Goal: Task Accomplishment & Management: Manage account settings

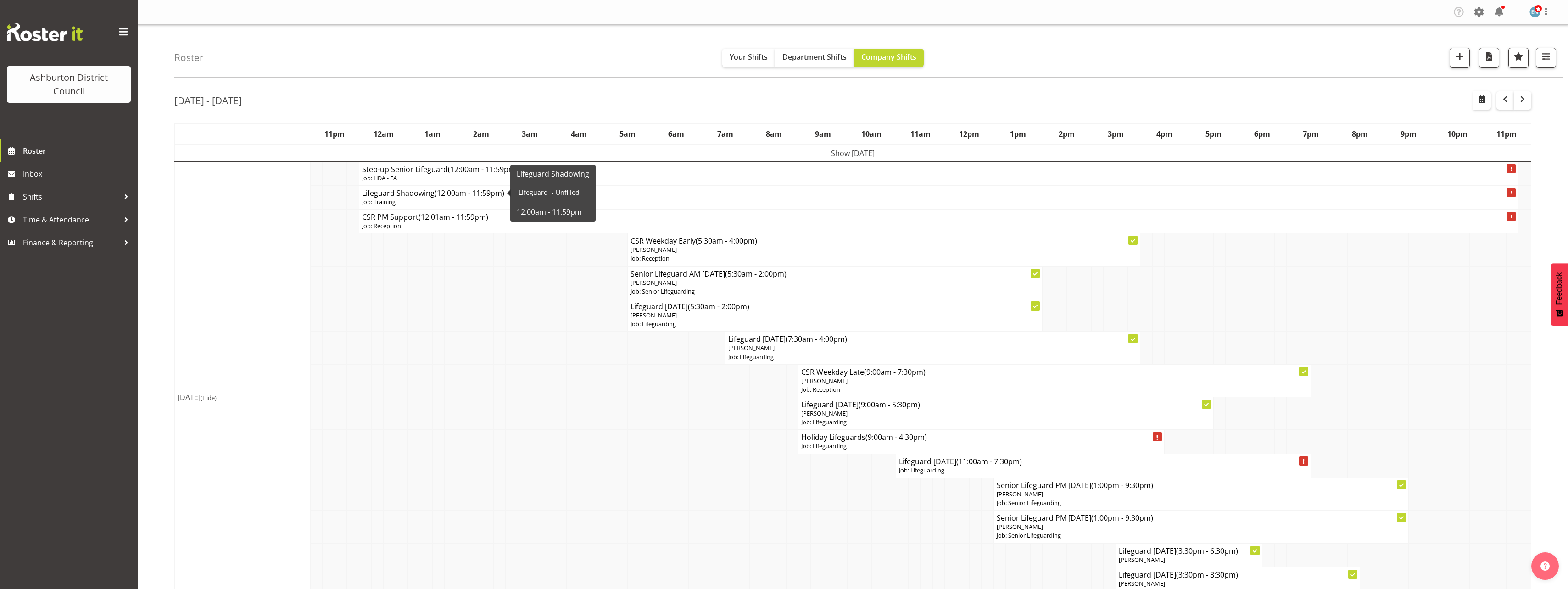
click at [491, 201] on p "Job: Training" at bounding box center [938, 202] width 1153 height 9
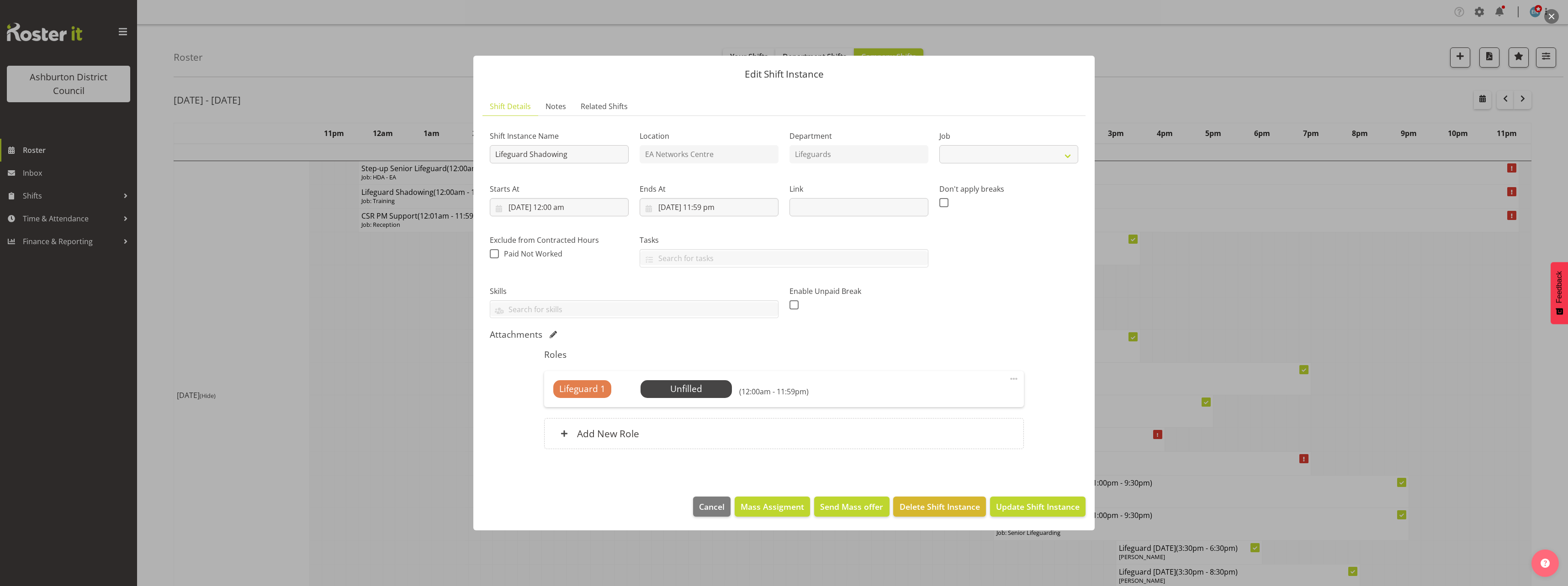
select select "40"
click at [560, 206] on input "[DATE] 12:00 am" at bounding box center [559, 207] width 139 height 18
click at [548, 403] on div "00 01 02 03 04 05 06 07 08 09 10 11 12 13 14 15 16 17 18 19 20 21 22 23" at bounding box center [558, 403] width 21 height 23
click at [569, 320] on span "15" at bounding box center [569, 316] width 7 height 9
click at [552, 298] on span "7" at bounding box center [552, 298] width 4 height 9
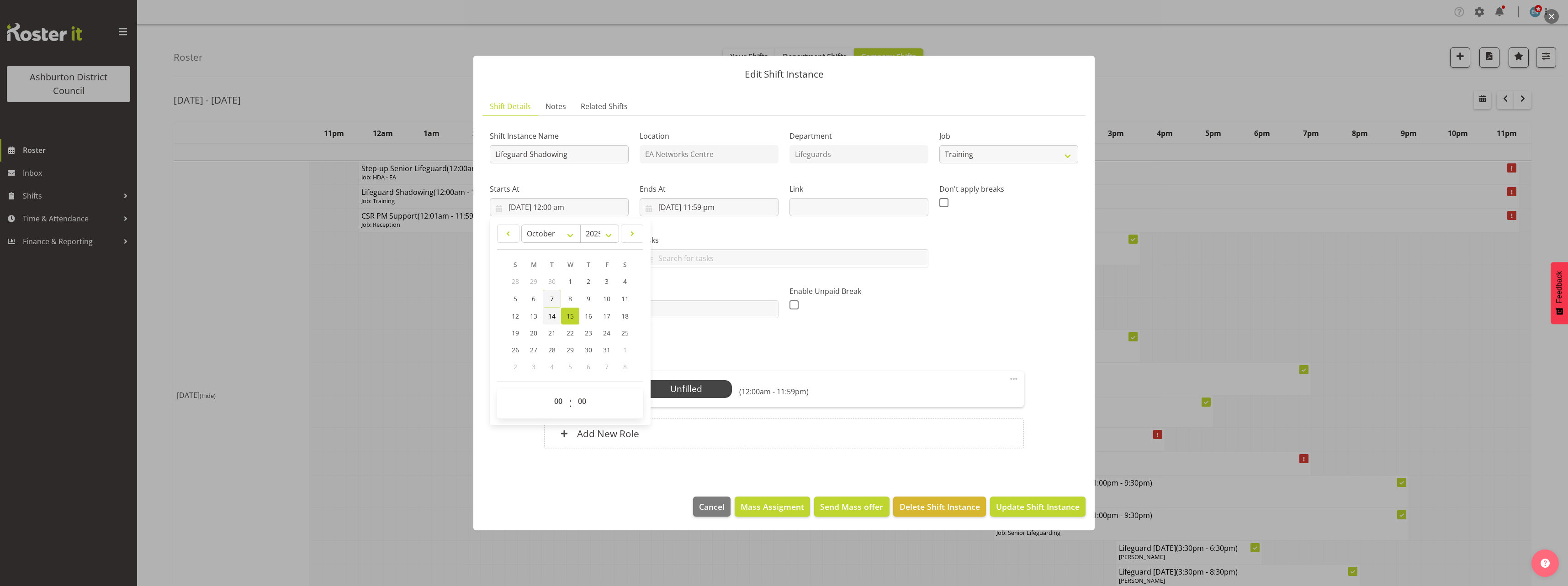
type input "[DATE] 12:00 am"
drag, startPoint x: 559, startPoint y: 403, endPoint x: 562, endPoint y: 394, distance: 9.5
click at [559, 403] on select "00 01 02 03 04 05 06 07 08 09 10 11 12 13 14 15 16 17 18 19 20 21 22 23" at bounding box center [560, 401] width 21 height 18
select select "15"
click at [550, 392] on select "00 01 02 03 04 05 06 07 08 09 10 11 12 13 14 15 16 17 18 19 20 21 22 23" at bounding box center [560, 401] width 21 height 18
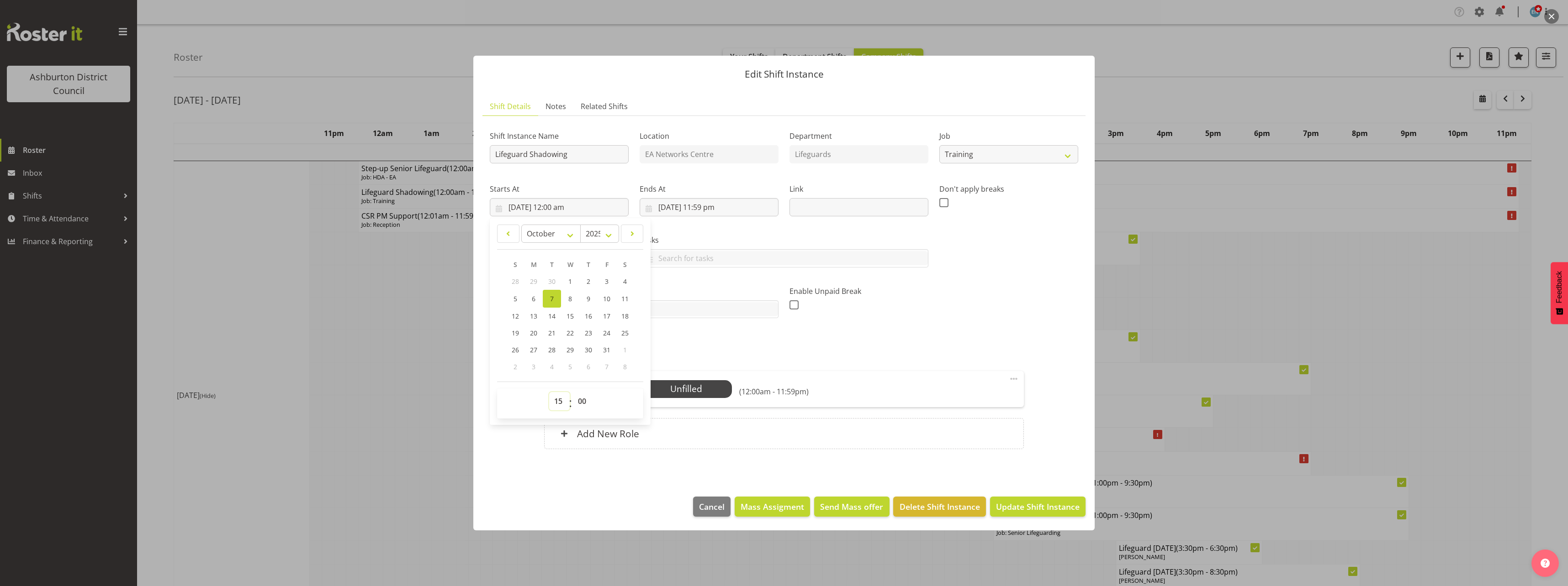
type input "[DATE] 3:00 pm"
click at [582, 406] on select "00 01 02 03 04 05 06 07 08 09 10 11 12 13 14 15 16 17 18 19 20 21 22 23 24 25 2…" at bounding box center [583, 401] width 21 height 18
select select "30"
click at [573, 392] on select "00 01 02 03 04 05 06 07 08 09 10 11 12 13 14 15 16 17 18 19 20 21 22 23 24 25 2…" at bounding box center [583, 401] width 21 height 18
type input "[DATE] 3:30 pm"
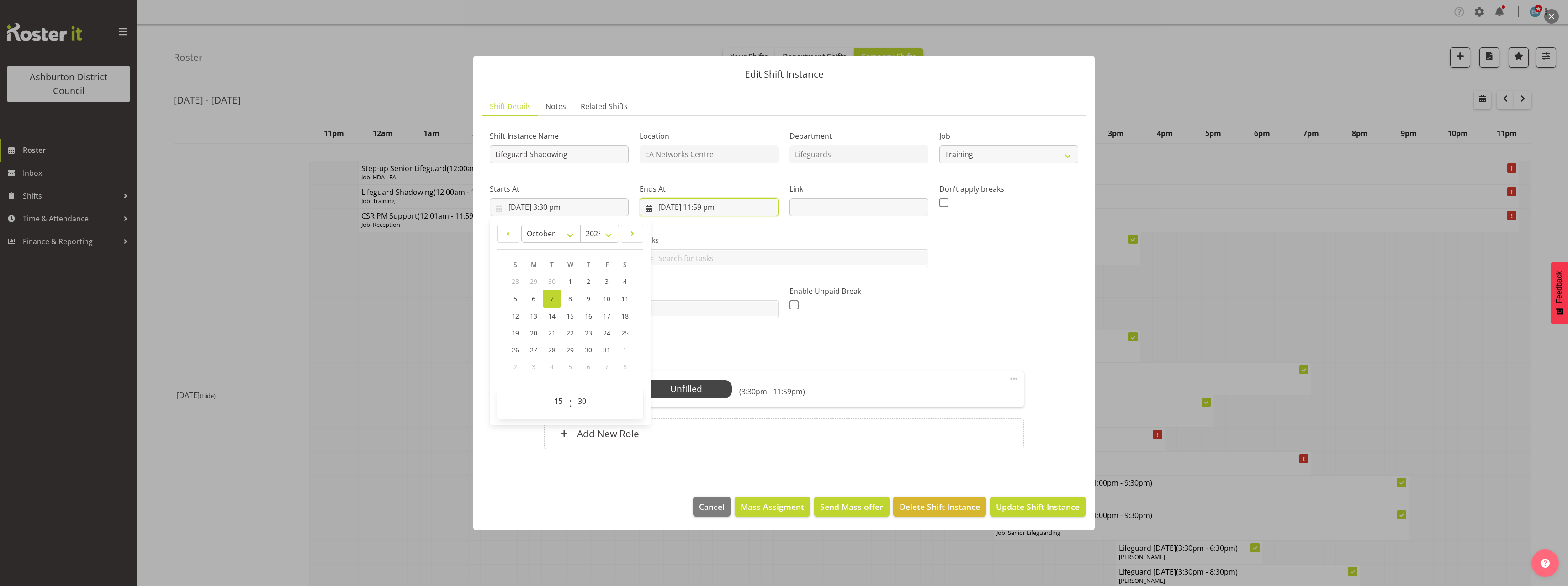
click at [707, 206] on input "[DATE] 11:59 pm" at bounding box center [709, 207] width 139 height 18
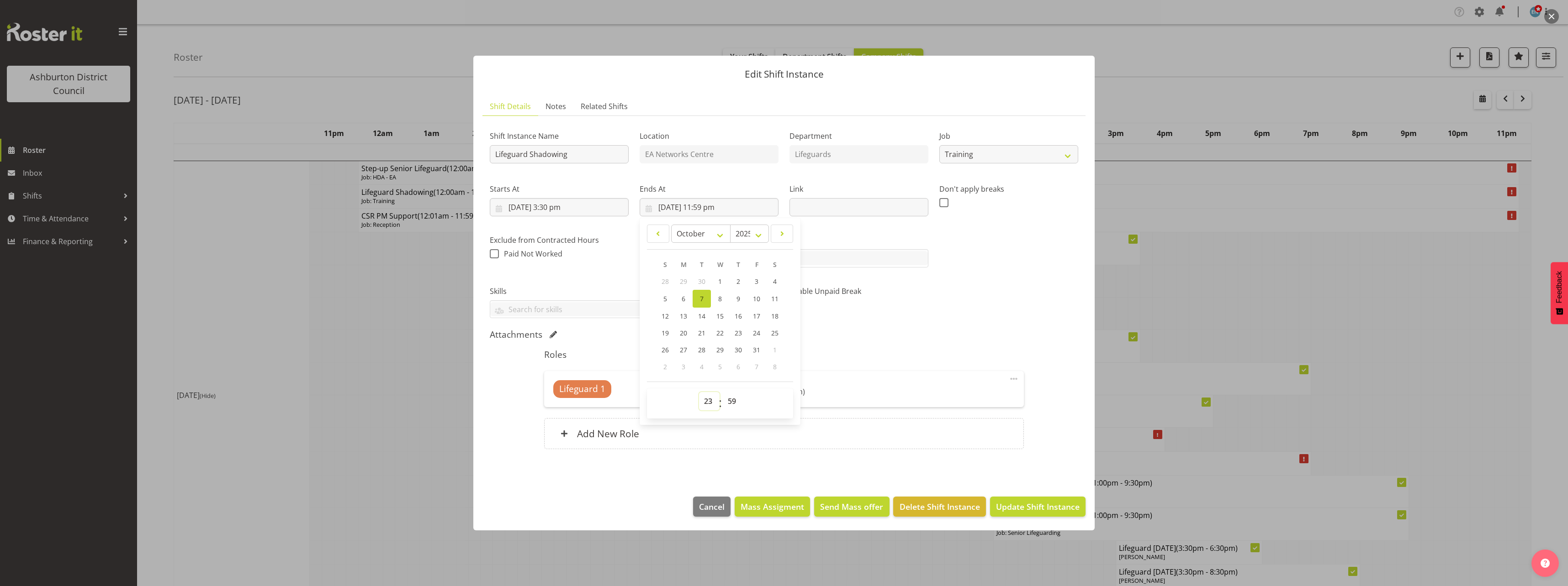
drag, startPoint x: 708, startPoint y: 403, endPoint x: 708, endPoint y: 397, distance: 6.0
click at [708, 403] on select "00 01 02 03 04 05 06 07 08 09 10 11 12 13 14 15 16 17 18 19 20 21 22 23" at bounding box center [709, 401] width 21 height 18
select select "20"
click at [699, 392] on select "00 01 02 03 04 05 06 07 08 09 10 11 12 13 14 15 16 17 18 19 20 21 22 23" at bounding box center [709, 401] width 21 height 18
type input "[DATE] 8:59 pm"
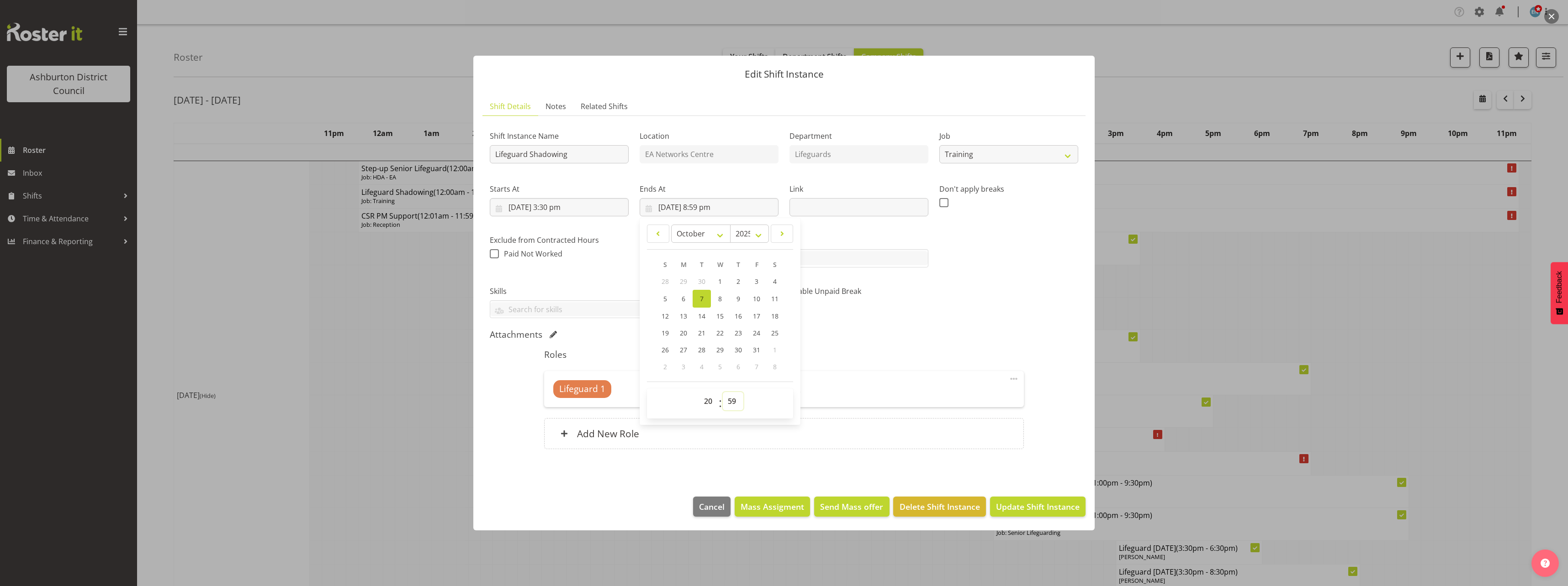
click at [738, 395] on select "00 01 02 03 04 05 06 07 08 09 10 11 12 13 14 15 16 17 18 19 20 21 22 23 24 25 2…" at bounding box center [733, 401] width 21 height 18
select select "30"
click at [723, 392] on select "00 01 02 03 04 05 06 07 08 09 10 11 12 13 14 15 16 17 18 19 20 21 22 23 24 25 2…" at bounding box center [733, 401] width 21 height 18
type input "[DATE] 8:30 pm"
click at [1036, 305] on div "Shift Instance Name Lifeguard Shadowing Location EA Networks Centre Department …" at bounding box center [784, 221] width 600 height 206
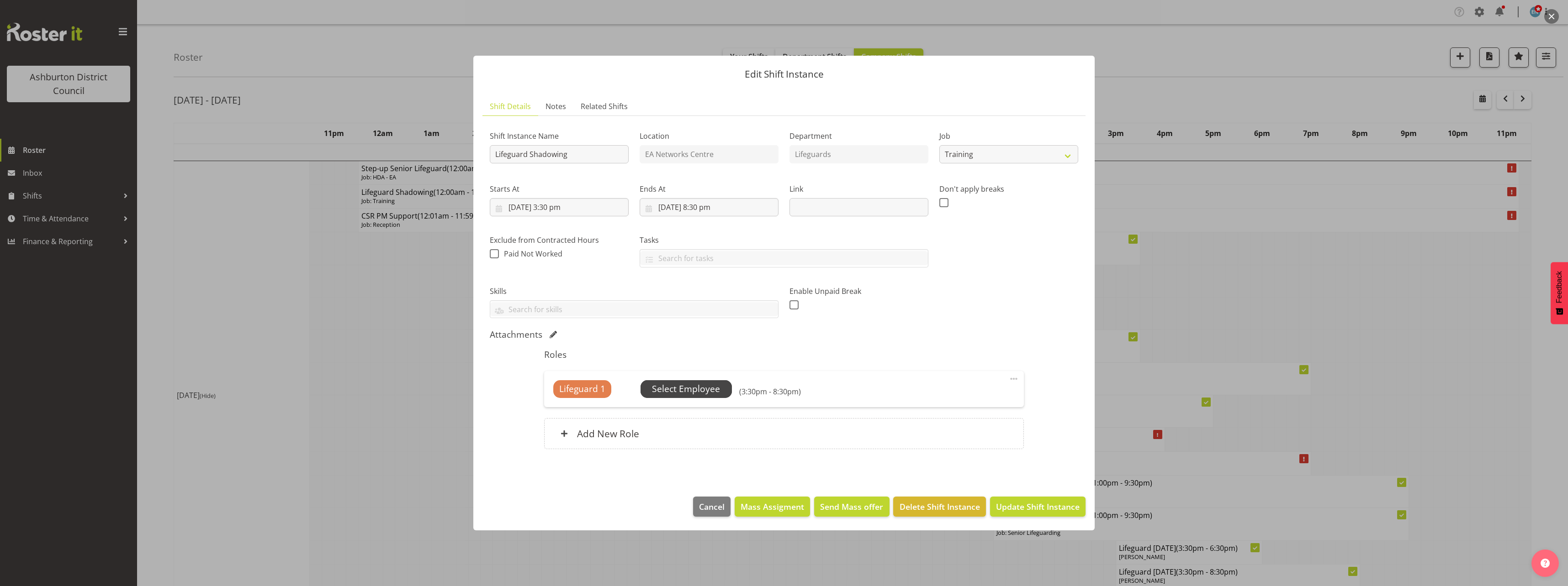
click at [696, 395] on span "Select Employee" at bounding box center [685, 389] width 68 height 14
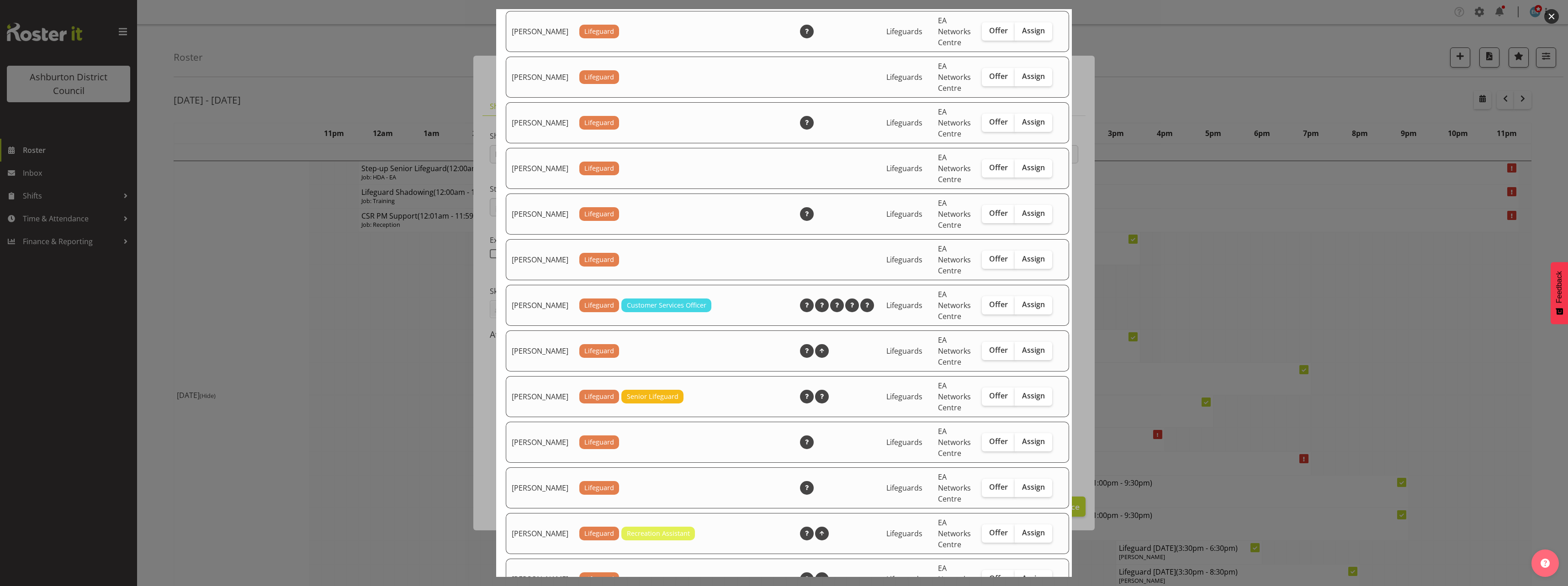
scroll to position [1278, 0]
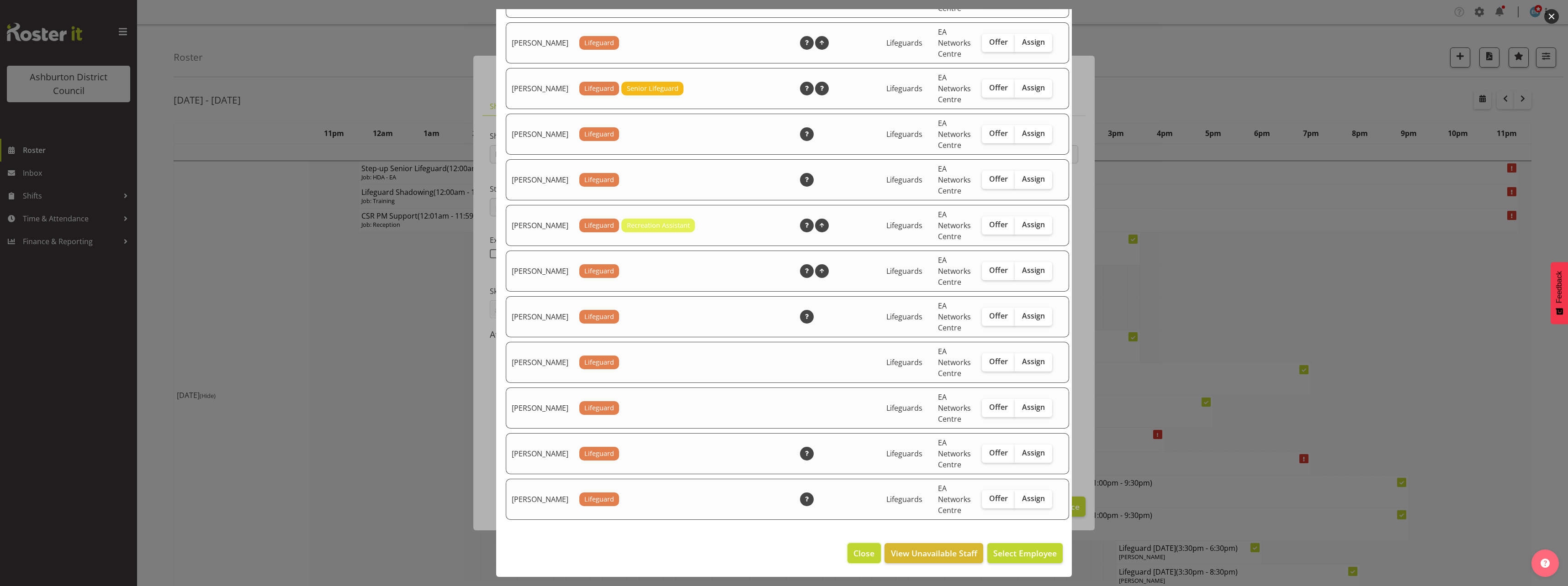
click at [859, 560] on button "Close" at bounding box center [864, 553] width 33 height 20
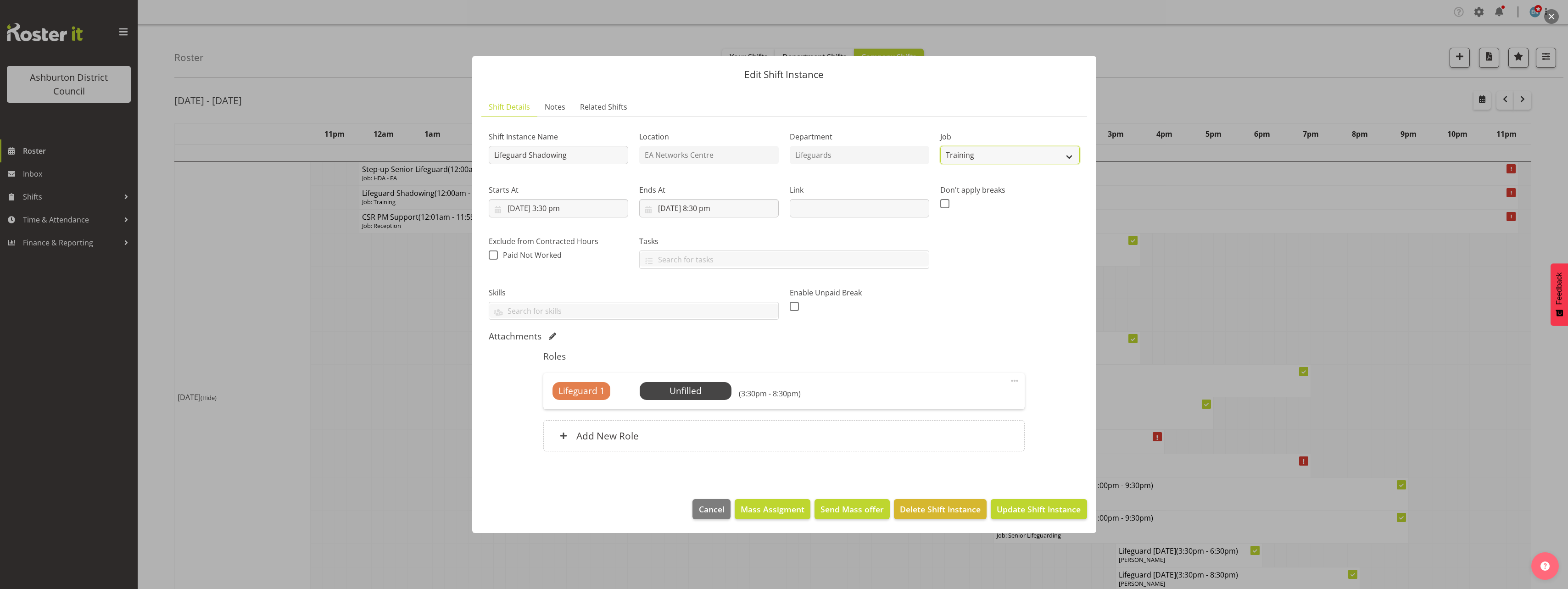
click at [1014, 152] on select "Create new job Casual HDA - CSR HDA - EA Lifeguarding LTS- Alt Duties Ordinary …" at bounding box center [1010, 155] width 139 height 18
click at [888, 317] on div "Enable Unpaid Break" at bounding box center [860, 301] width 151 height 51
click at [1018, 378] on span at bounding box center [1015, 381] width 11 height 11
click at [983, 405] on link "Edit" at bounding box center [976, 401] width 88 height 17
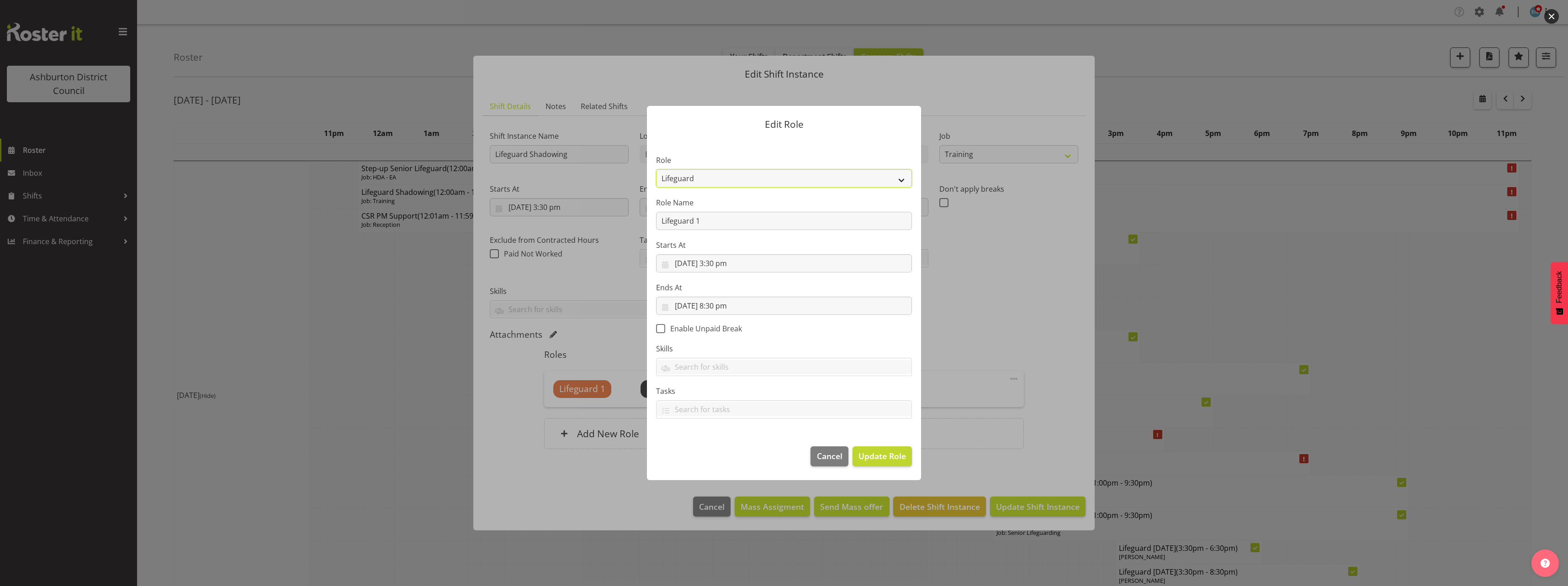
click at [803, 183] on select "AAGM Deputy Director AAGM Director Archivist Childrens Librarian Collections & …" at bounding box center [784, 179] width 256 height 18
select select "107"
click at [656, 170] on select "AAGM Deputy Director AAGM Director Archivist Childrens Librarian Collections & …" at bounding box center [784, 179] width 256 height 18
click at [895, 453] on span "Update Role" at bounding box center [882, 456] width 48 height 12
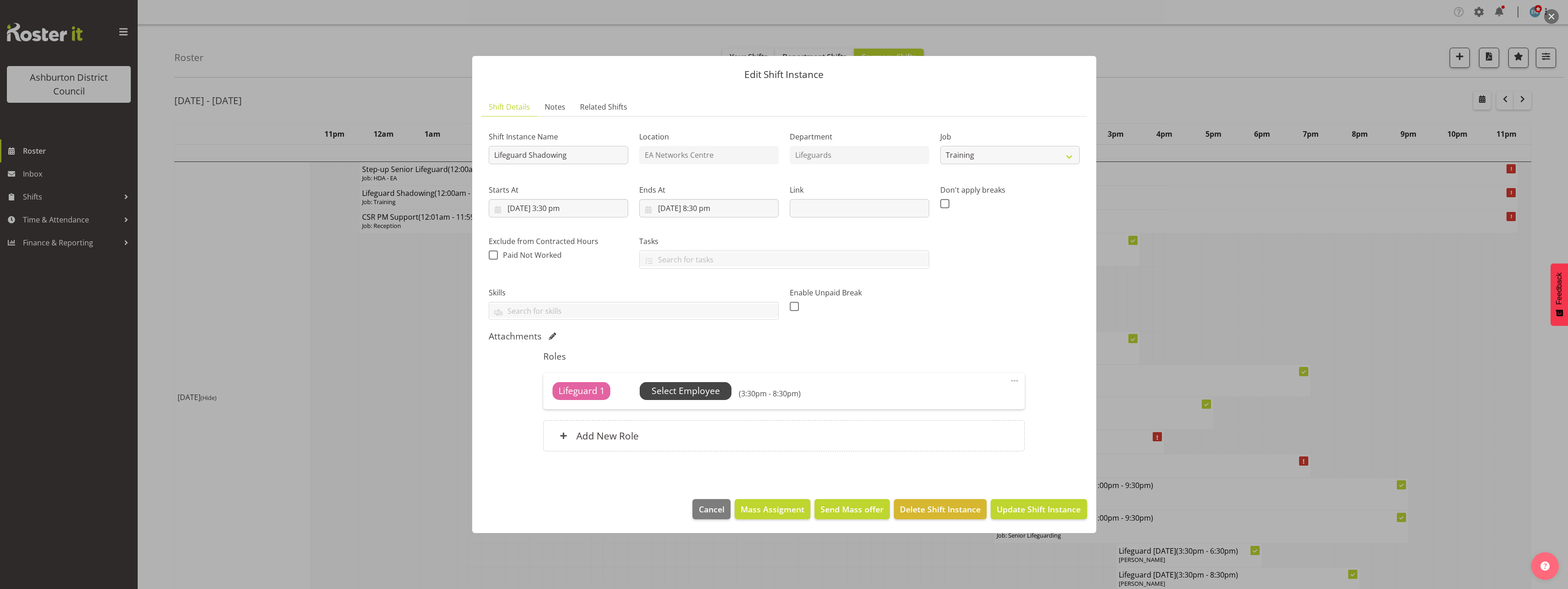
click at [720, 393] on span "Select Employee" at bounding box center [686, 391] width 92 height 18
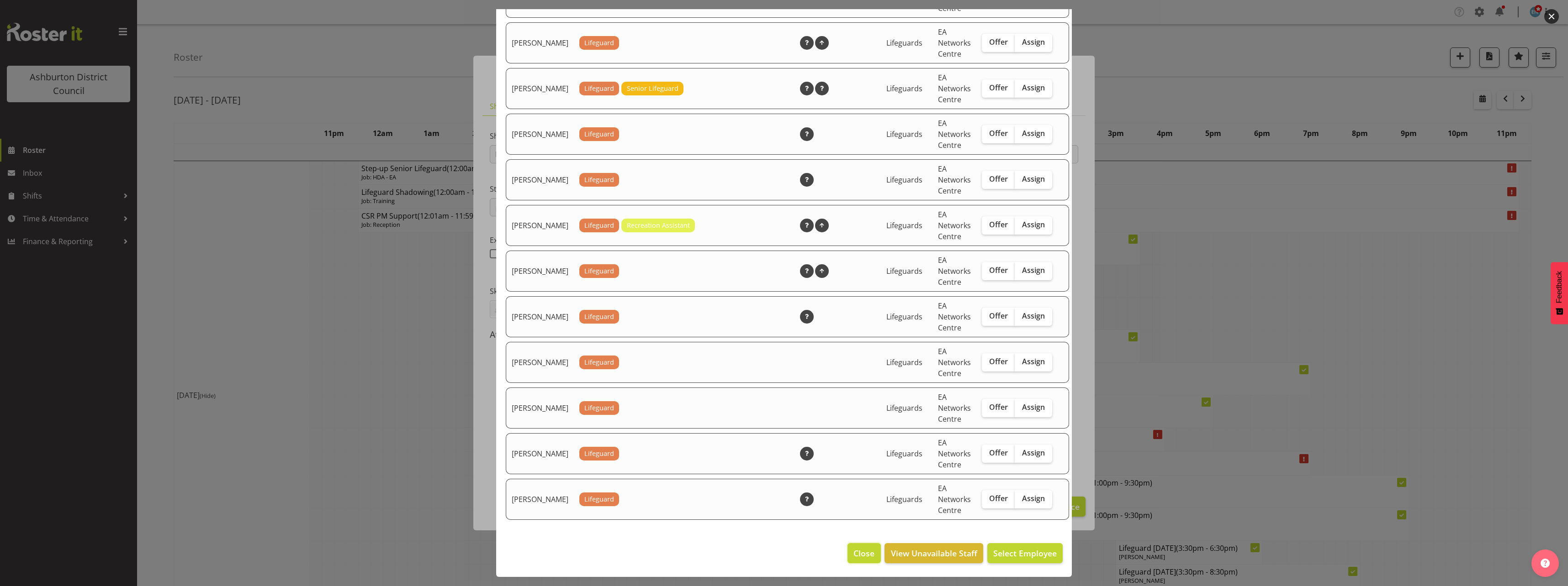
click at [858, 560] on button "Close" at bounding box center [864, 553] width 33 height 20
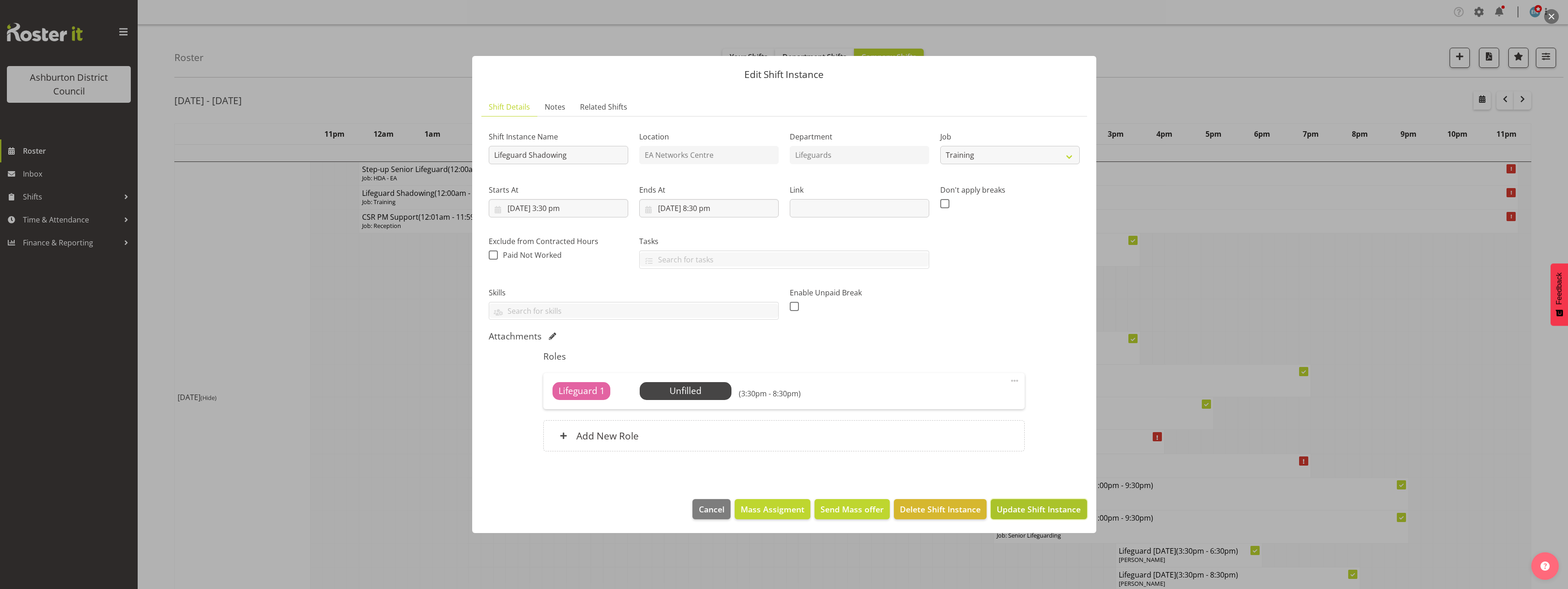
click at [1038, 513] on span "Update Shift Instance" at bounding box center [1038, 509] width 84 height 12
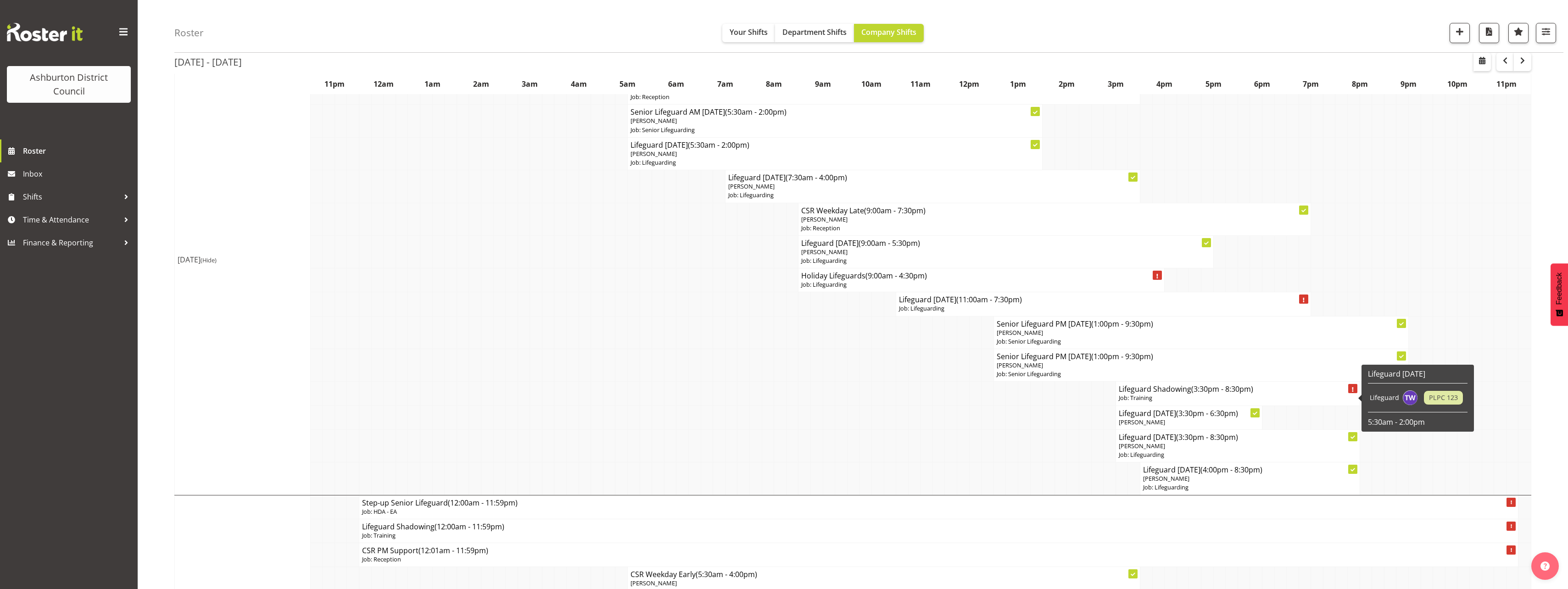
click at [1162, 388] on h4 "Lifeguard Shadowing (3:30pm - 8:30pm)" at bounding box center [1238, 389] width 238 height 9
select select "40"
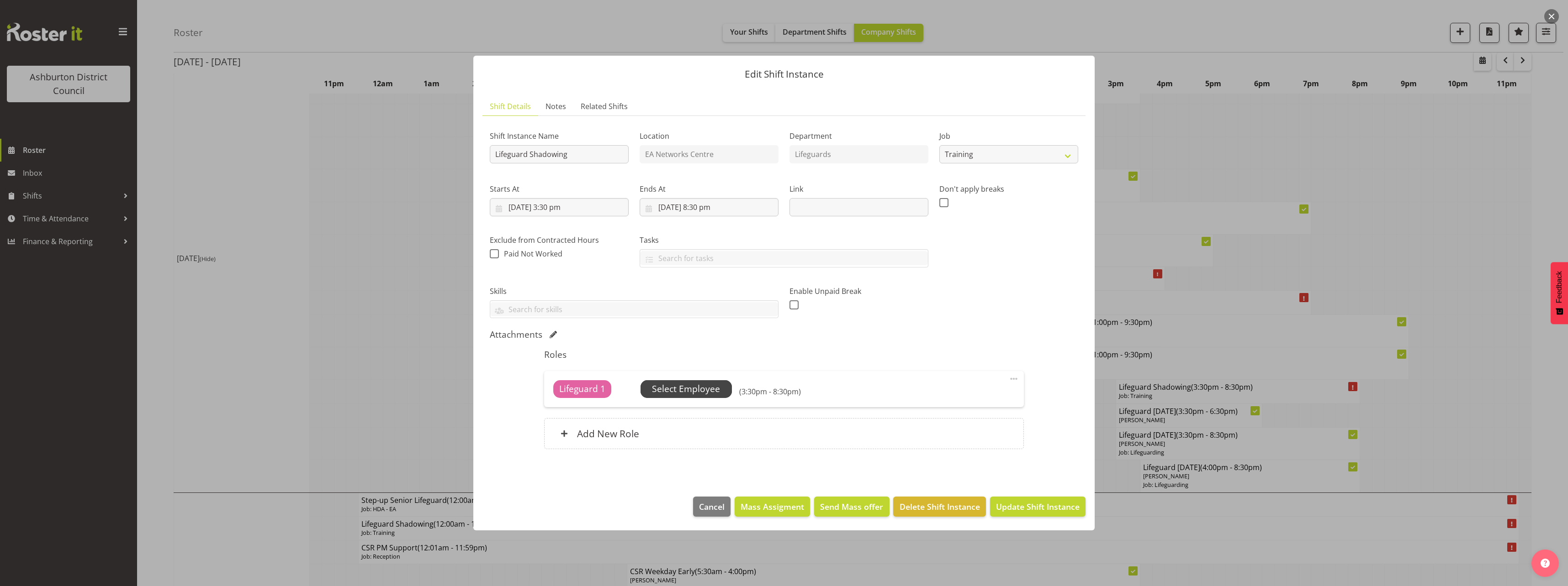
click at [697, 392] on span "Select Employee" at bounding box center [685, 389] width 68 height 14
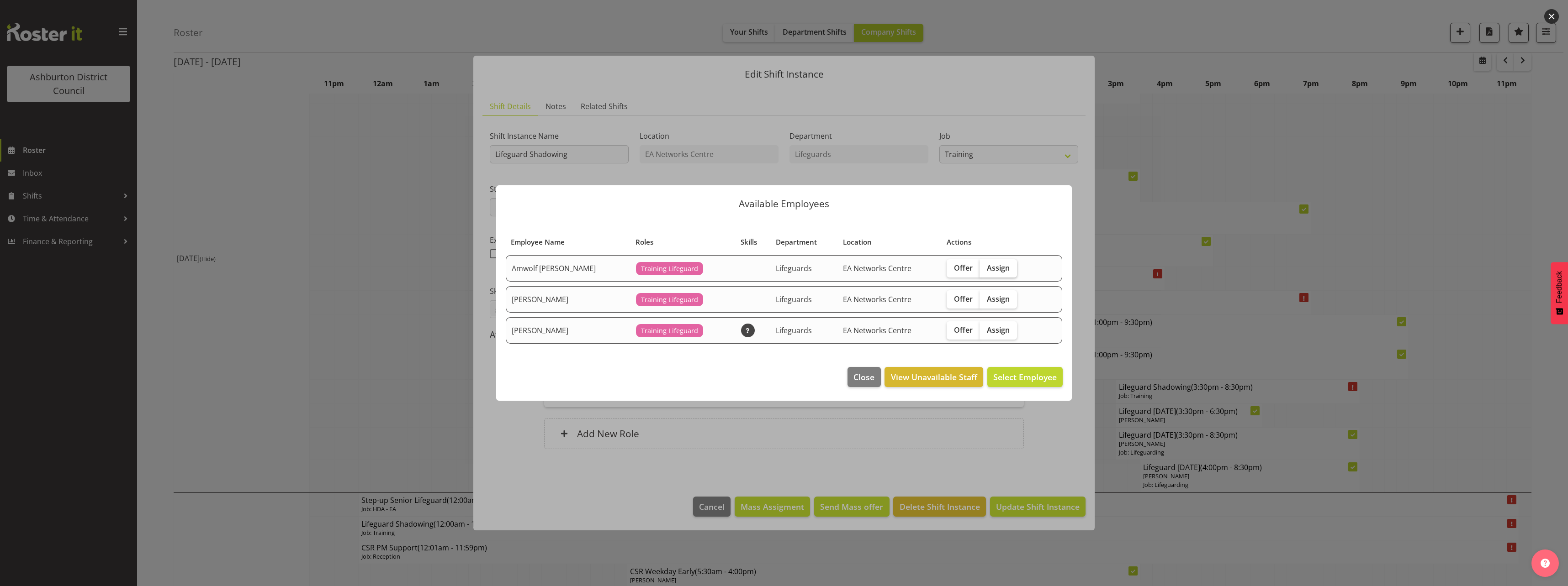
click at [987, 272] on span "Assign" at bounding box center [998, 268] width 23 height 9
click at [980, 271] on input "Assign" at bounding box center [982, 267] width 6 height 6
checkbox input "true"
click at [1018, 374] on span "Assign Amwolf [PERSON_NAME]" at bounding box center [995, 377] width 124 height 11
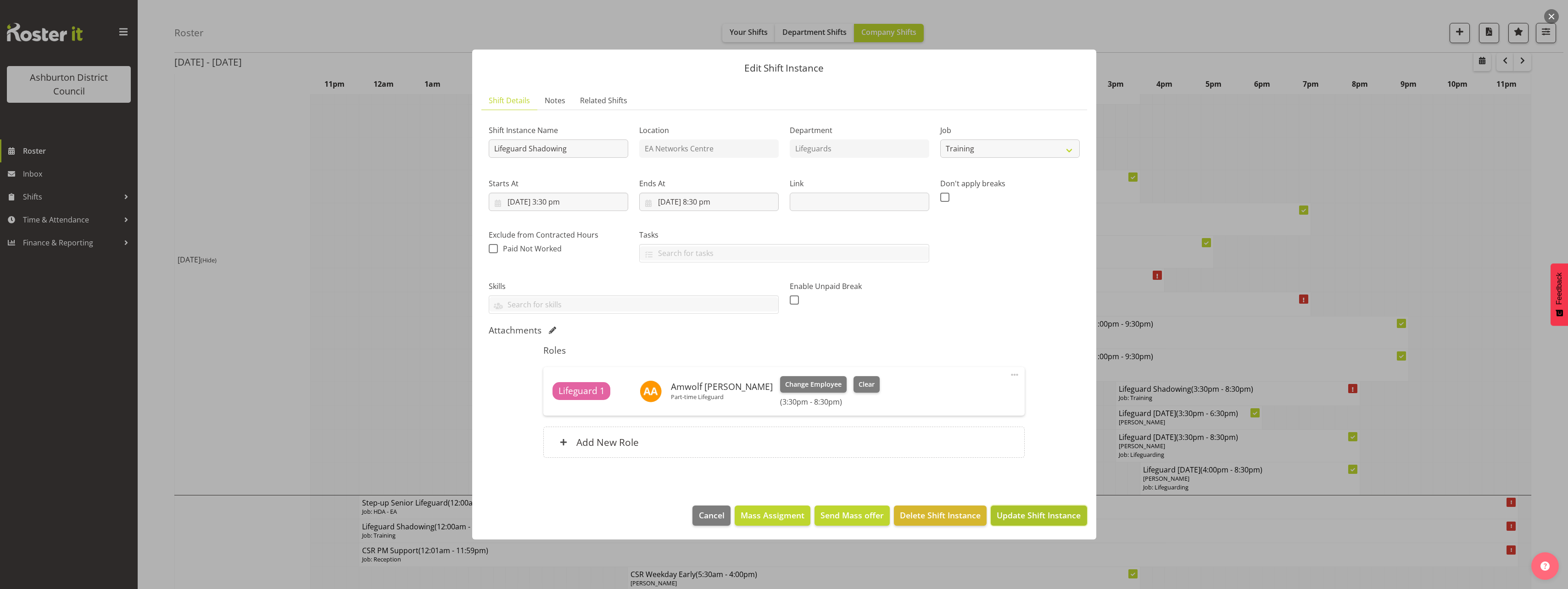
click at [1039, 516] on span "Update Shift Instance" at bounding box center [1038, 515] width 84 height 12
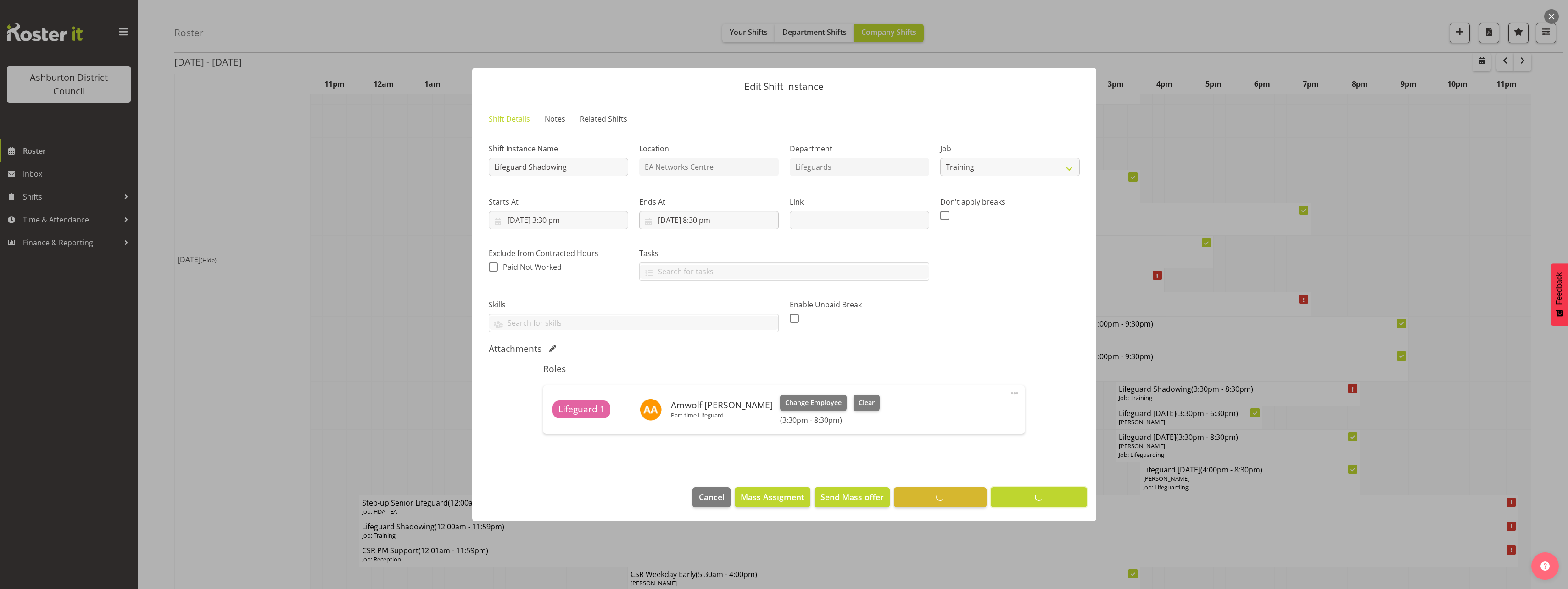
scroll to position [0, 0]
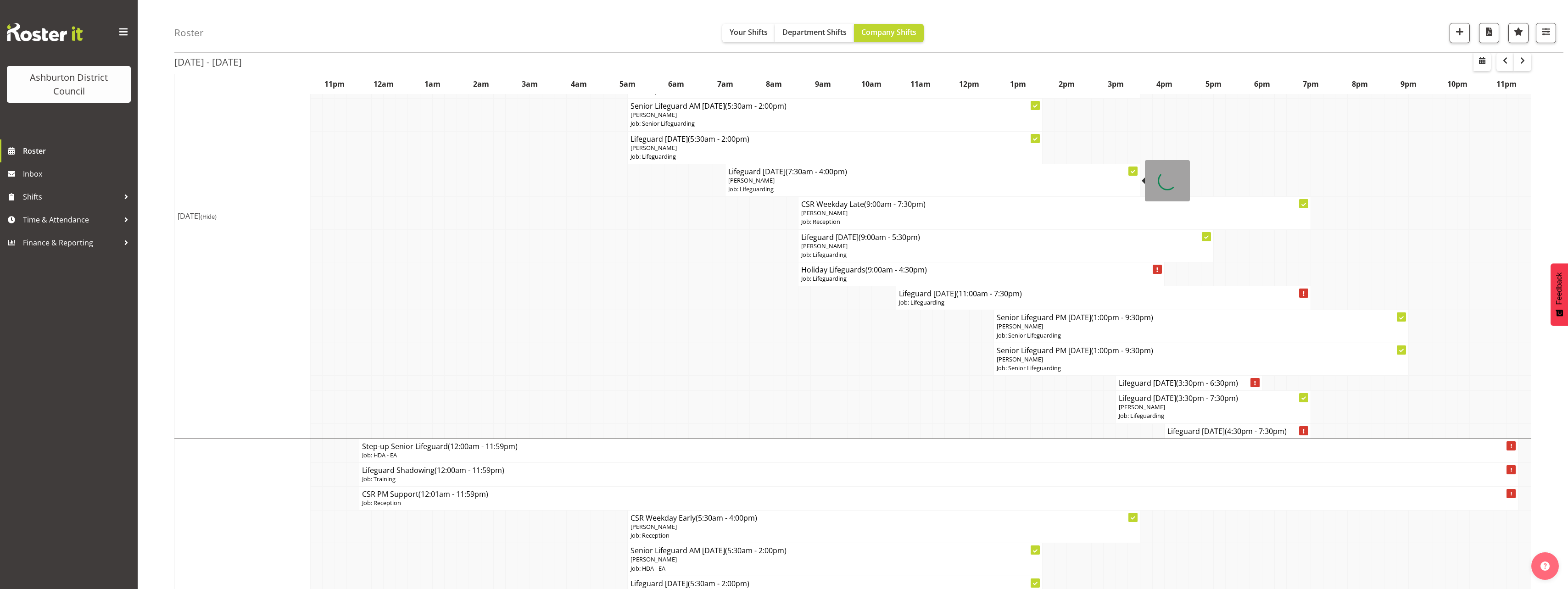
scroll to position [918, 0]
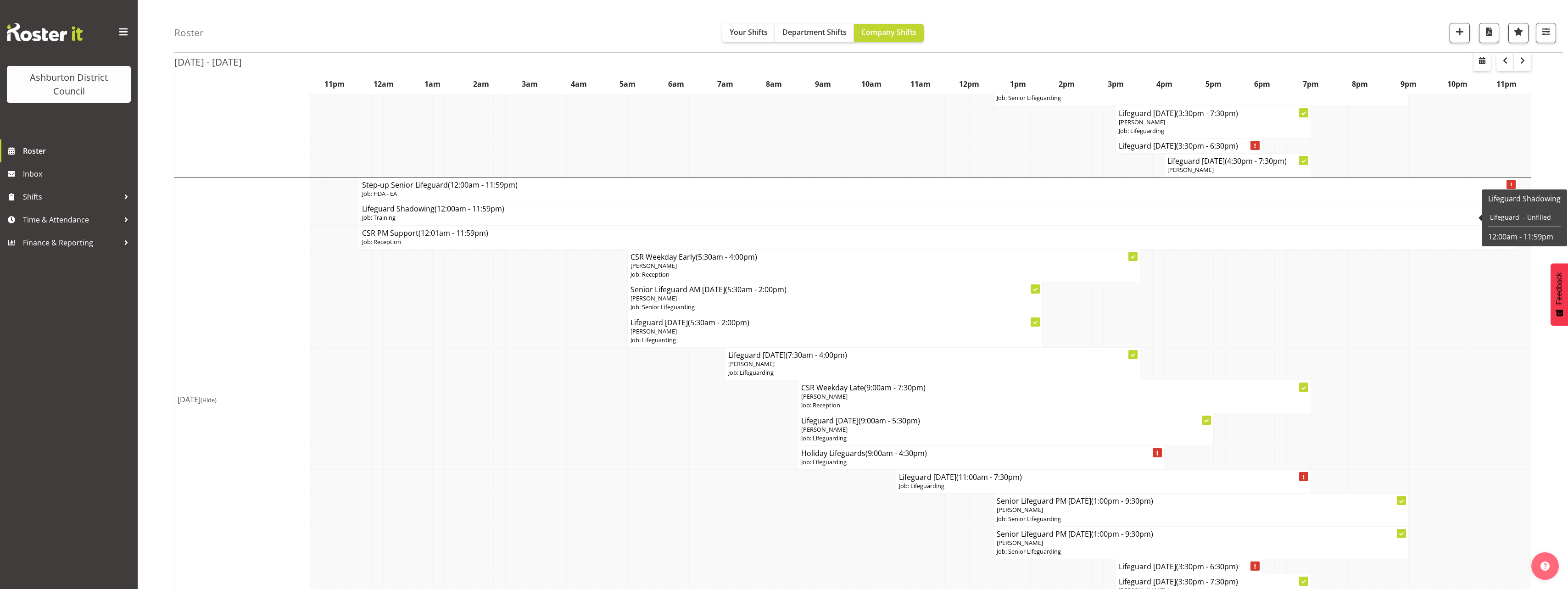
click at [496, 212] on span "(12:00am - 11:59pm)" at bounding box center [469, 208] width 70 height 10
select select "40"
select select "9"
select select "2025"
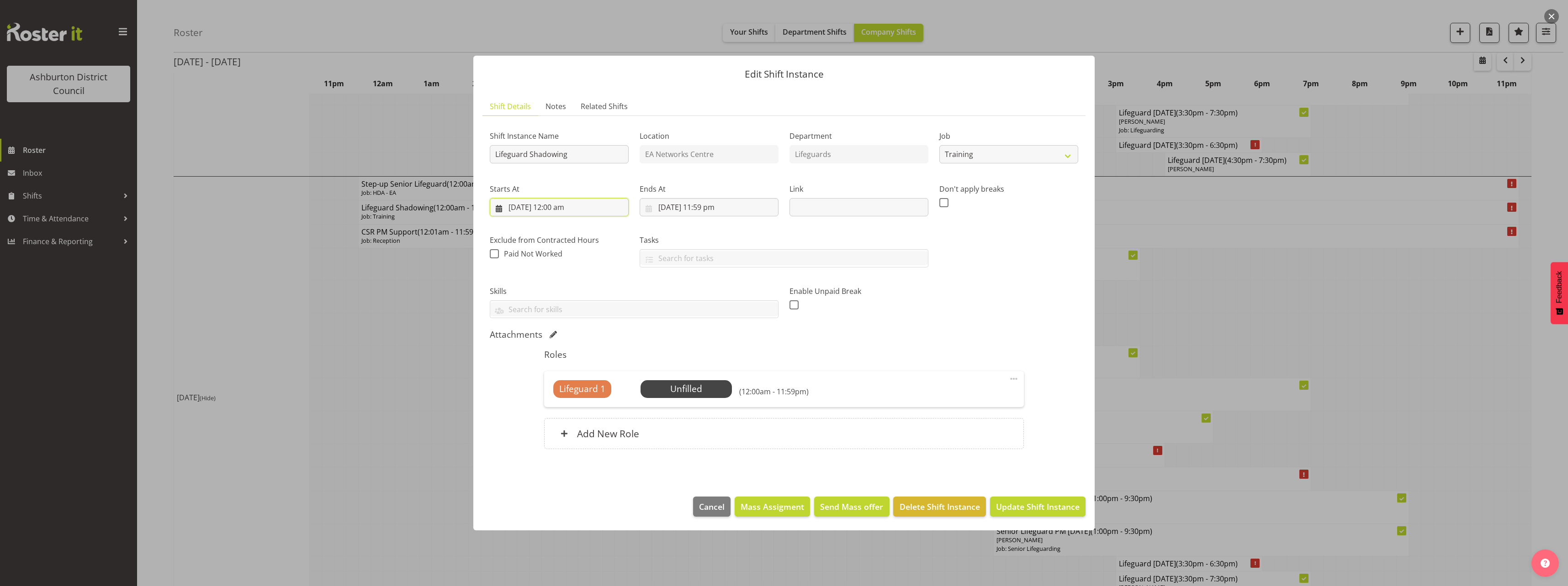
click at [558, 206] on input "[DATE] 12:00 am" at bounding box center [559, 207] width 139 height 18
click at [560, 403] on select "00 01 02 03 04 05 06 07 08 09 10 11 12 13 14 15 16 17 18 19 20 21 22 23" at bounding box center [560, 401] width 21 height 18
select select "15"
click at [550, 392] on select "00 01 02 03 04 05 06 07 08 09 10 11 12 13 14 15 16 17 18 19 20 21 22 23" at bounding box center [560, 401] width 21 height 18
type input "[DATE] 3:00 pm"
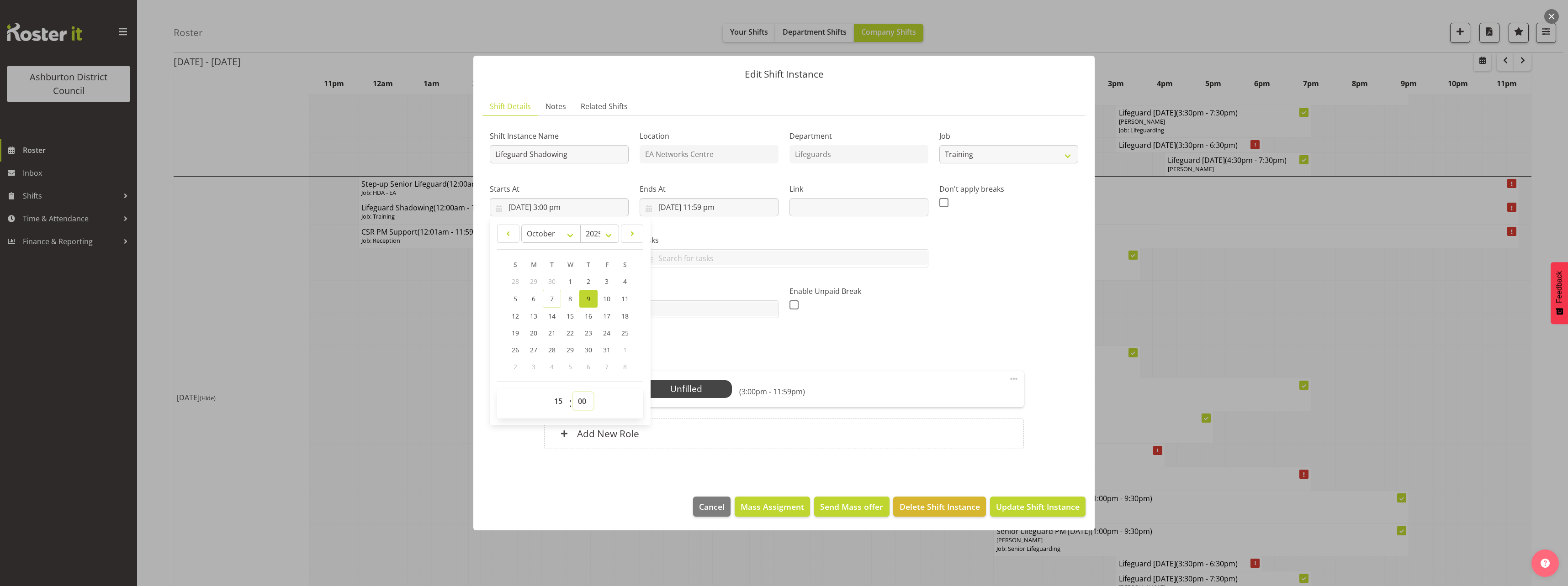
click at [585, 399] on select "00 01 02 03 04 05 06 07 08 09 10 11 12 13 14 15 16 17 18 19 20 21 22 23 24 25 2…" at bounding box center [583, 401] width 21 height 18
select select "30"
click at [573, 392] on select "00 01 02 03 04 05 06 07 08 09 10 11 12 13 14 15 16 17 18 19 20 21 22 23 24 25 2…" at bounding box center [583, 401] width 21 height 18
type input "[DATE] 3:30 pm"
click at [717, 205] on input "[DATE] 11:59 pm" at bounding box center [709, 207] width 139 height 18
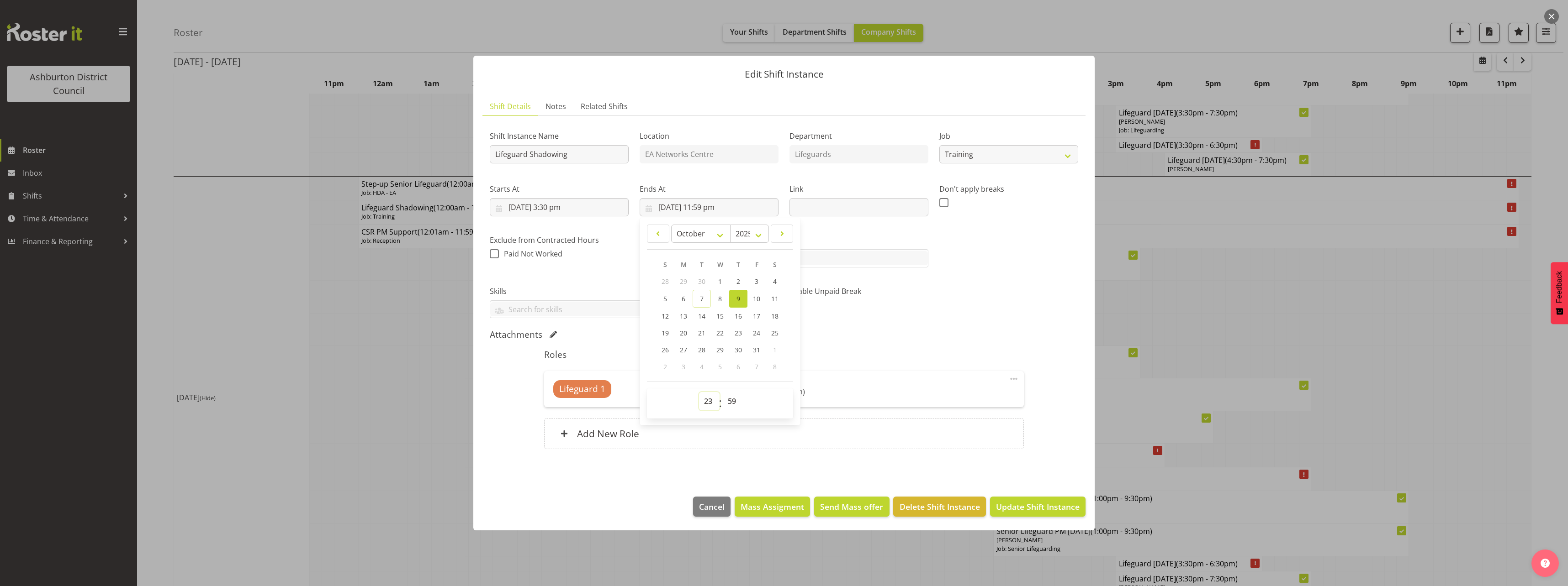
click at [711, 403] on select "00 01 02 03 04 05 06 07 08 09 10 11 12 13 14 15 16 17 18 19 20 21 22 23" at bounding box center [709, 401] width 21 height 18
select select "19"
click at [699, 392] on select "00 01 02 03 04 05 06 07 08 09 10 11 12 13 14 15 16 17 18 19 20 21 22 23" at bounding box center [709, 401] width 21 height 18
type input "[DATE] 7:59 pm"
click at [735, 400] on select "00 01 02 03 04 05 06 07 08 09 10 11 12 13 14 15 16 17 18 19 20 21 22 23 24 25 2…" at bounding box center [733, 401] width 21 height 18
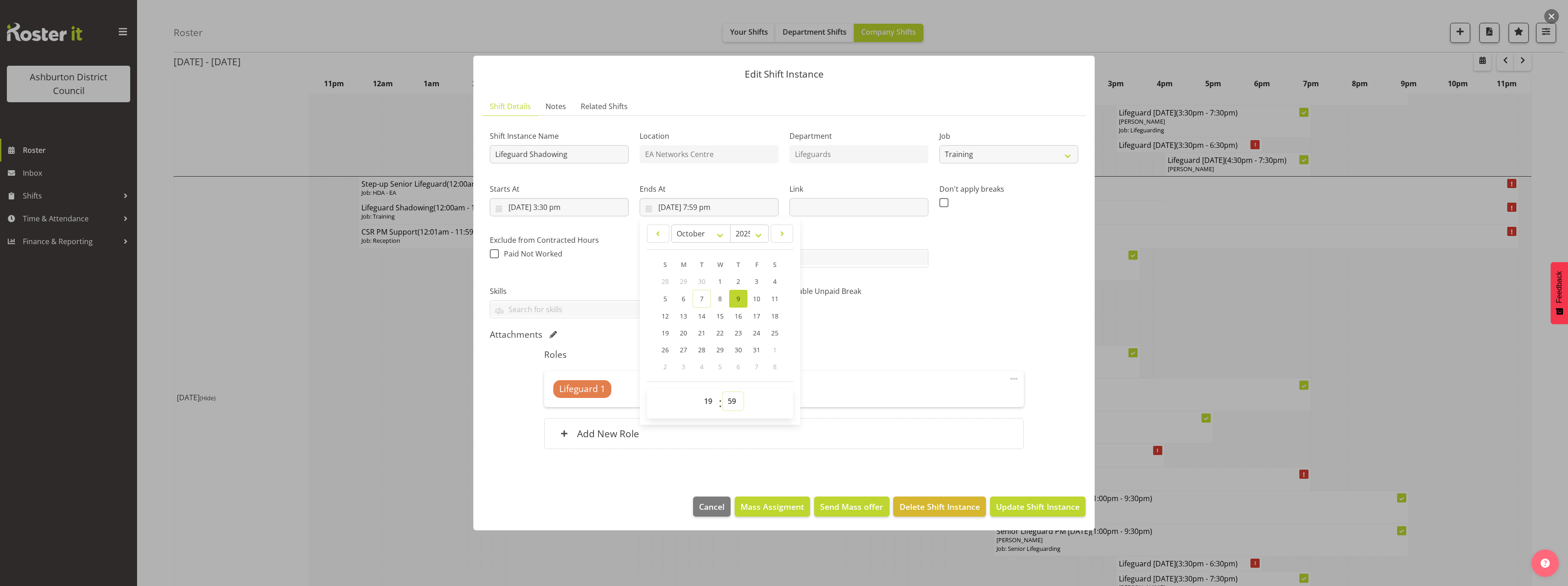
select select "30"
click at [723, 392] on select "00 01 02 03 04 05 06 07 08 09 10 11 12 13 14 15 16 17 18 19 20 21 22 23 24 25 2…" at bounding box center [733, 401] width 21 height 18
type input "[DATE] 7:30 pm"
click at [1008, 321] on div "Shift Instance Name Lifeguard Shadowing Location EA Networks Centre Department …" at bounding box center [784, 221] width 600 height 206
click at [1016, 378] on span at bounding box center [1014, 380] width 11 height 11
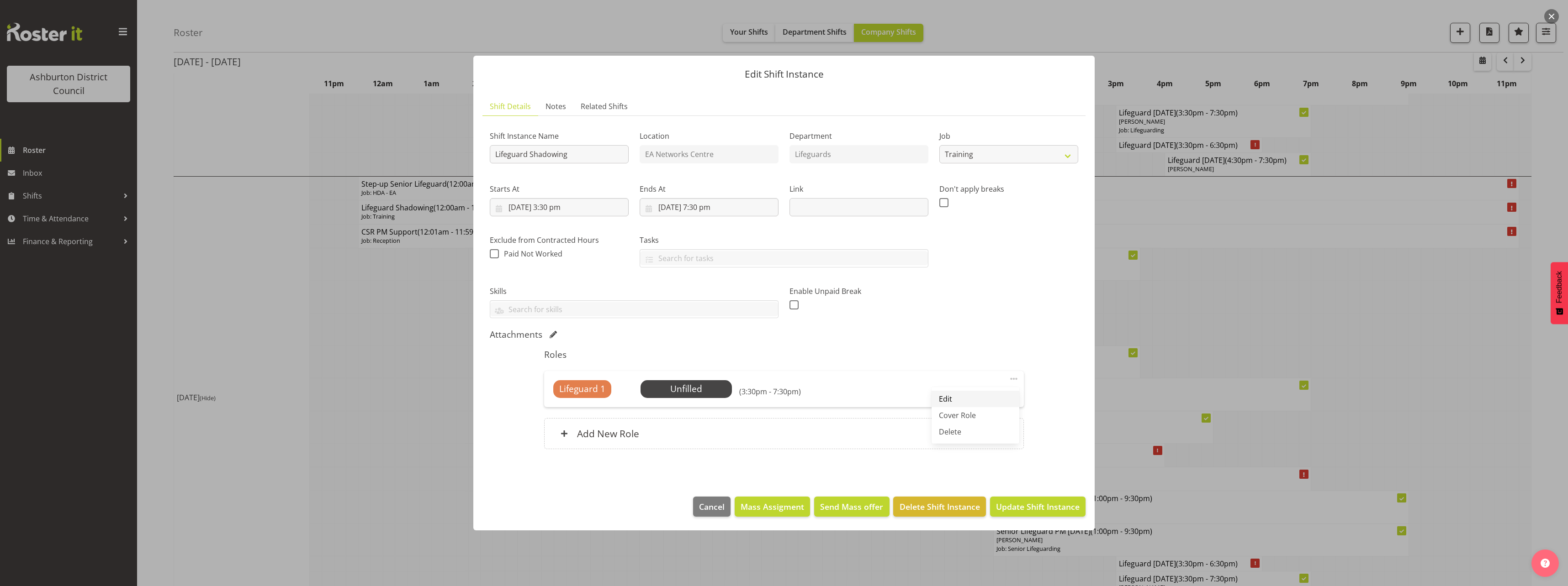
click at [1005, 397] on link "Edit" at bounding box center [975, 399] width 88 height 17
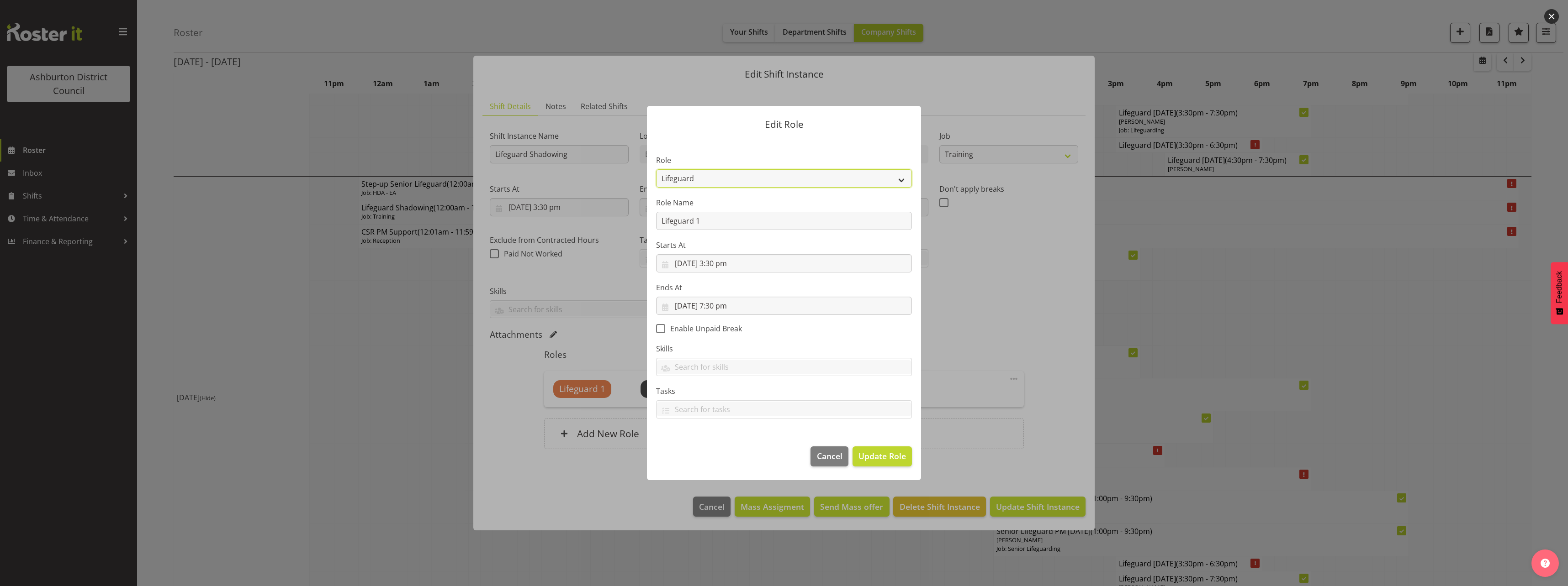
click at [754, 179] on select "AAGM Deputy Director AAGM Director Archivist Childrens Librarian Collections & …" at bounding box center [784, 179] width 256 height 18
select select "107"
click at [656, 170] on select "AAGM Deputy Director AAGM Director Archivist Childrens Librarian Collections & …" at bounding box center [784, 179] width 256 height 18
click at [877, 454] on span "Update Role" at bounding box center [882, 456] width 48 height 12
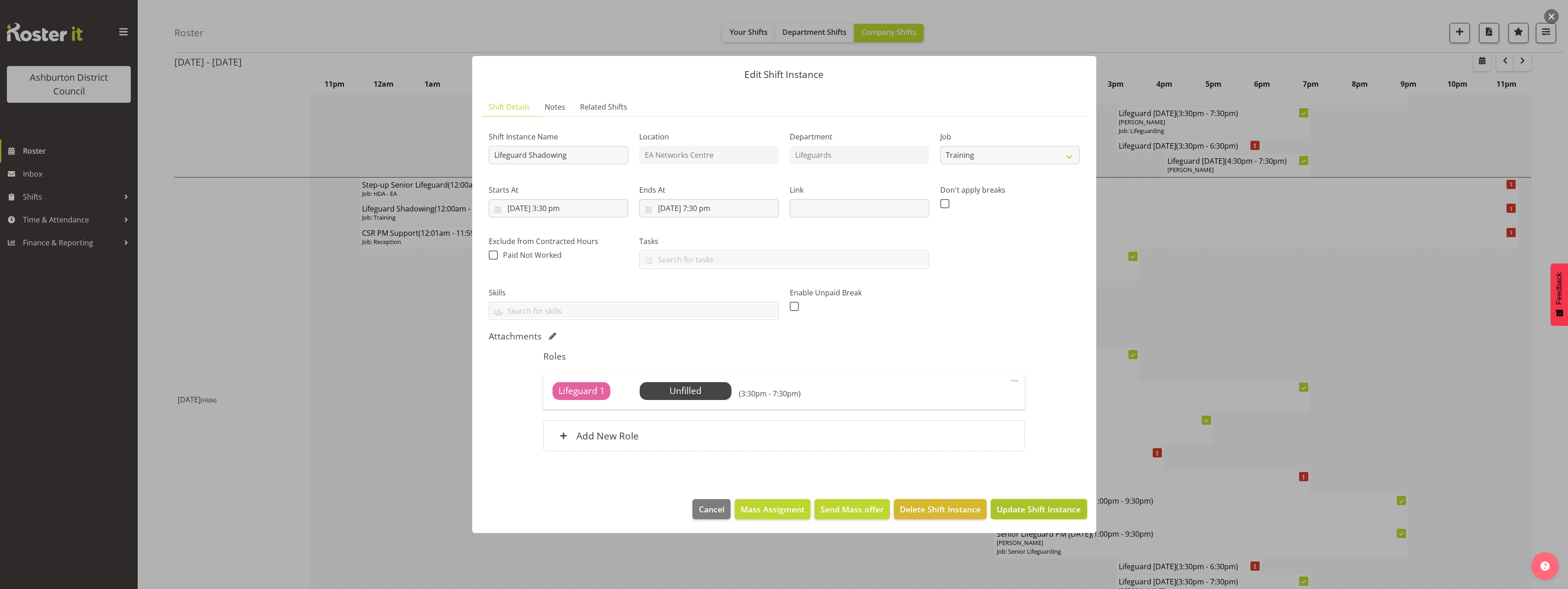
click at [1049, 514] on span "Update Shift Instance" at bounding box center [1038, 509] width 84 height 12
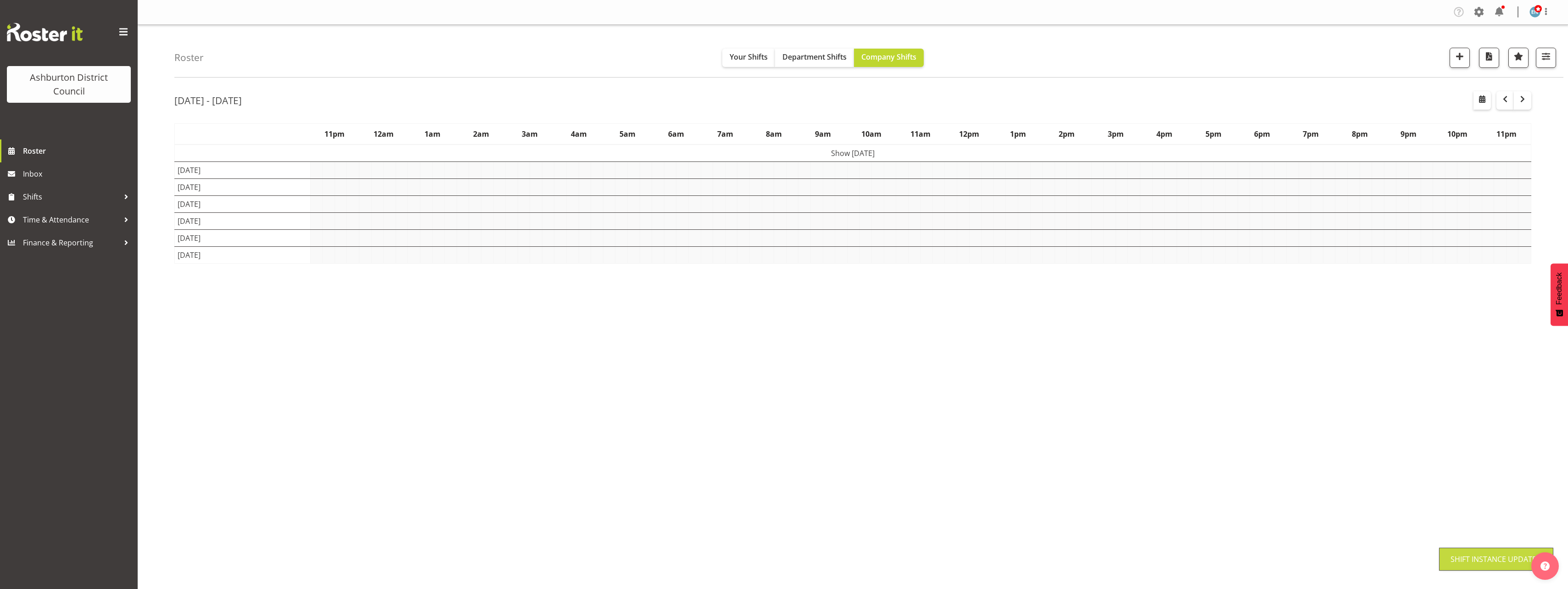
scroll to position [0, 0]
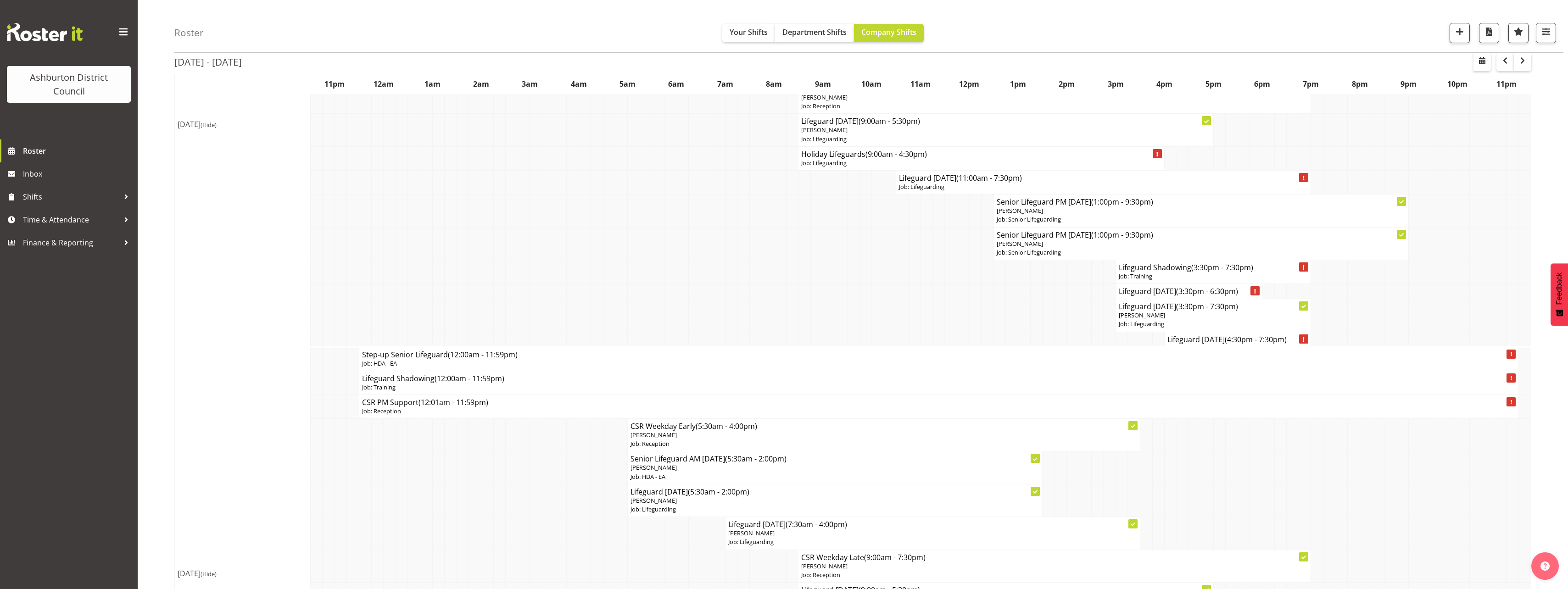
scroll to position [1423, 0]
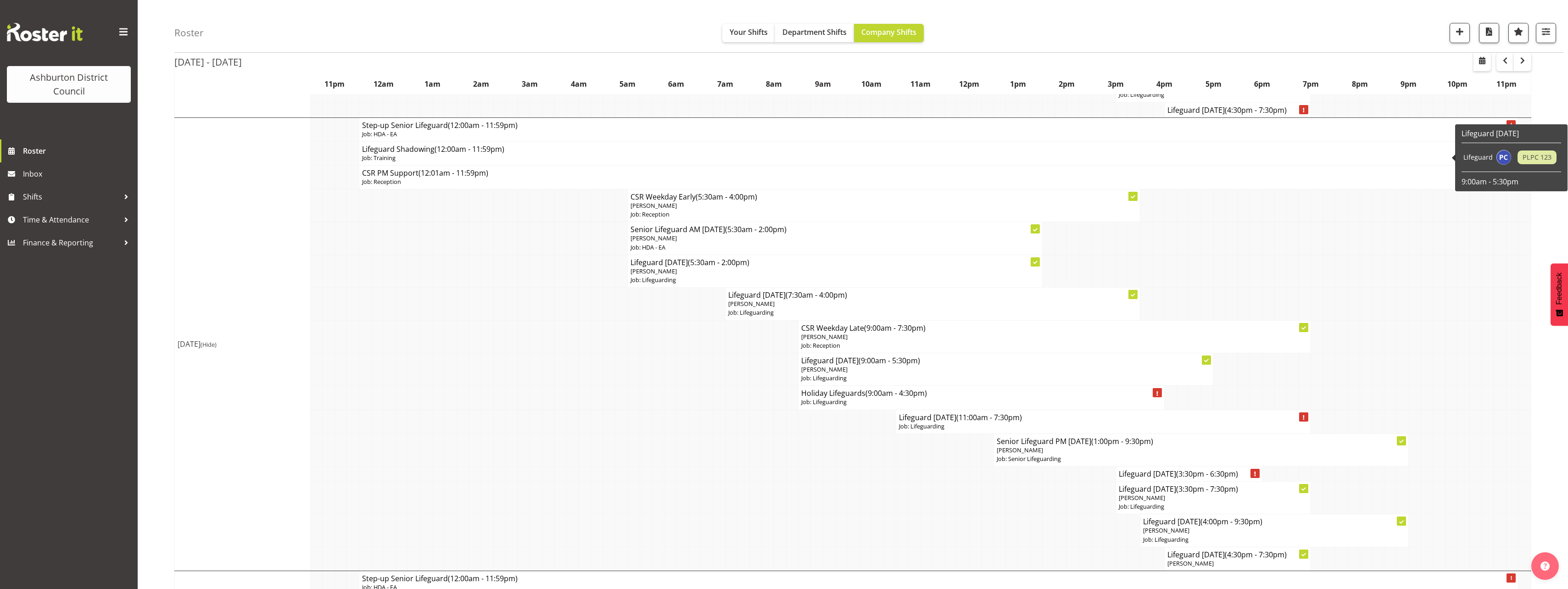
click at [562, 155] on p "Job: Training" at bounding box center [938, 158] width 1153 height 9
select select
select select "9"
select select "2025"
select select "40"
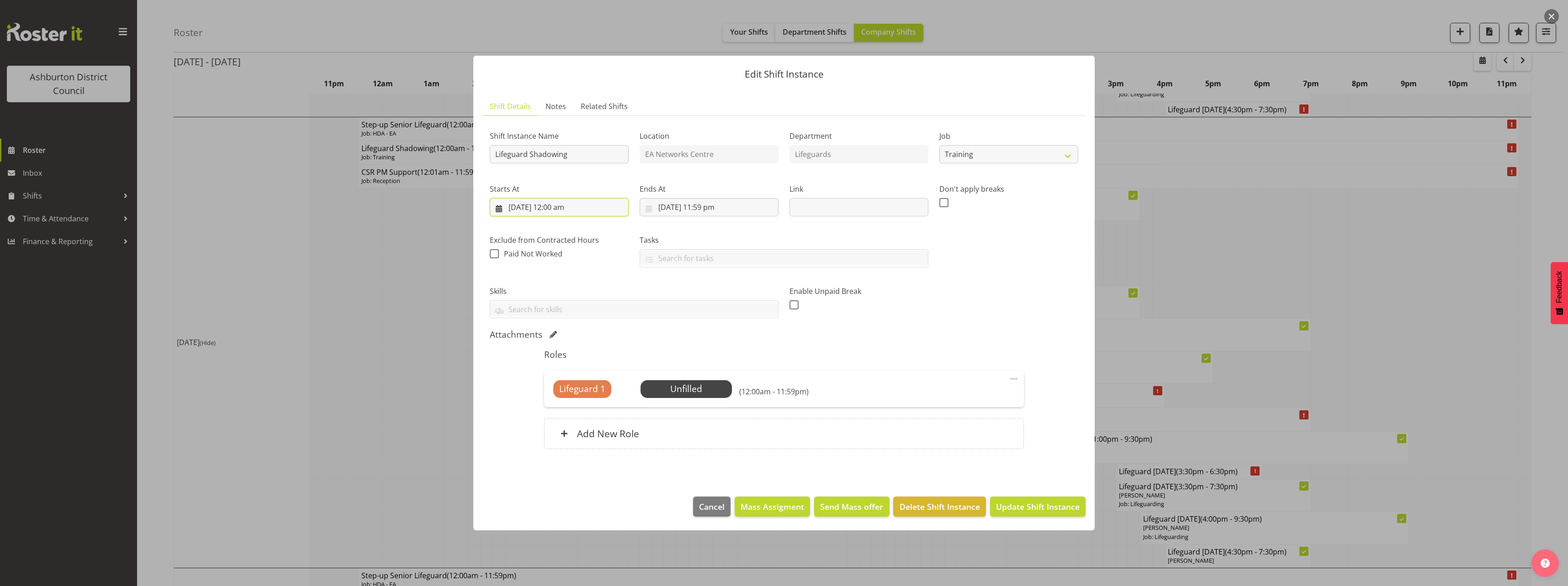
click at [547, 206] on input "[DATE] 12:00 am" at bounding box center [559, 207] width 139 height 18
click at [559, 403] on select "00 01 02 03 04 05 06 07 08 09 10 11 12 13 14 15 16 17 18 19 20 21 22 23" at bounding box center [560, 401] width 21 height 18
select select "15"
click at [550, 392] on select "00 01 02 03 04 05 06 07 08 09 10 11 12 13 14 15 16 17 18 19 20 21 22 23" at bounding box center [560, 401] width 21 height 18
type input "[DATE] 3:00 pm"
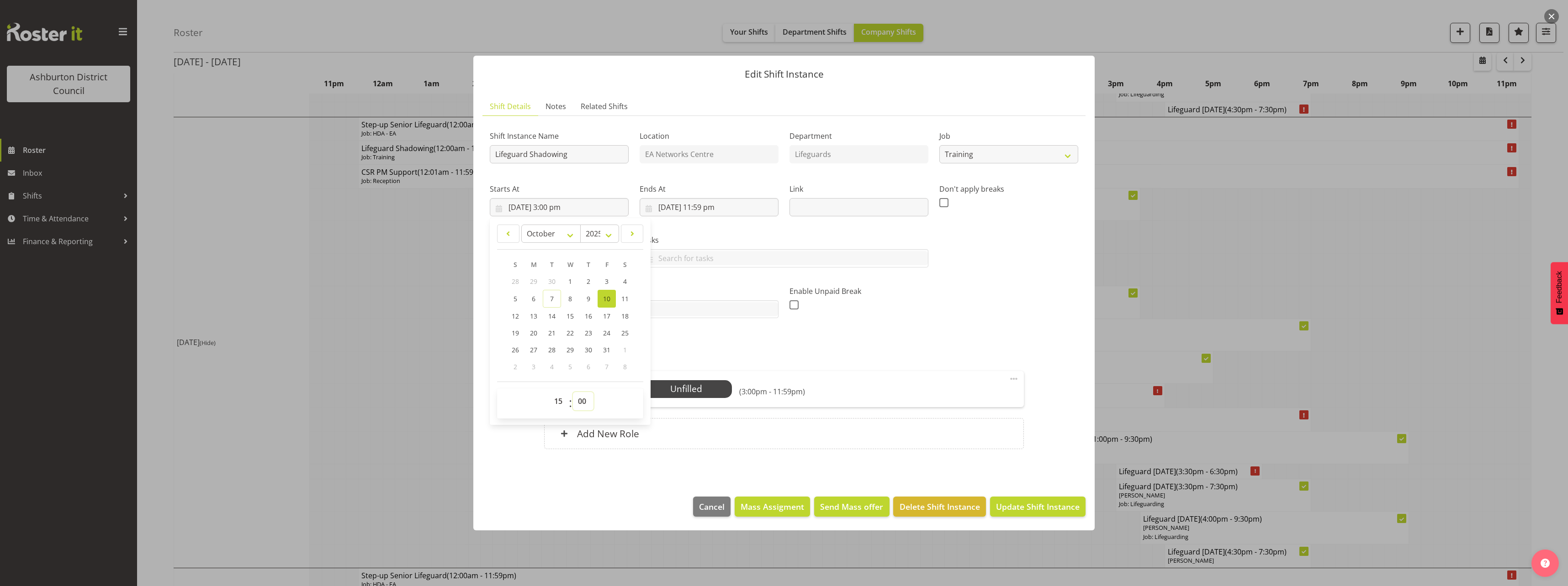
click at [581, 409] on select "00 01 02 03 04 05 06 07 08 09 10 11 12 13 14 15 16 17 18 19 20 21 22 23 24 25 2…" at bounding box center [583, 401] width 21 height 18
click at [582, 401] on select "00 01 02 03 04 05 06 07 08 09 10 11 12 13 14 15 16 17 18 19 20 21 22 23 24 25 2…" at bounding box center [583, 401] width 21 height 18
select select "30"
click at [573, 392] on select "00 01 02 03 04 05 06 07 08 09 10 11 12 13 14 15 16 17 18 19 20 21 22 23 24 25 2…" at bounding box center [583, 401] width 21 height 18
type input "[DATE] 3:30 pm"
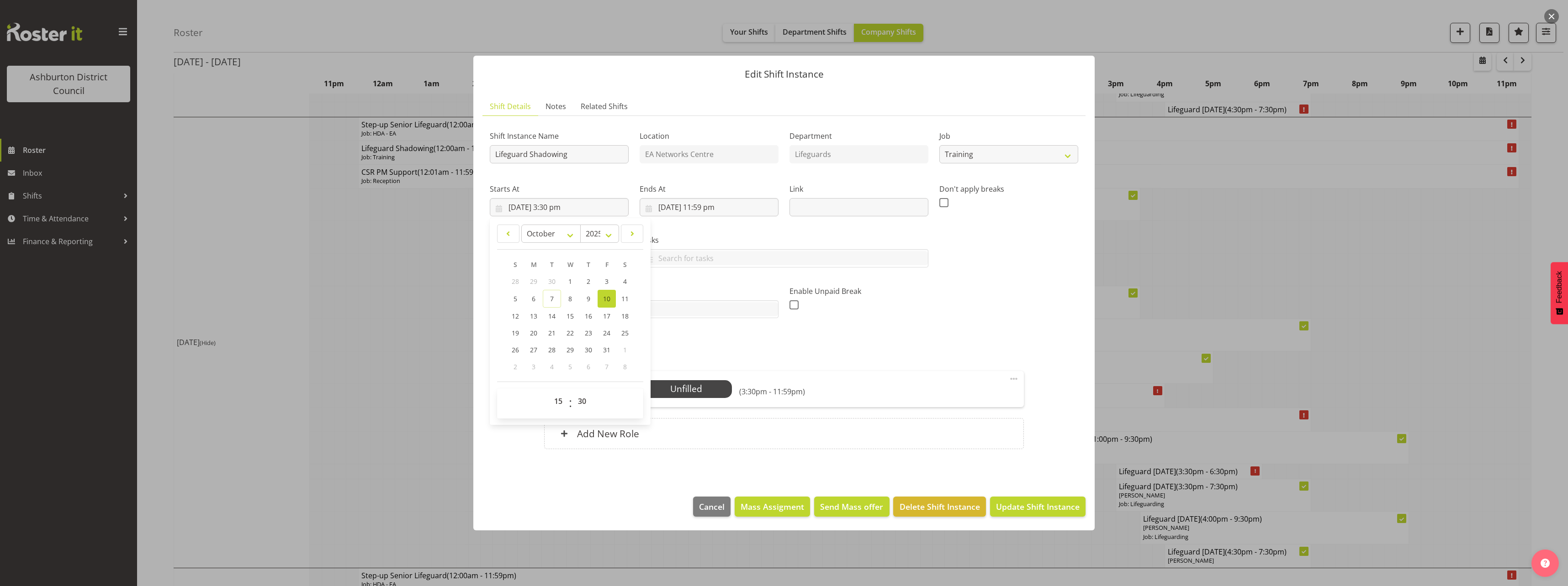
click at [708, 196] on div "Ends At [DATE] 11:59 pm January February March April May June July August Septe…" at bounding box center [709, 199] width 139 height 33
click at [712, 203] on input "[DATE] 11:59 pm" at bounding box center [709, 207] width 139 height 18
click at [711, 399] on select "00 01 02 03 04 05 06 07 08 09 10 11 12 13 14 15 16 17 18 19 20 21 22 23" at bounding box center [709, 401] width 21 height 18
select select "19"
click at [699, 392] on select "00 01 02 03 04 05 06 07 08 09 10 11 12 13 14 15 16 17 18 19 20 21 22 23" at bounding box center [709, 401] width 21 height 18
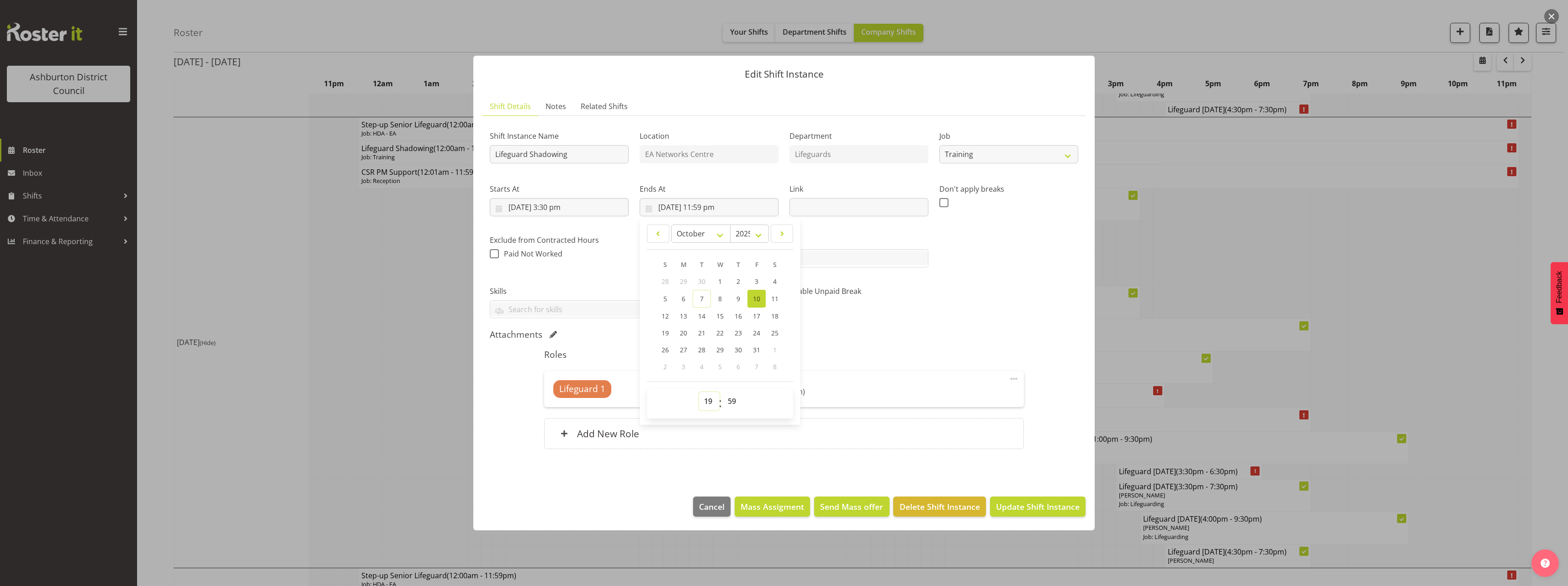
type input "[DATE] 7:59 pm"
click at [733, 396] on select "00 01 02 03 04 05 06 07 08 09 10 11 12 13 14 15 16 17 18 19 20 21 22 23 24 25 2…" at bounding box center [733, 401] width 21 height 18
select select "29"
click at [723, 392] on select "00 01 02 03 04 05 06 07 08 09 10 11 12 13 14 15 16 17 18 19 20 21 22 23 24 25 2…" at bounding box center [733, 401] width 21 height 18
type input "[DATE] 7:29 pm"
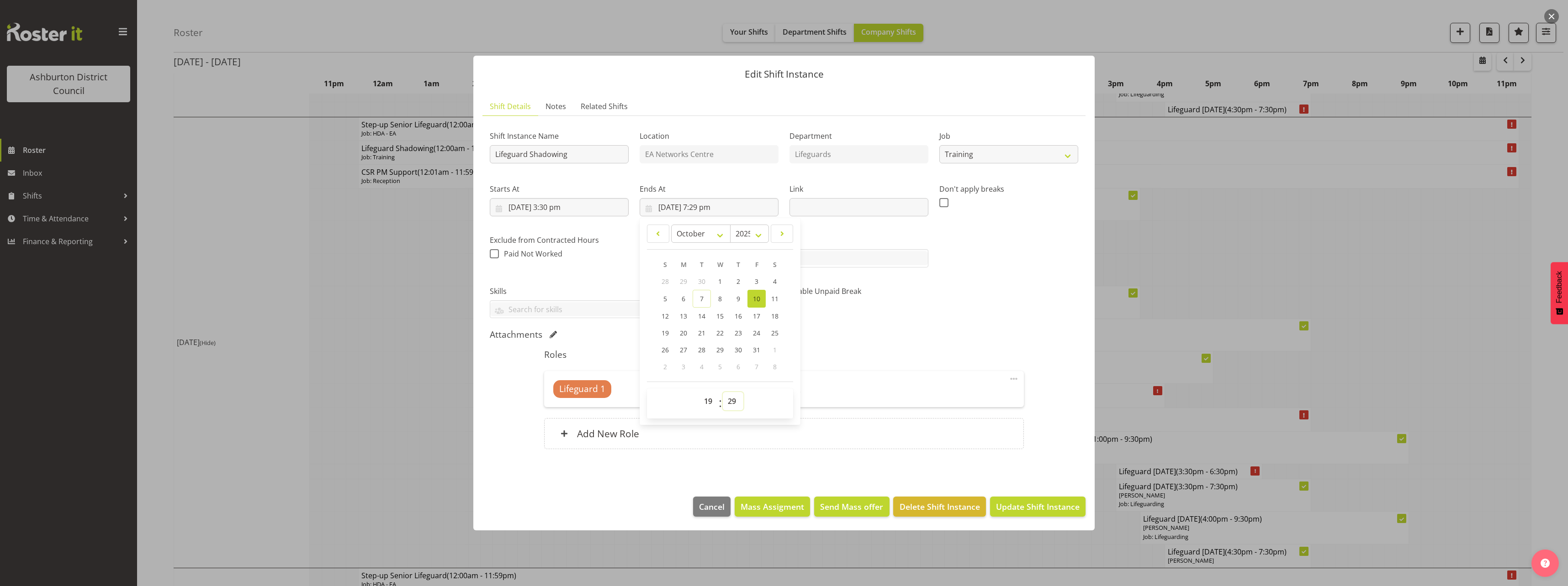
click at [731, 397] on select "00 01 02 03 04 05 06 07 08 09 10 11 12 13 14 15 16 17 18 19 20 21 22 23 24 25 2…" at bounding box center [733, 401] width 21 height 18
select select "30"
click at [723, 392] on select "00 01 02 03 04 05 06 07 08 09 10 11 12 13 14 15 16 17 18 19 20 21 22 23 24 25 2…" at bounding box center [733, 401] width 21 height 18
type input "[DATE] 7:30 pm"
click at [927, 321] on div "Enable Unpaid Break" at bounding box center [859, 299] width 150 height 51
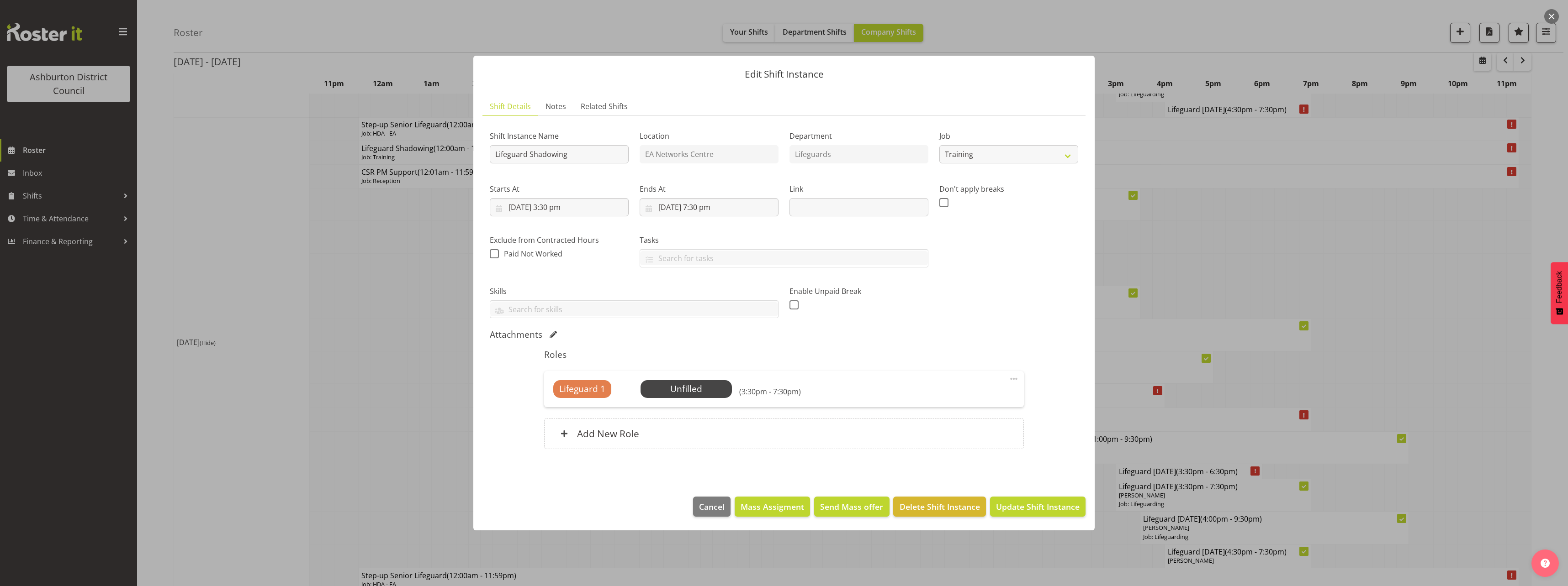
click at [1015, 379] on span at bounding box center [1014, 380] width 11 height 11
click at [982, 399] on link "Edit" at bounding box center [975, 399] width 88 height 17
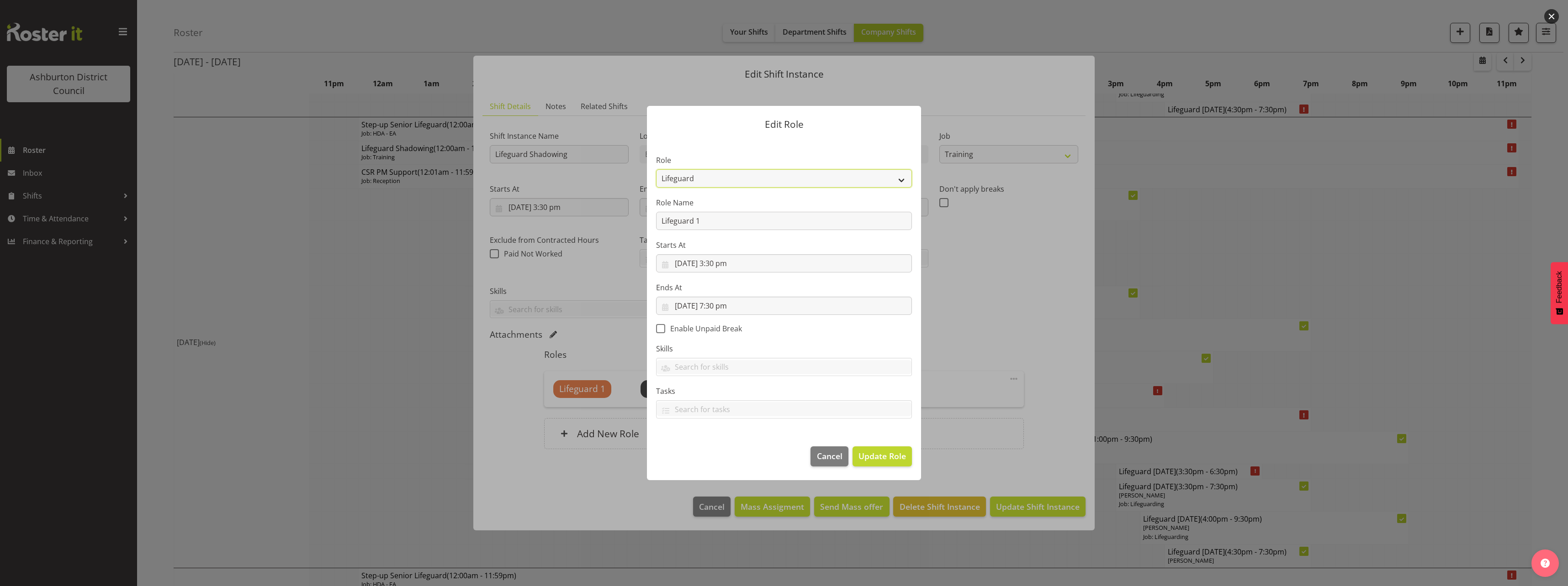
click at [742, 178] on select "AAGM Deputy Director AAGM Director Archivist Childrens Librarian Collections & …" at bounding box center [784, 179] width 256 height 18
select select "107"
click at [656, 170] on select "AAGM Deputy Director AAGM Director Archivist Childrens Librarian Collections & …" at bounding box center [784, 179] width 256 height 18
click at [882, 457] on span "Update Role" at bounding box center [882, 456] width 48 height 12
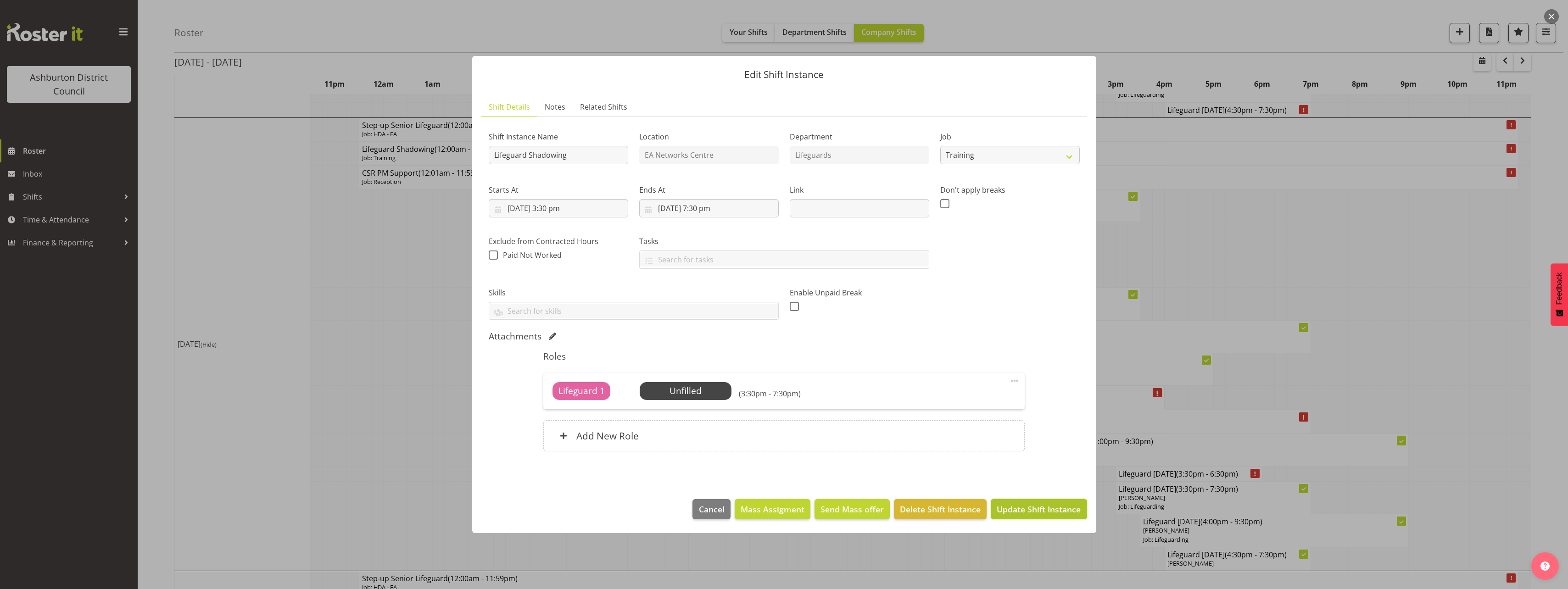
click at [1066, 508] on span "Update Shift Instance" at bounding box center [1038, 509] width 84 height 12
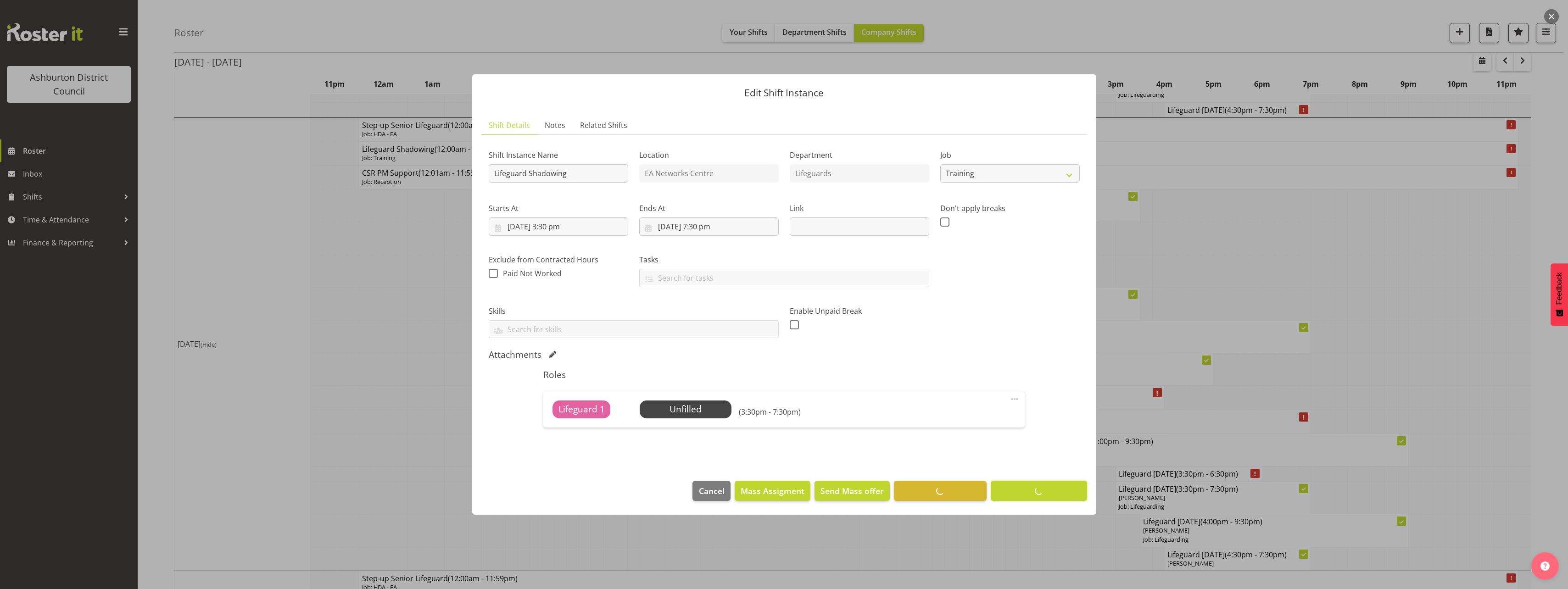
scroll to position [0, 0]
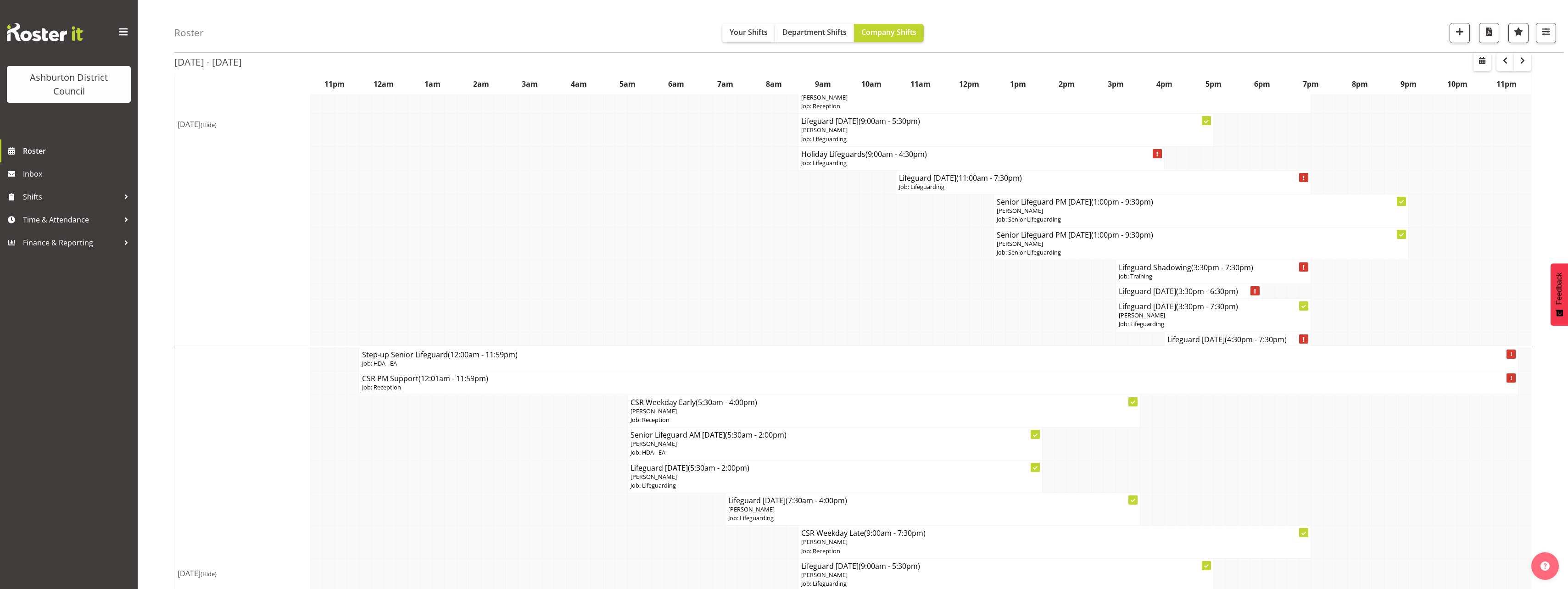
scroll to position [1055, 0]
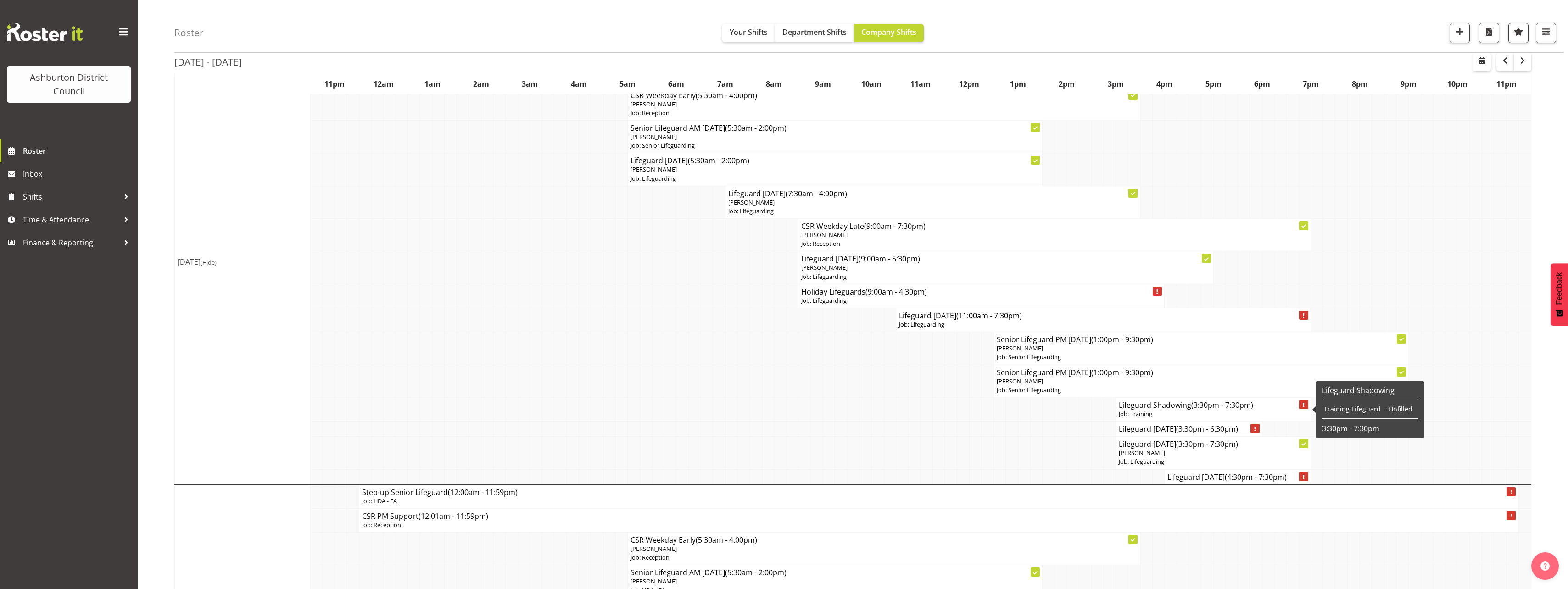
click at [1155, 409] on h4 "Lifeguard Shadowing (3:30pm - 7:30pm)" at bounding box center [1214, 405] width 190 height 9
select select "40"
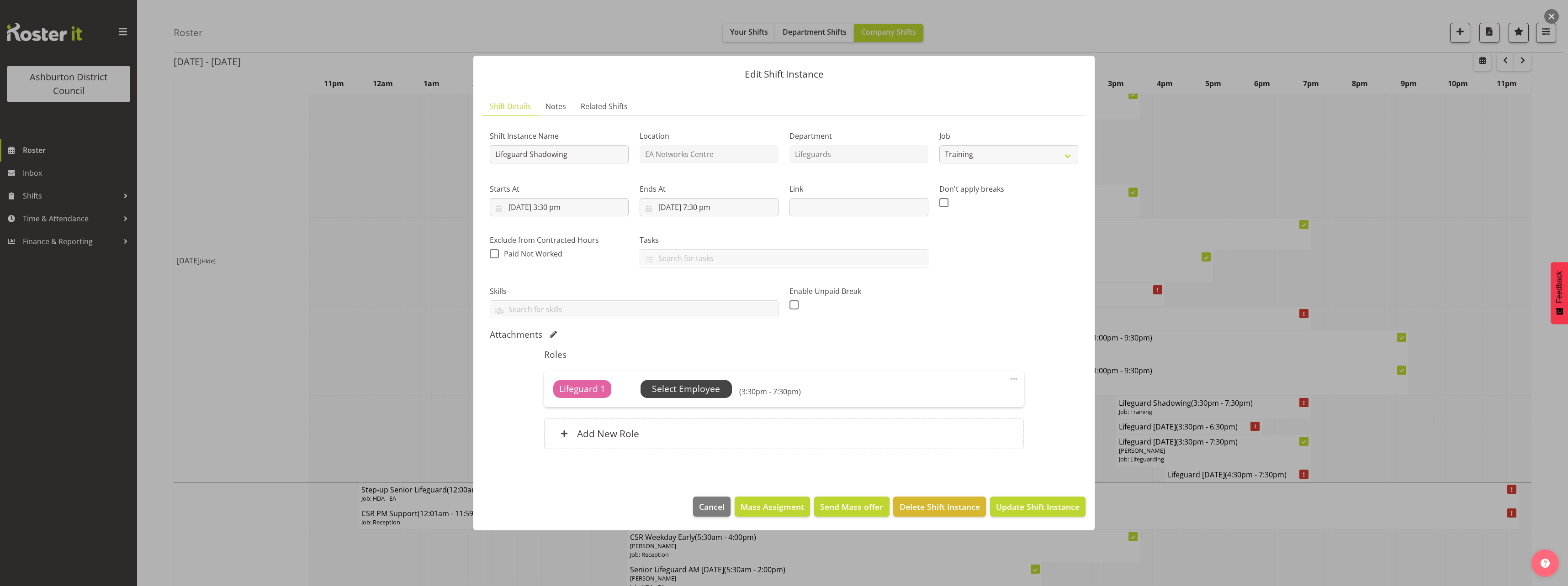
click at [677, 388] on span "Select Employee" at bounding box center [685, 389] width 68 height 14
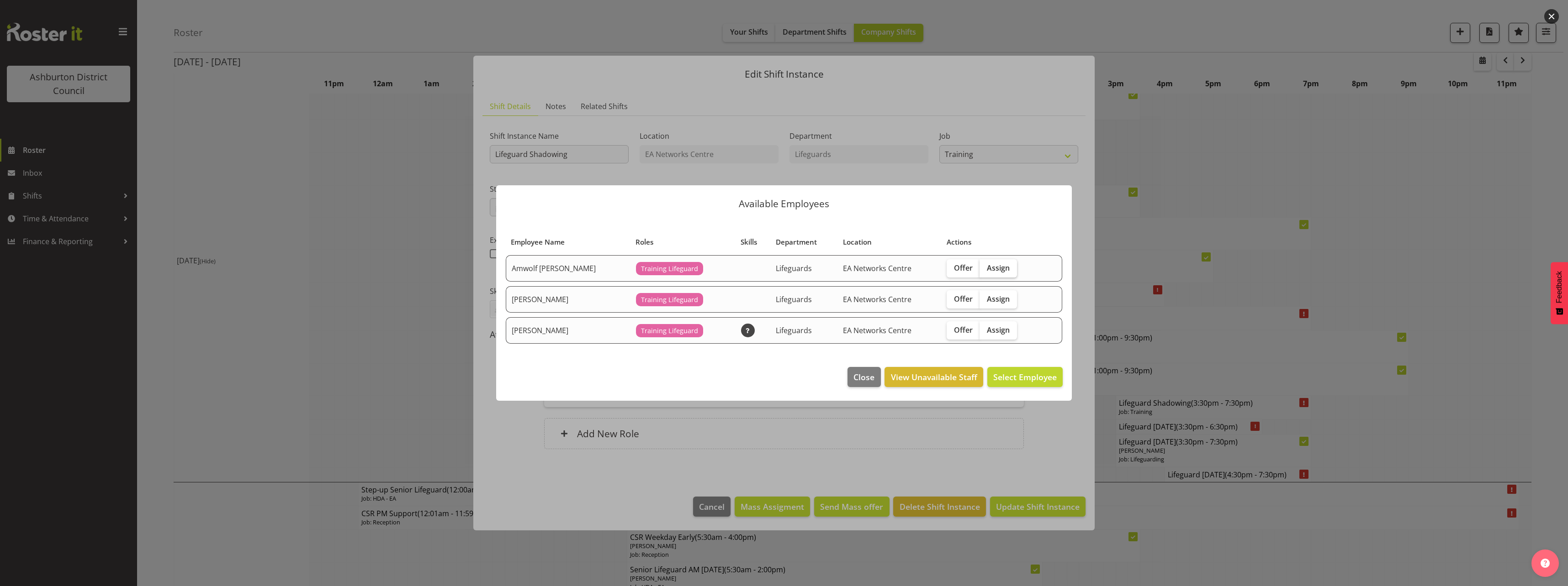
click at [988, 267] on span "Assign" at bounding box center [998, 268] width 23 height 9
click at [986, 267] on input "Assign" at bounding box center [982, 267] width 6 height 6
checkbox input "true"
click at [1023, 380] on span "Assign Amwolf [PERSON_NAME]" at bounding box center [995, 377] width 124 height 11
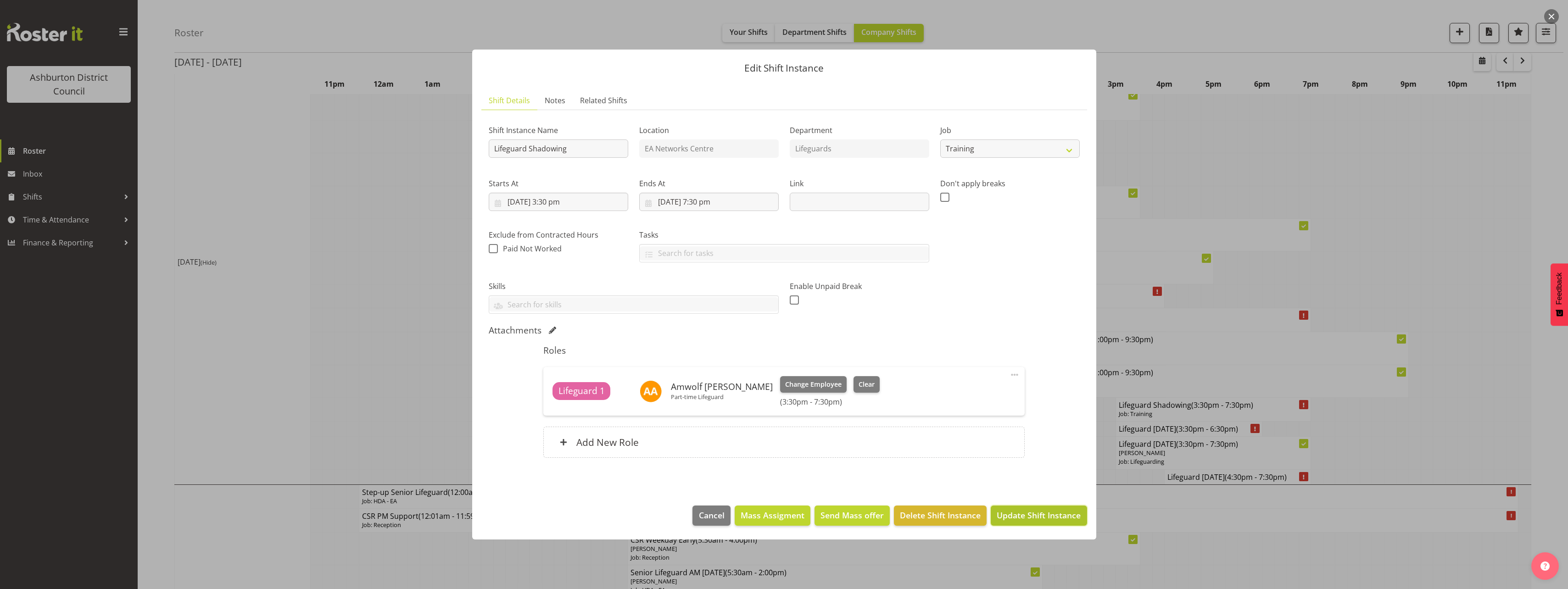
click at [1044, 522] on button "Update Shift Instance" at bounding box center [1039, 515] width 96 height 20
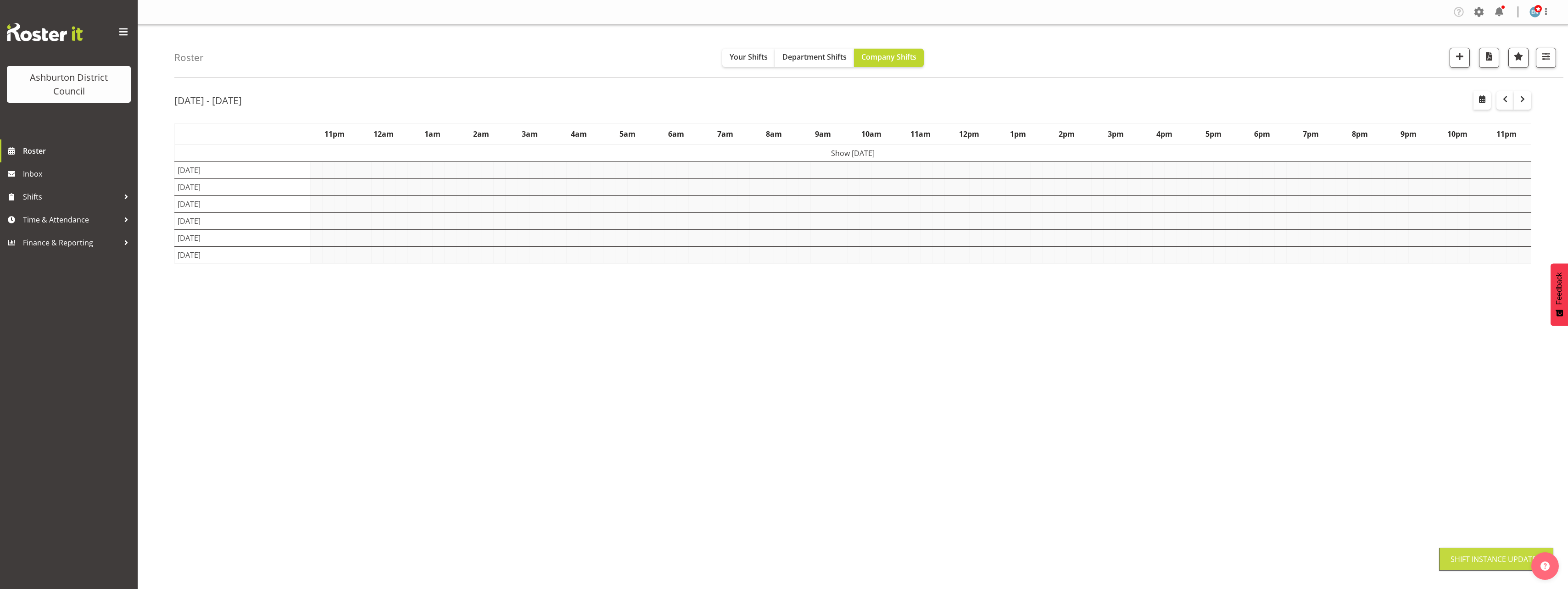
scroll to position [0, 0]
click at [1542, 419] on div "[DATE] - [DATE] [DATE] - [DATE] [DATE] Day Week Fortnight Month calendar Month …" at bounding box center [872, 268] width 1394 height 367
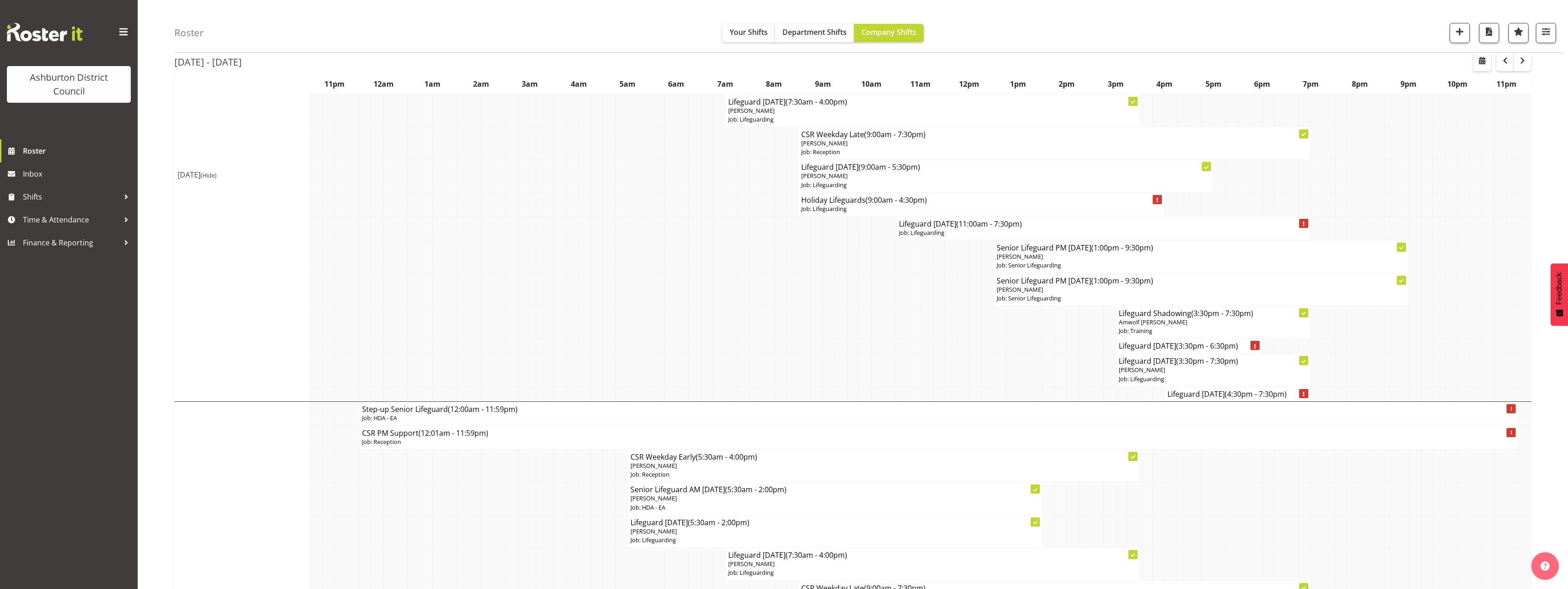
scroll to position [1423, 0]
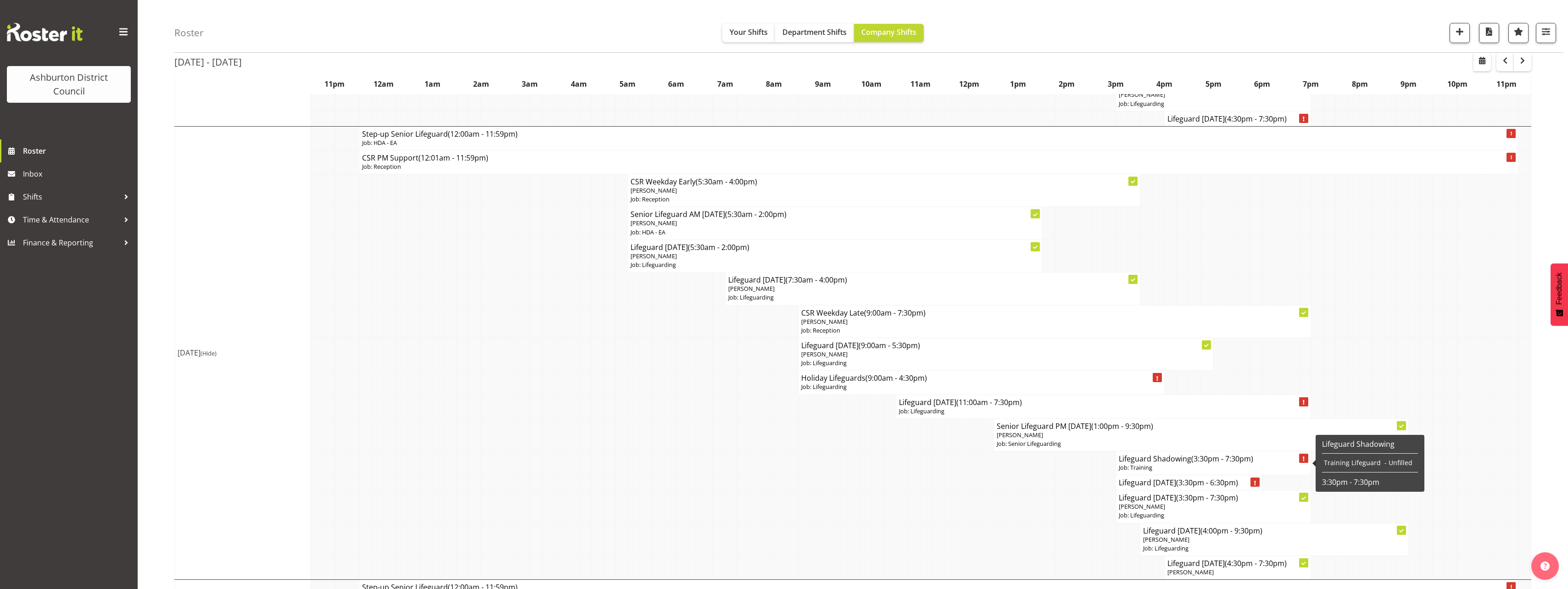
click at [1174, 467] on p "Job: Training" at bounding box center [1214, 468] width 190 height 9
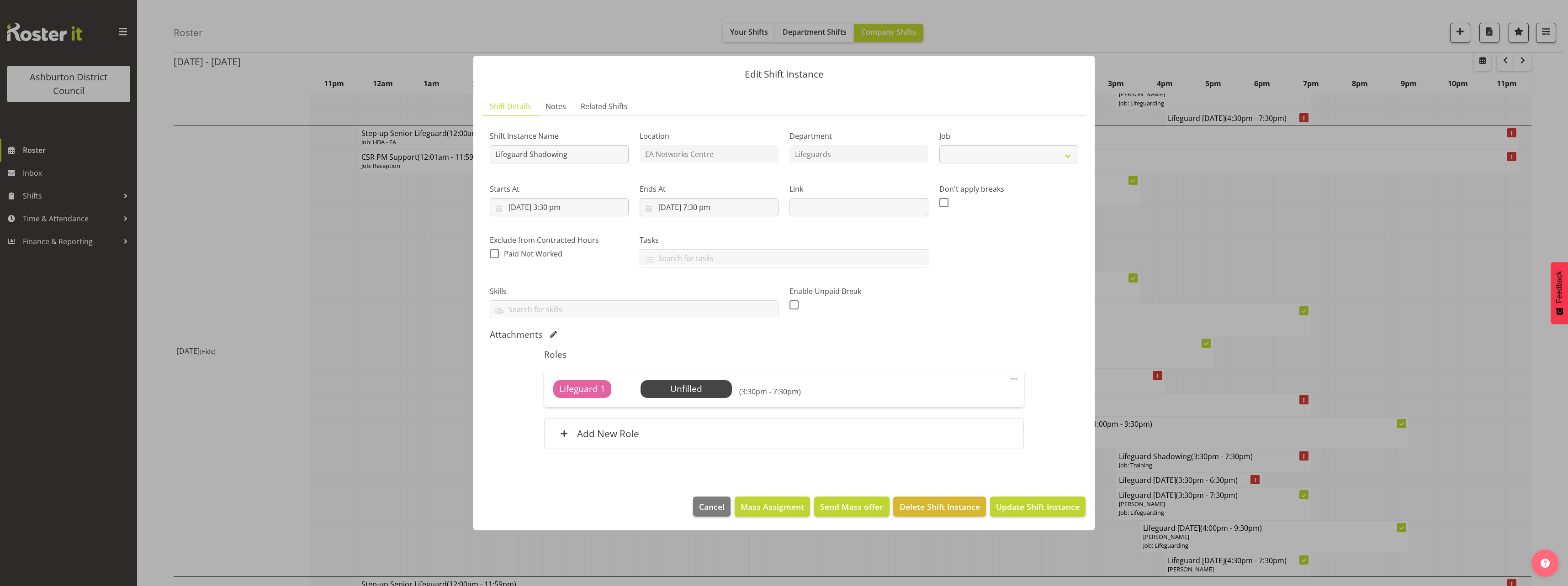
select select "40"
click at [702, 388] on span "Select Employee" at bounding box center [685, 389] width 68 height 14
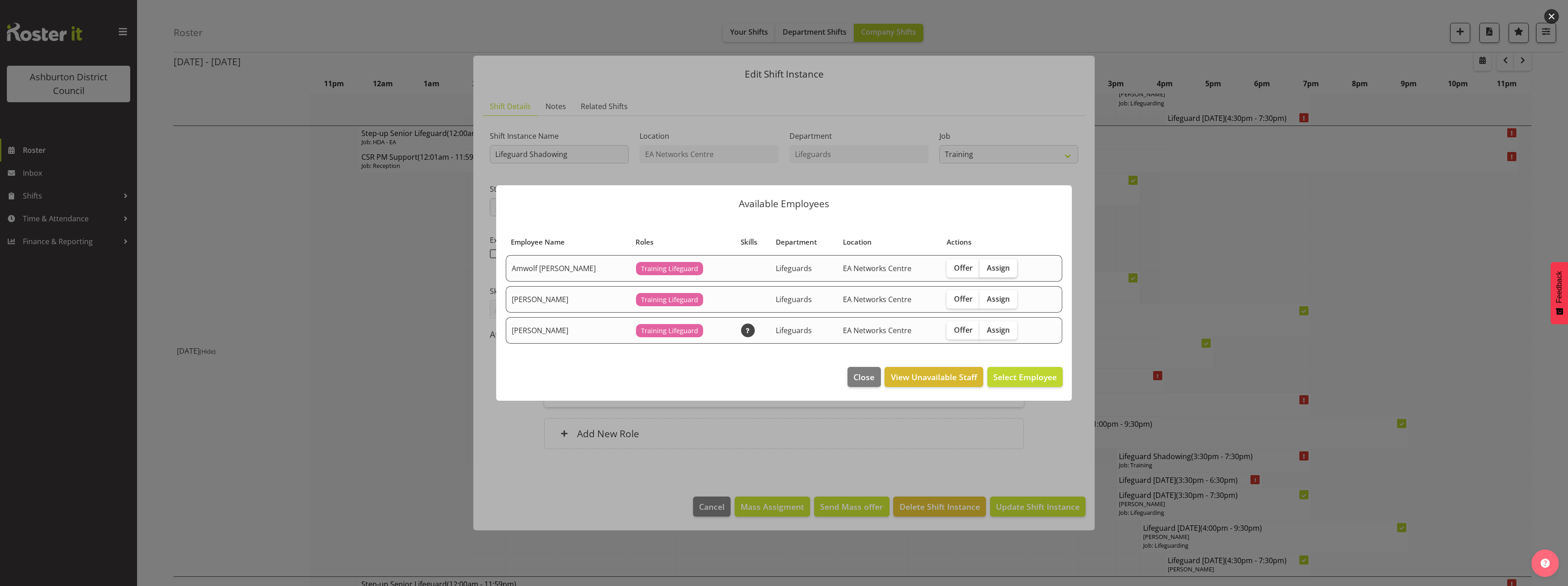
click at [992, 267] on span "Assign" at bounding box center [998, 268] width 23 height 9
click at [986, 267] on input "Assign" at bounding box center [982, 267] width 6 height 6
checkbox input "true"
click at [1013, 380] on span "Assign Amwolf [PERSON_NAME]" at bounding box center [995, 377] width 124 height 11
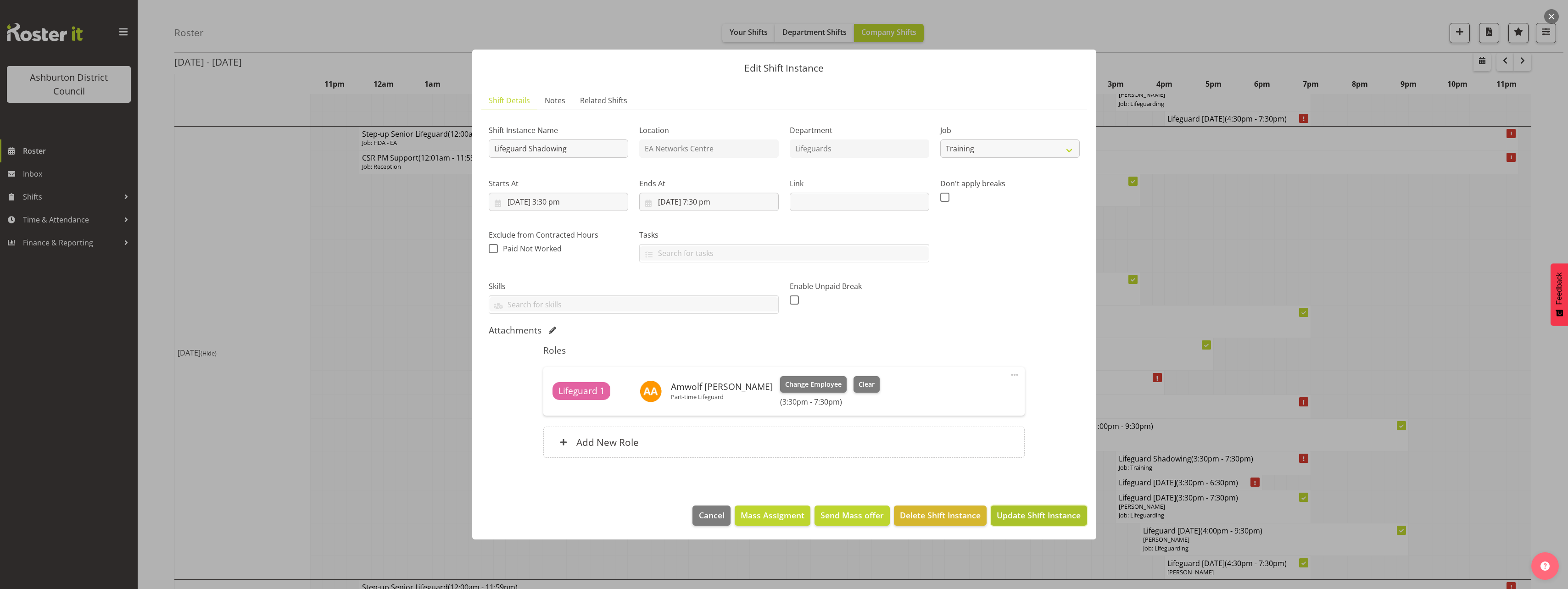
click at [1057, 518] on span "Update Shift Instance" at bounding box center [1038, 515] width 84 height 12
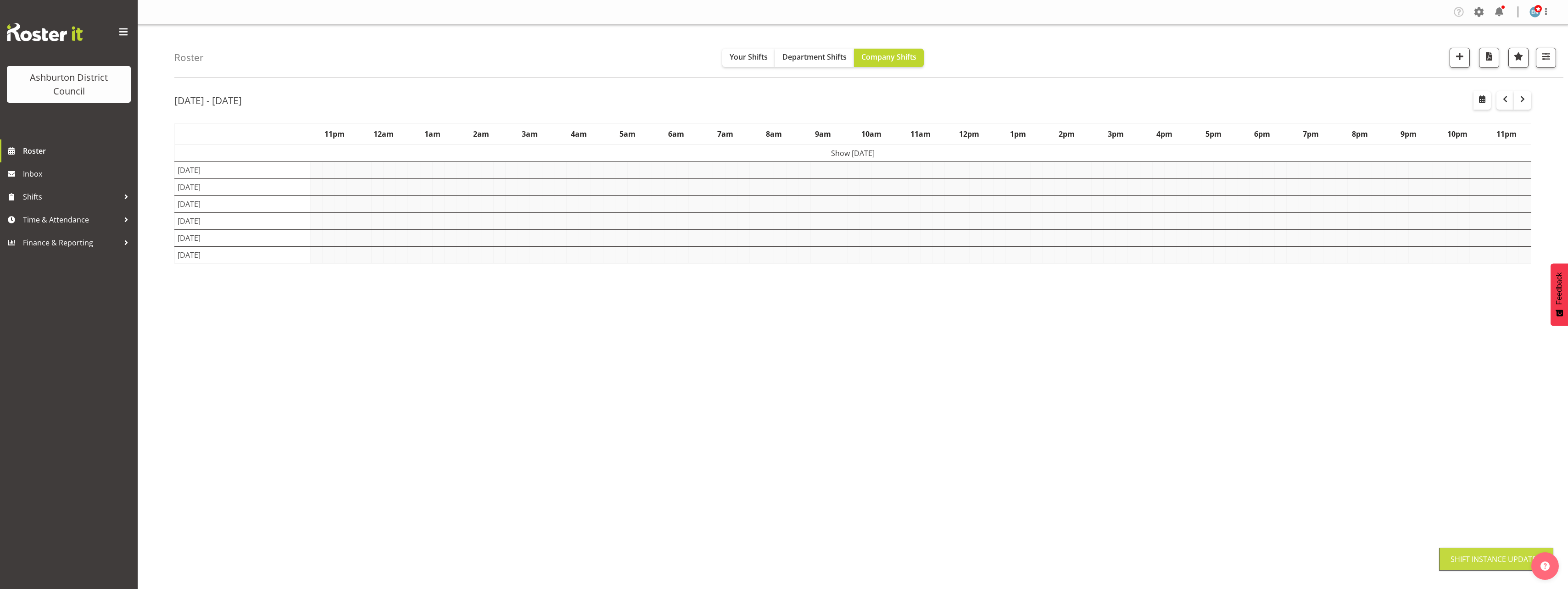
scroll to position [0, 0]
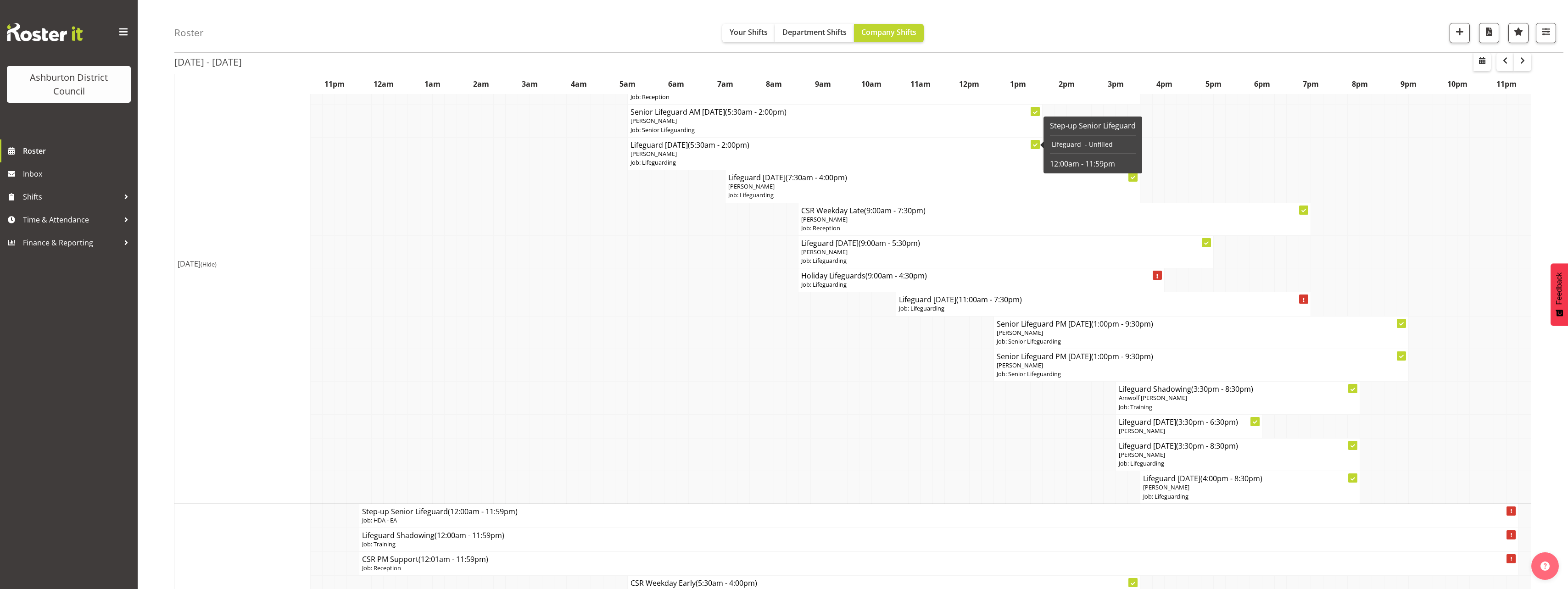
scroll to position [276, 0]
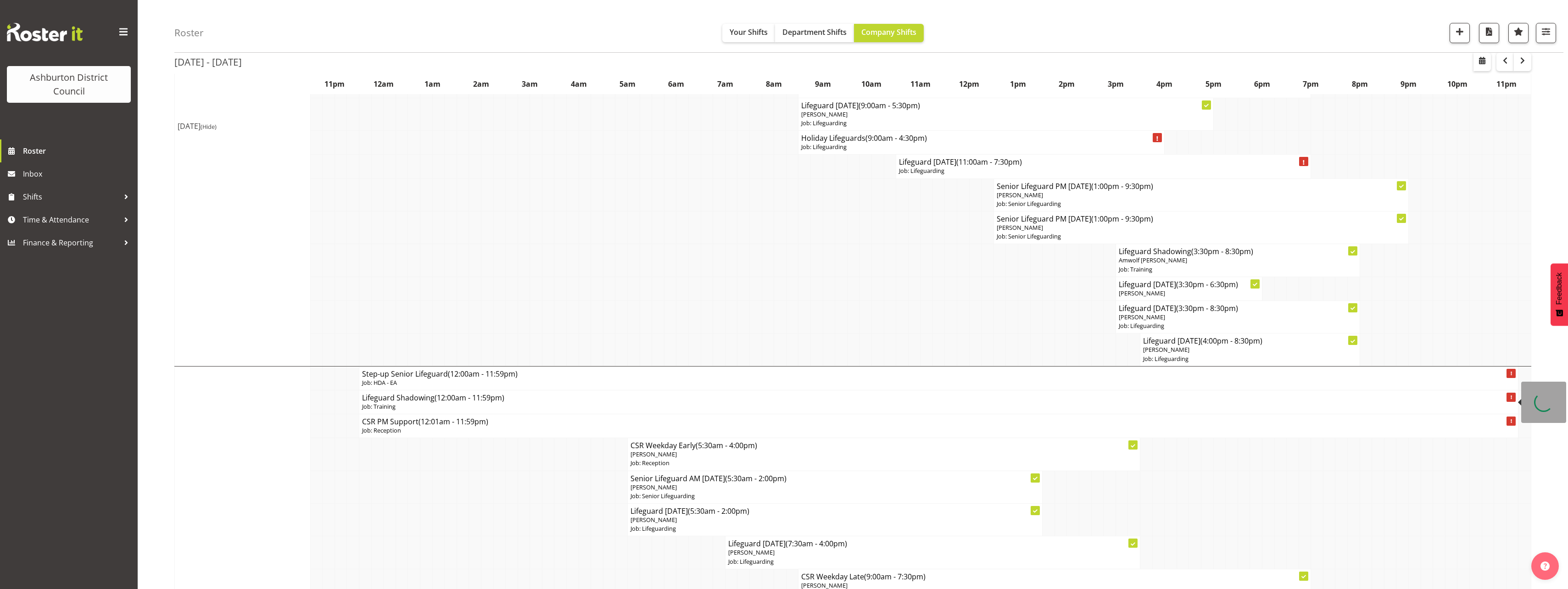
click at [438, 401] on span "(12:00am - 11:59pm)" at bounding box center [469, 397] width 70 height 10
select select "40"
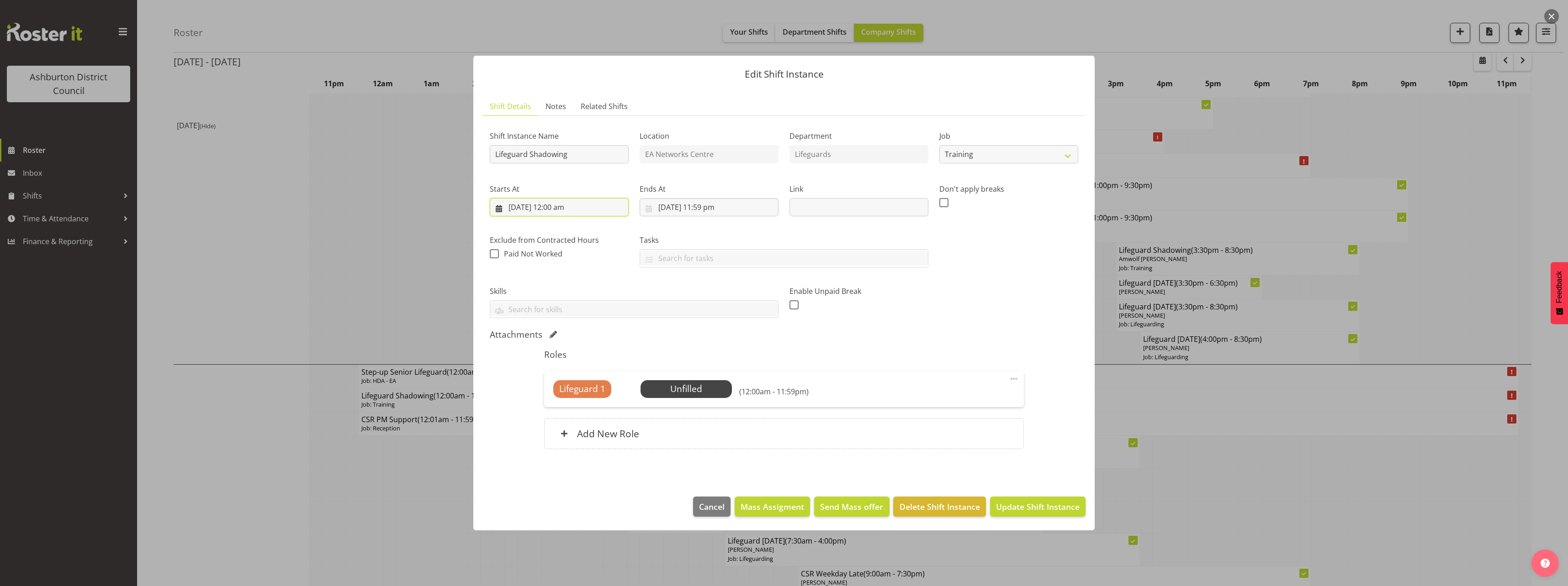
click at [564, 206] on input "[DATE] 12:00 am" at bounding box center [559, 207] width 139 height 18
click at [562, 403] on select "00 01 02 03 04 05 06 07 08 09 10 11 12 13 14 15 16 17 18 19 20 21 22 23" at bounding box center [560, 401] width 21 height 18
select select "15"
click at [550, 392] on select "00 01 02 03 04 05 06 07 08 09 10 11 12 13 14 15 16 17 18 19 20 21 22 23" at bounding box center [560, 401] width 21 height 18
type input "[DATE] 3:00 pm"
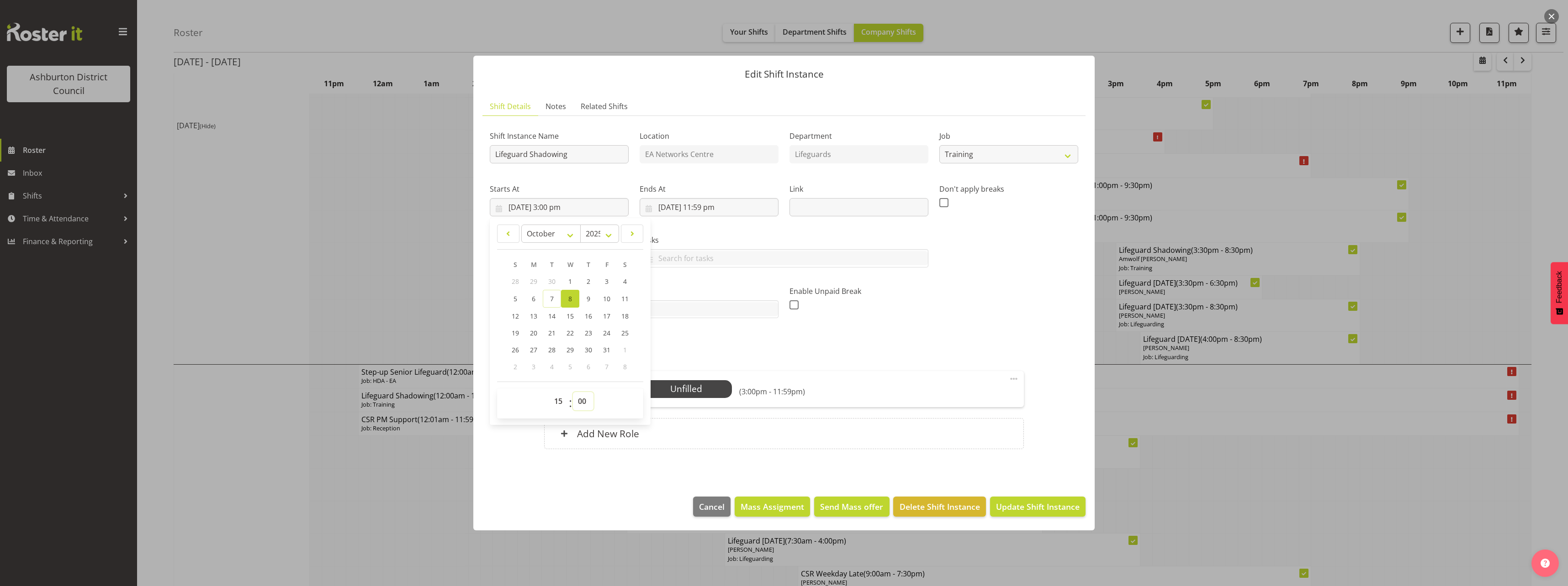
click at [588, 404] on select "00 01 02 03 04 05 06 07 08 09 10 11 12 13 14 15 16 17 18 19 20 21 22 23 24 25 2…" at bounding box center [583, 401] width 21 height 18
select select "30"
click at [573, 392] on select "00 01 02 03 04 05 06 07 08 09 10 11 12 13 14 15 16 17 18 19 20 21 22 23 24 25 2…" at bounding box center [583, 401] width 21 height 18
type input "[DATE] 3:30 pm"
click at [703, 210] on input "[DATE] 11:59 pm" at bounding box center [709, 207] width 139 height 18
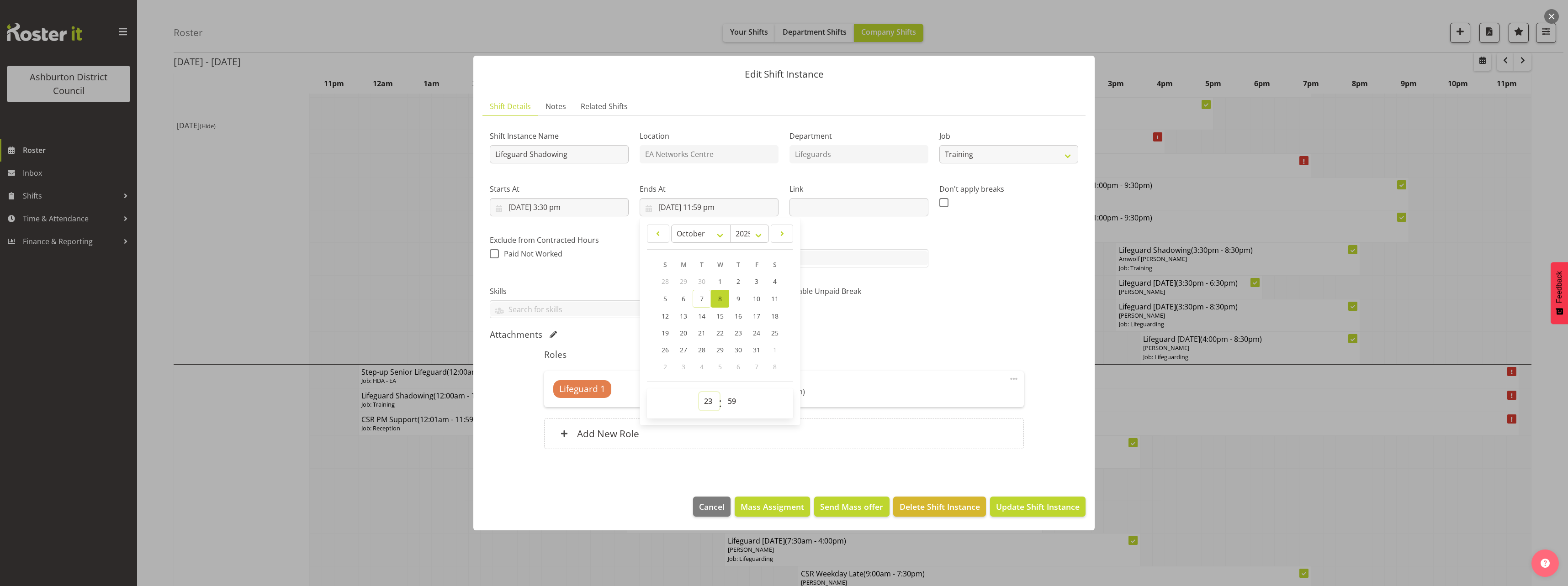
click at [699, 399] on select "00 01 02 03 04 05 06 07 08 09 10 11 12 13 14 15 16 17 18 19 20 21 22 23" at bounding box center [709, 401] width 21 height 18
select select "18"
click at [699, 392] on select "00 01 02 03 04 05 06 07 08 09 10 11 12 13 14 15 16 17 18 19 20 21 22 23" at bounding box center [709, 401] width 21 height 18
type input "[DATE] 6:59 pm"
click at [735, 400] on select "00 01 02 03 04 05 06 07 08 09 10 11 12 13 14 15 16 17 18 19 20 21 22 23 24 25 2…" at bounding box center [733, 401] width 21 height 18
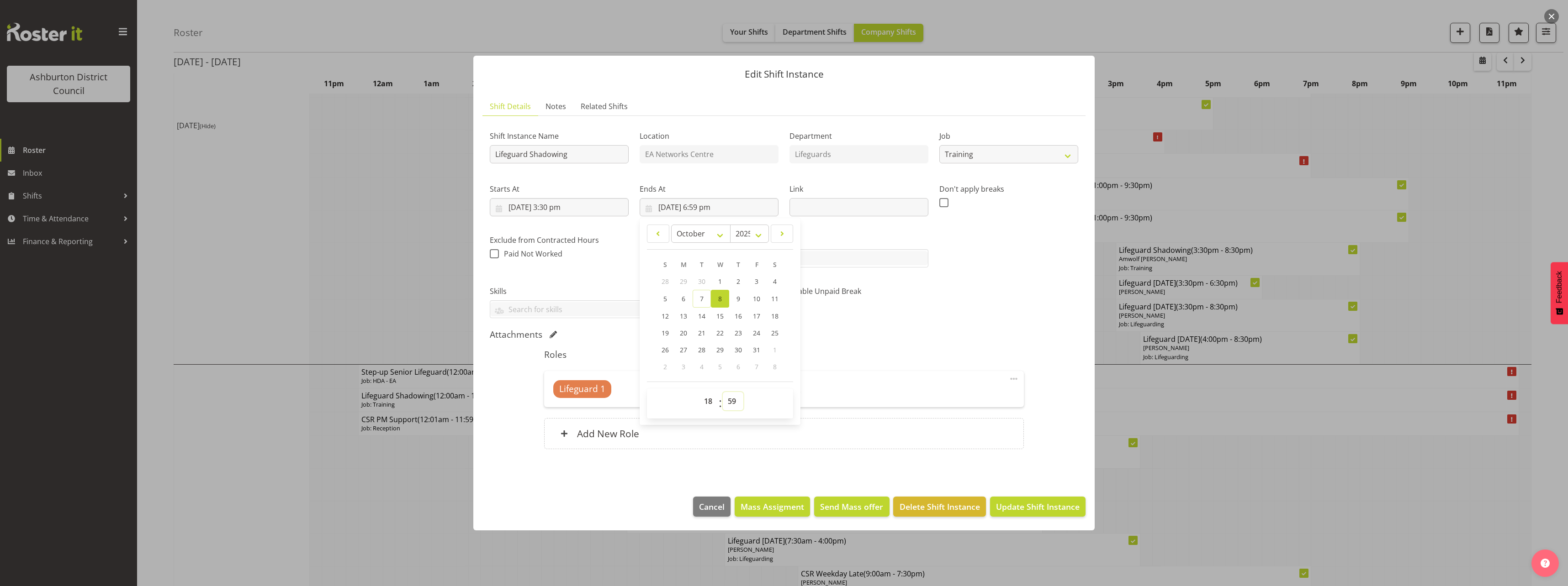
select select "30"
click at [723, 392] on select "00 01 02 03 04 05 06 07 08 09 10 11 12 13 14 15 16 17 18 19 20 21 22 23 24 25 2…" at bounding box center [733, 401] width 21 height 18
type input "[DATE] 6:30 pm"
click at [1030, 309] on div "Shift Instance Name Lifeguard Shadowing Location EA Networks Centre Department …" at bounding box center [784, 221] width 600 height 206
click at [1014, 380] on span at bounding box center [1014, 380] width 11 height 11
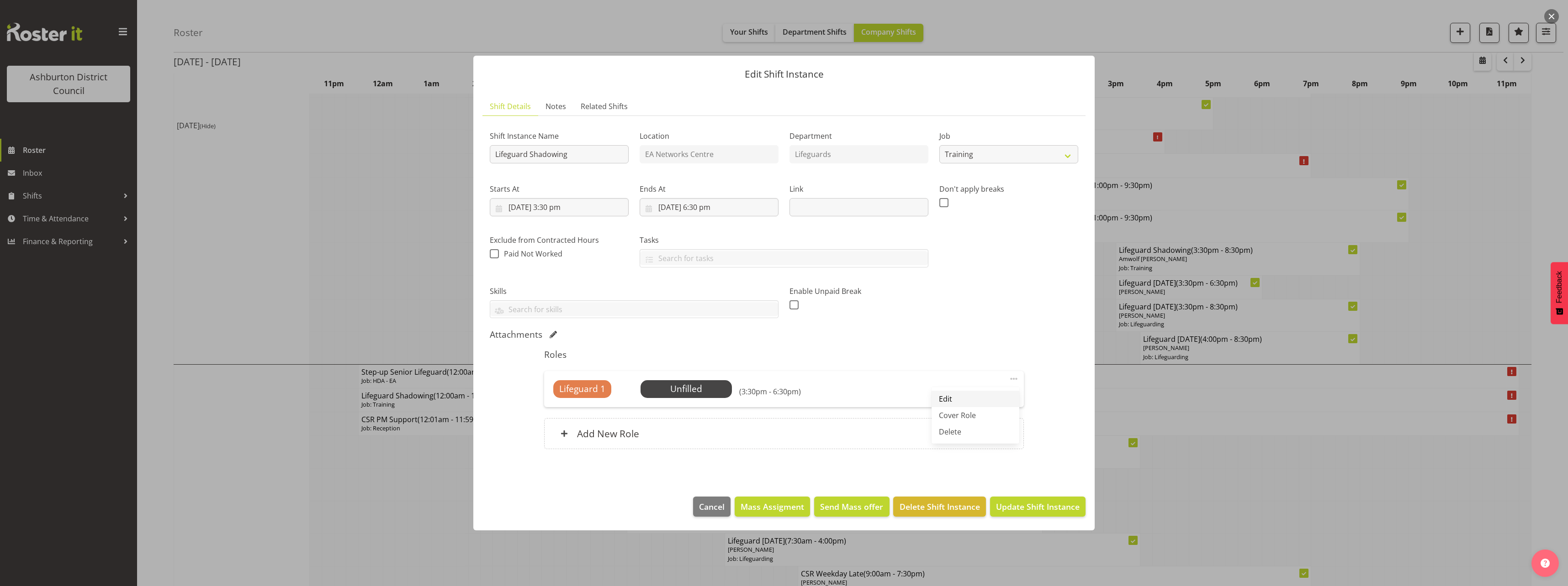
click at [992, 399] on link "Edit" at bounding box center [975, 399] width 88 height 17
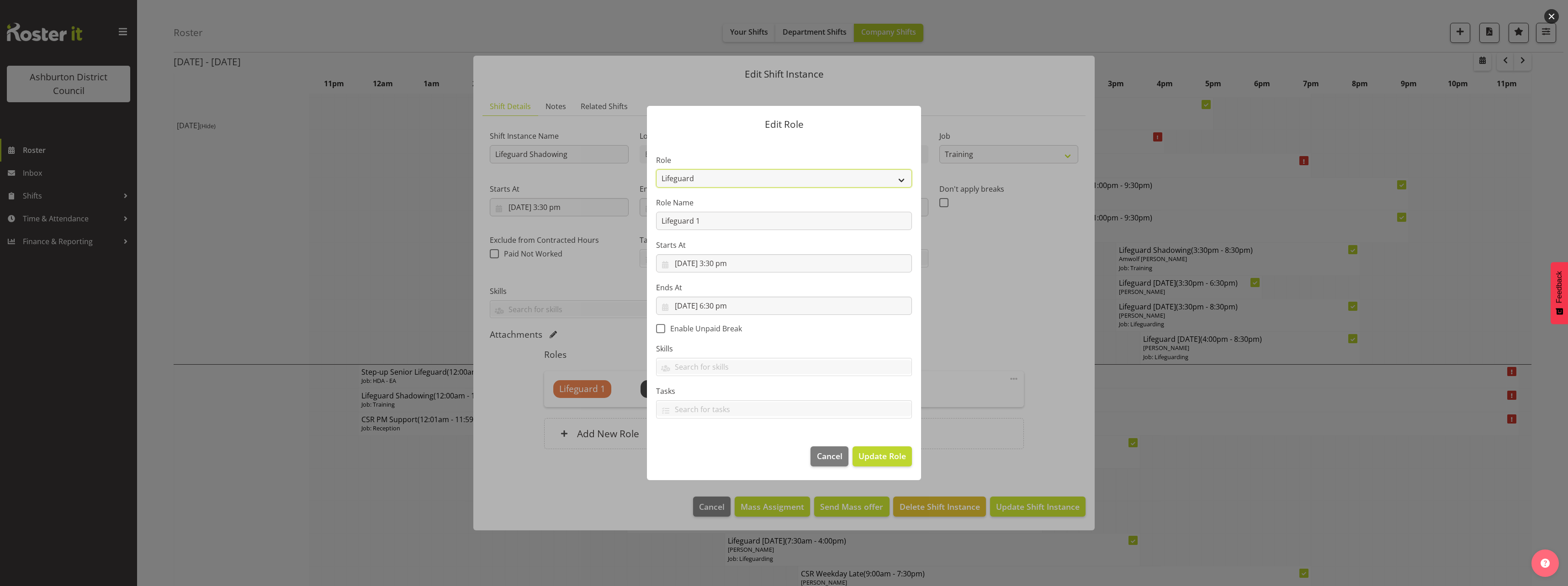
click at [824, 180] on select "AAGM Deputy Director AAGM Director Archivist Childrens Librarian Collections & …" at bounding box center [784, 179] width 256 height 18
select select "107"
click at [656, 170] on select "AAGM Deputy Director AAGM Director Archivist Childrens Librarian Collections & …" at bounding box center [784, 179] width 256 height 18
click at [876, 458] on span "Update Role" at bounding box center [882, 456] width 48 height 12
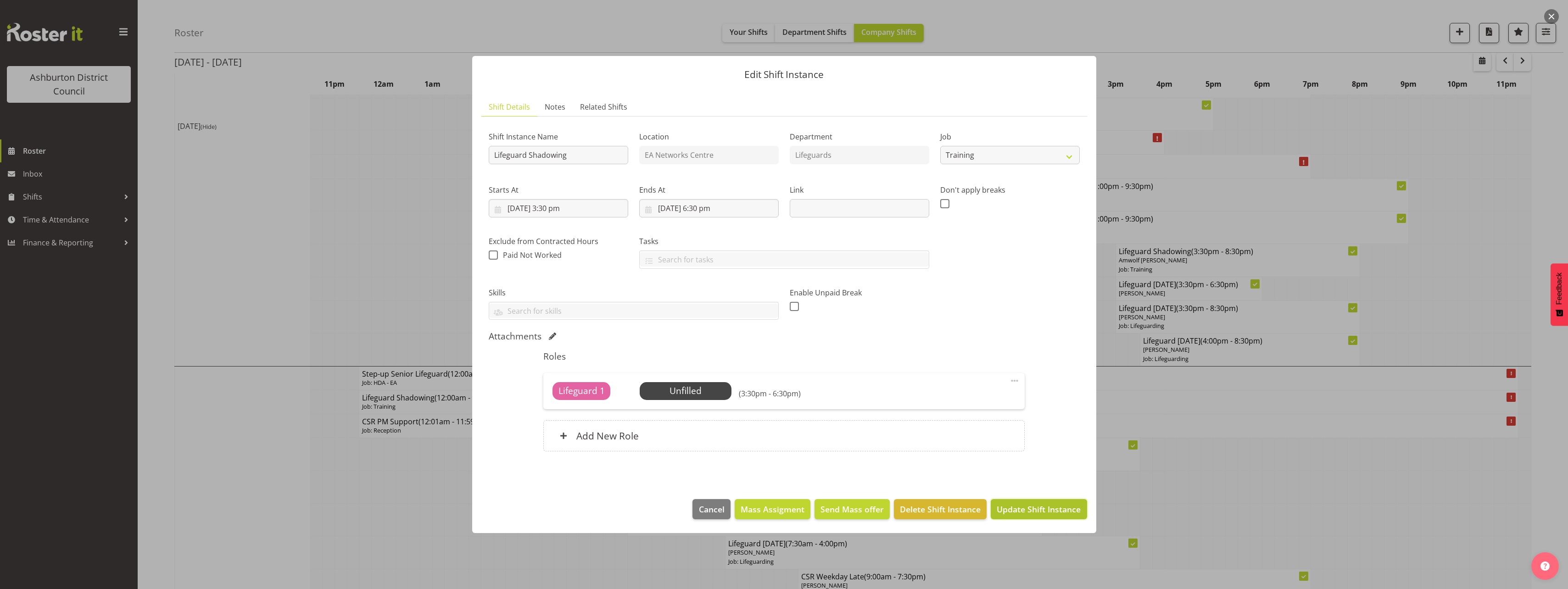
click at [1031, 515] on span "Update Shift Instance" at bounding box center [1038, 509] width 84 height 12
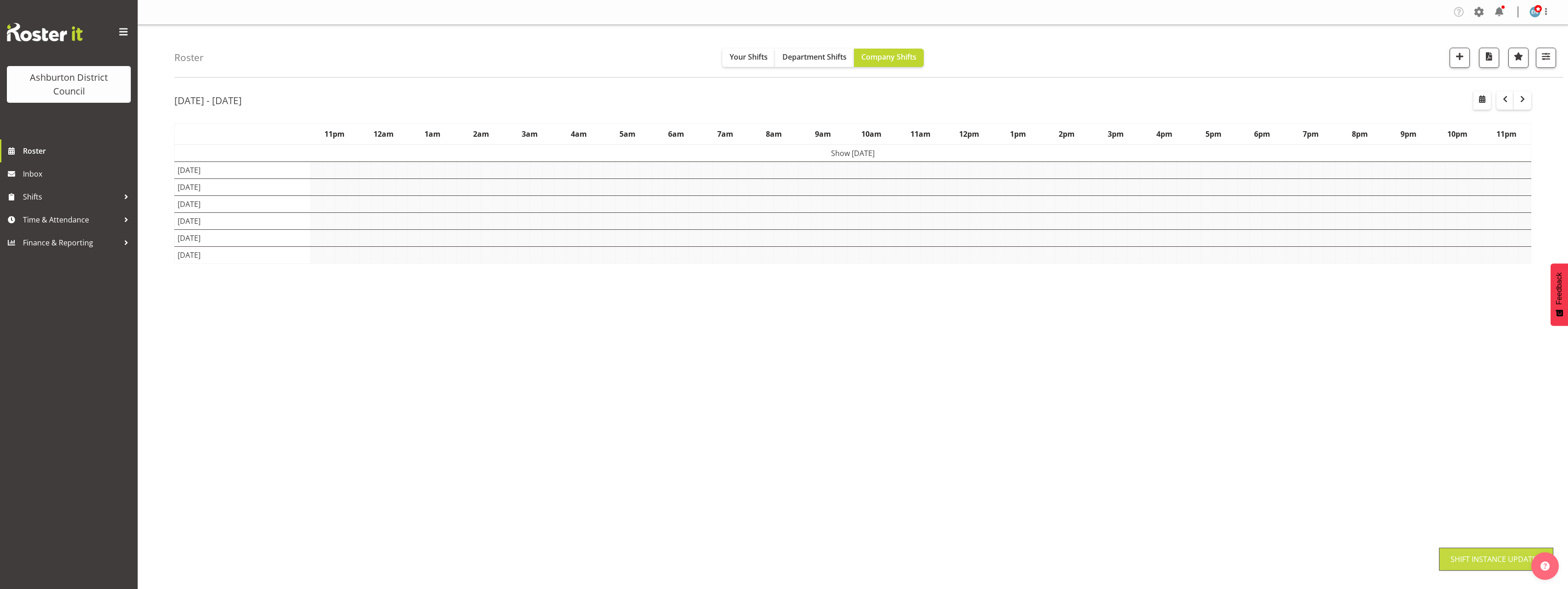
scroll to position [0, 0]
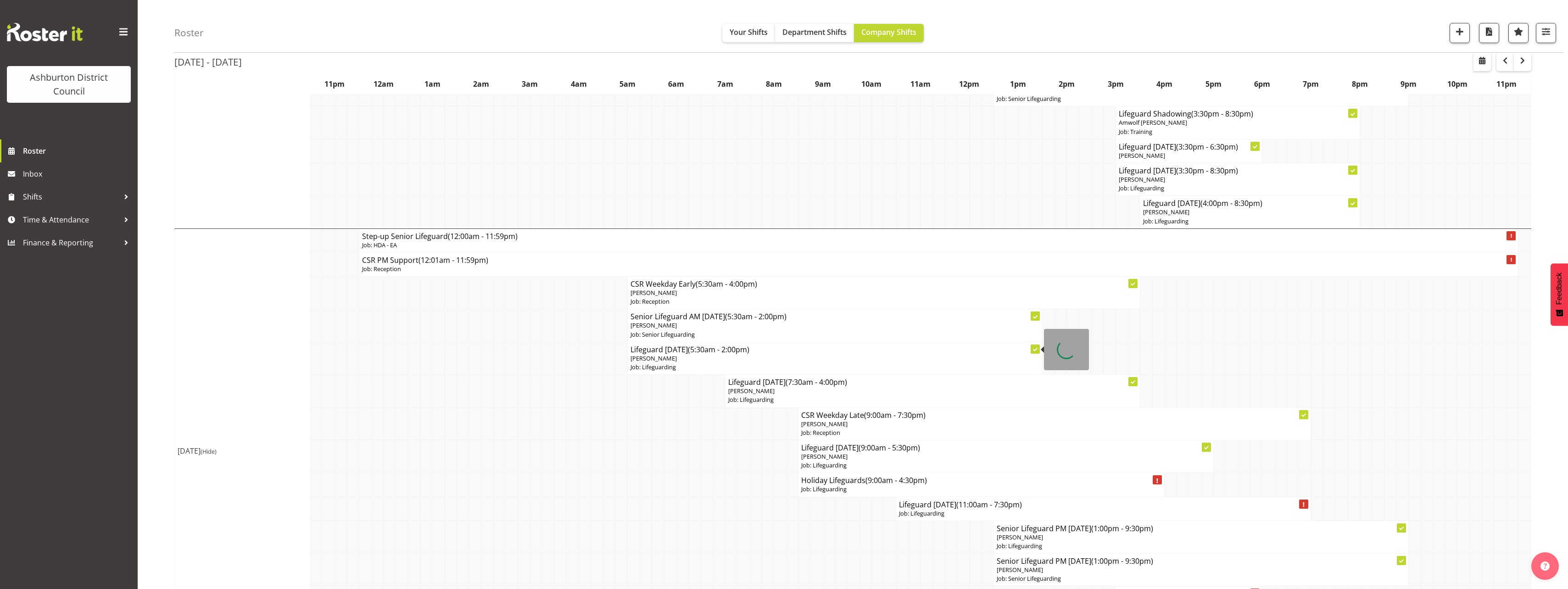
scroll to position [459, 0]
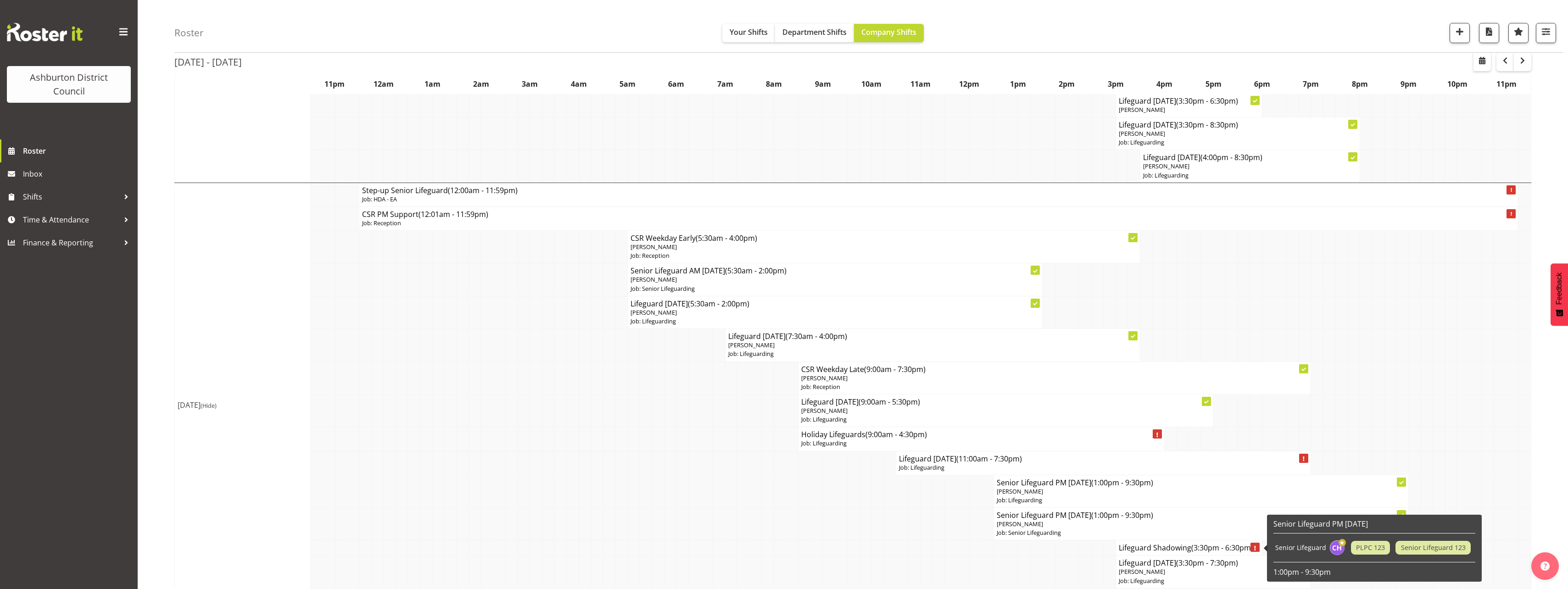
click at [1131, 549] on h4 "Lifeguard Shadowing (3:30pm - 6:30pm)" at bounding box center [1189, 547] width 140 height 9
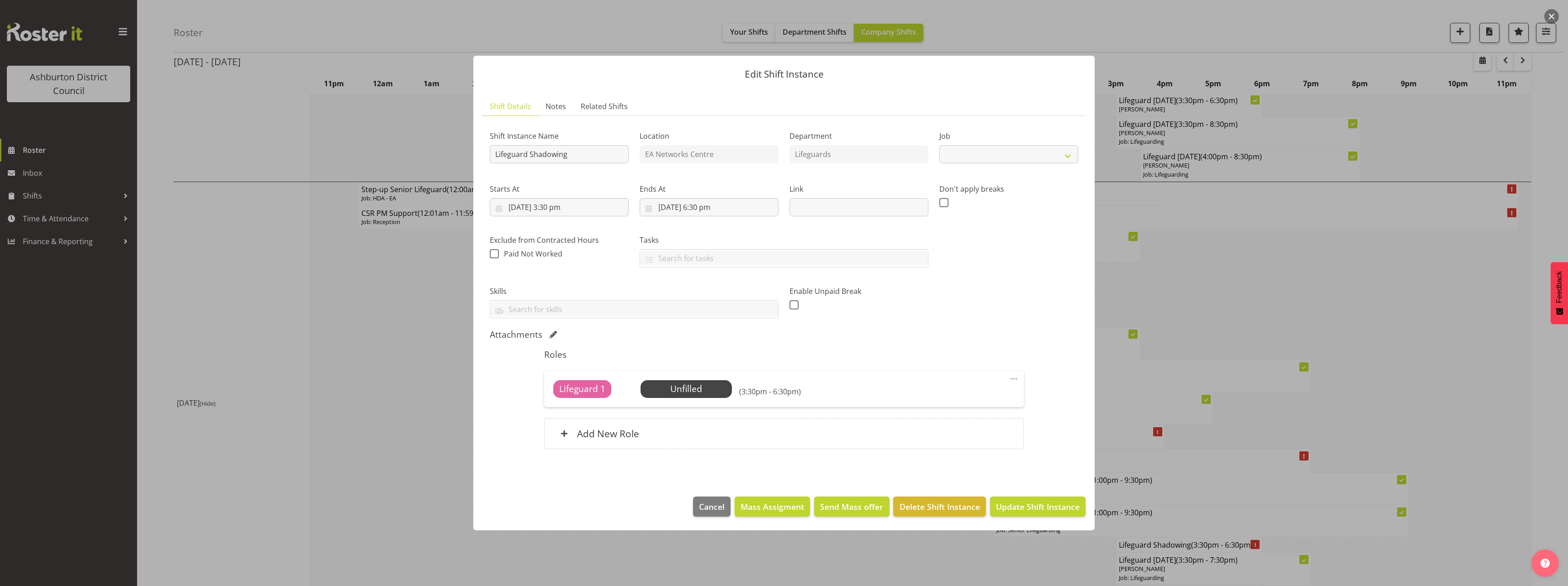
select select "40"
click at [691, 393] on span "Select Employee" at bounding box center [685, 389] width 68 height 14
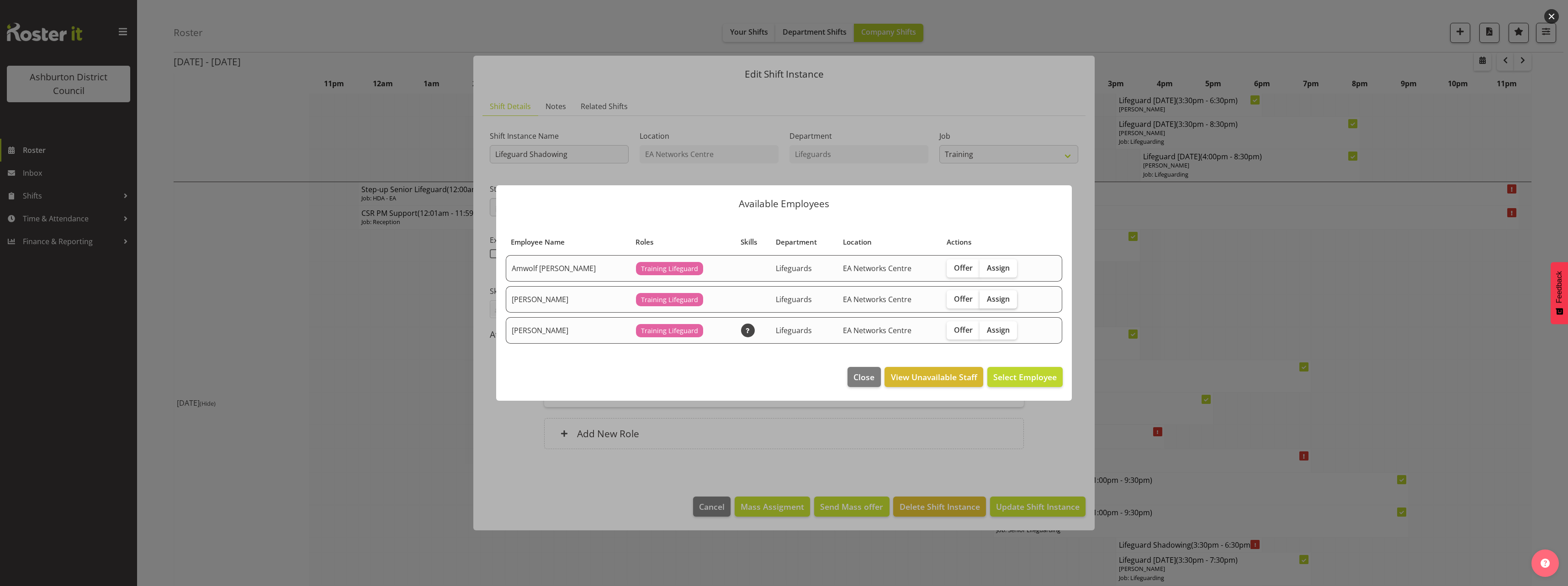
click at [994, 293] on label "Assign" at bounding box center [998, 299] width 37 height 18
click at [986, 296] on input "Assign" at bounding box center [982, 298] width 6 height 6
checkbox input "true"
click at [1018, 382] on span "Assign [PERSON_NAME]" at bounding box center [1011, 377] width 93 height 11
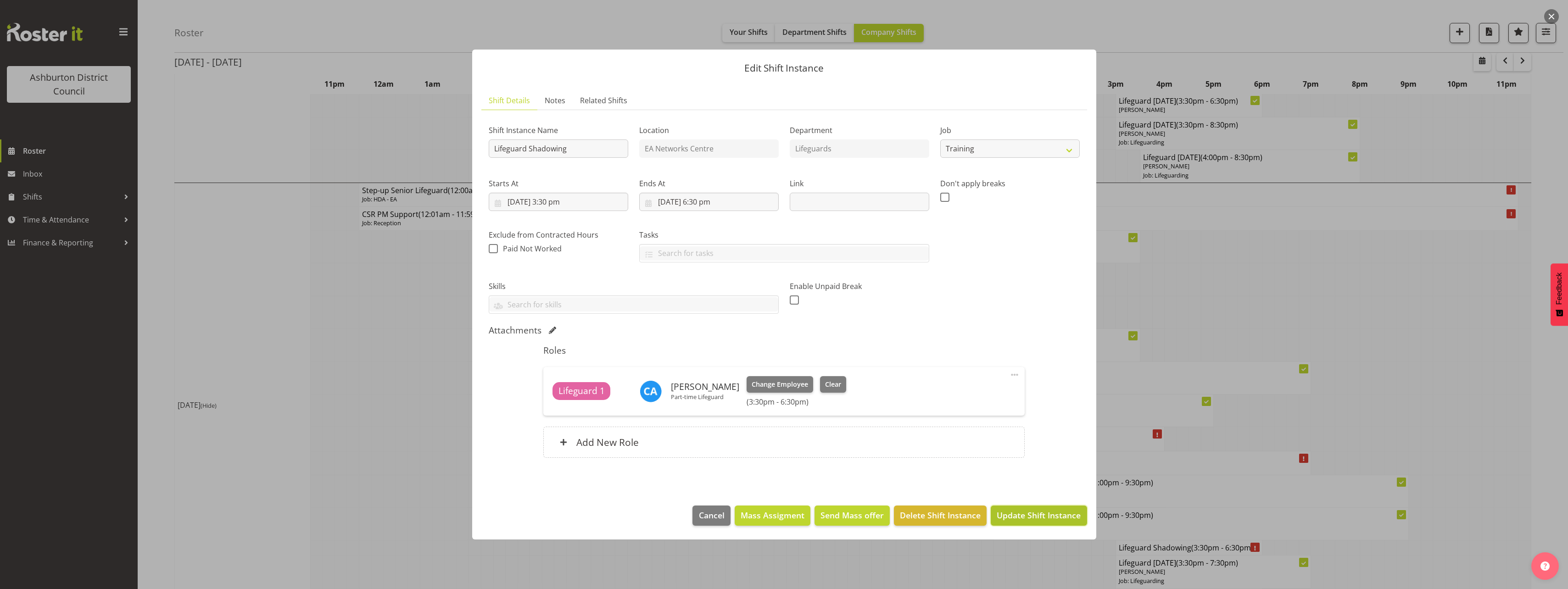
click at [1026, 516] on span "Update Shift Instance" at bounding box center [1038, 515] width 84 height 12
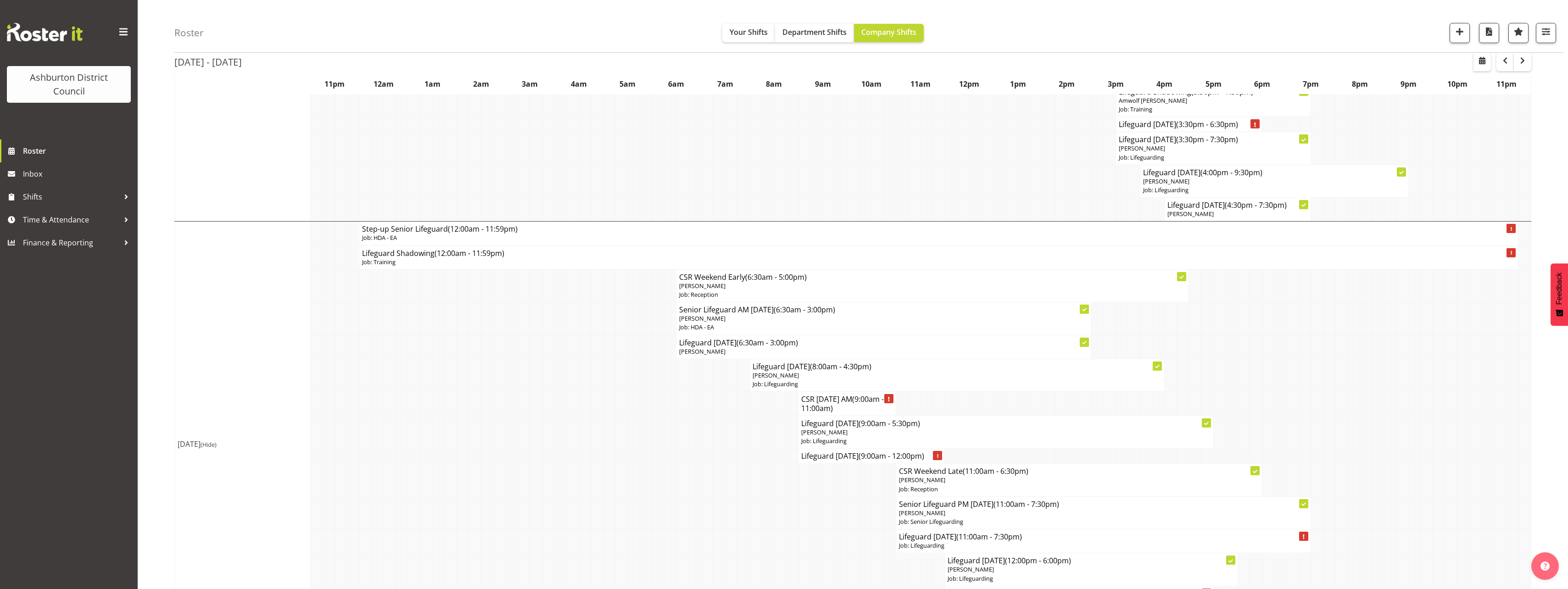
scroll to position [1745, 0]
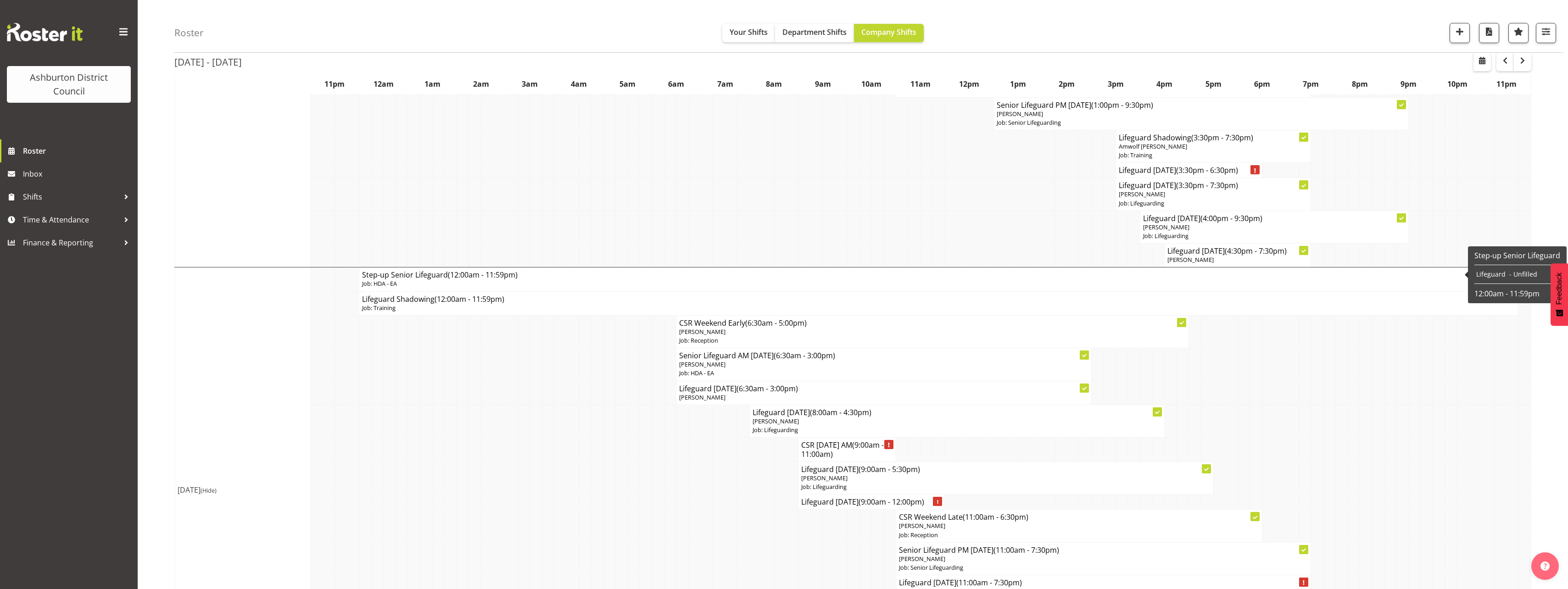
click at [469, 279] on span "(12:00am - 11:59pm)" at bounding box center [482, 275] width 70 height 10
select select "34"
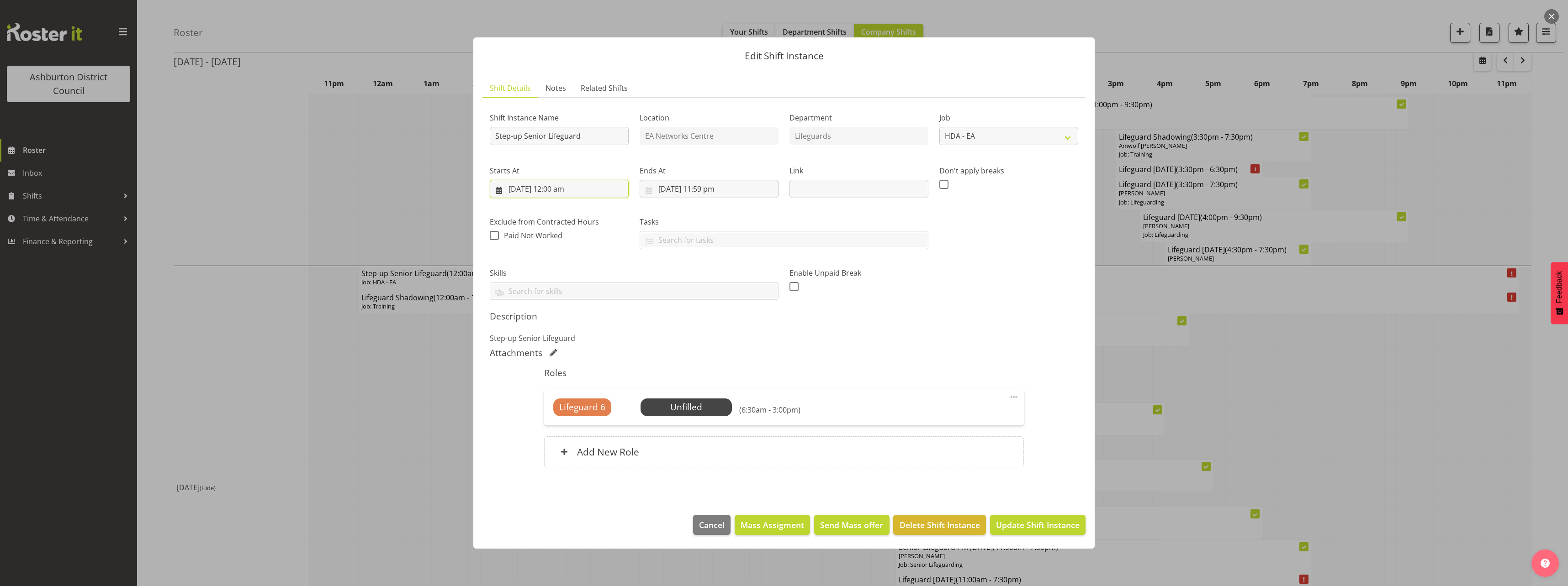
click at [560, 186] on input "[DATE] 12:00 am" at bounding box center [559, 189] width 139 height 18
click at [562, 382] on select "00 01 02 03 04 05 06 07 08 09 10 11 12 13 14 15 16 17 18 19 20 21 22 23" at bounding box center [560, 383] width 21 height 18
select select "12"
click at [550, 374] on select "00 01 02 03 04 05 06 07 08 09 10 11 12 13 14 15 16 17 18 19 20 21 22 23" at bounding box center [560, 383] width 21 height 18
type input "[DATE] 12:00 pm"
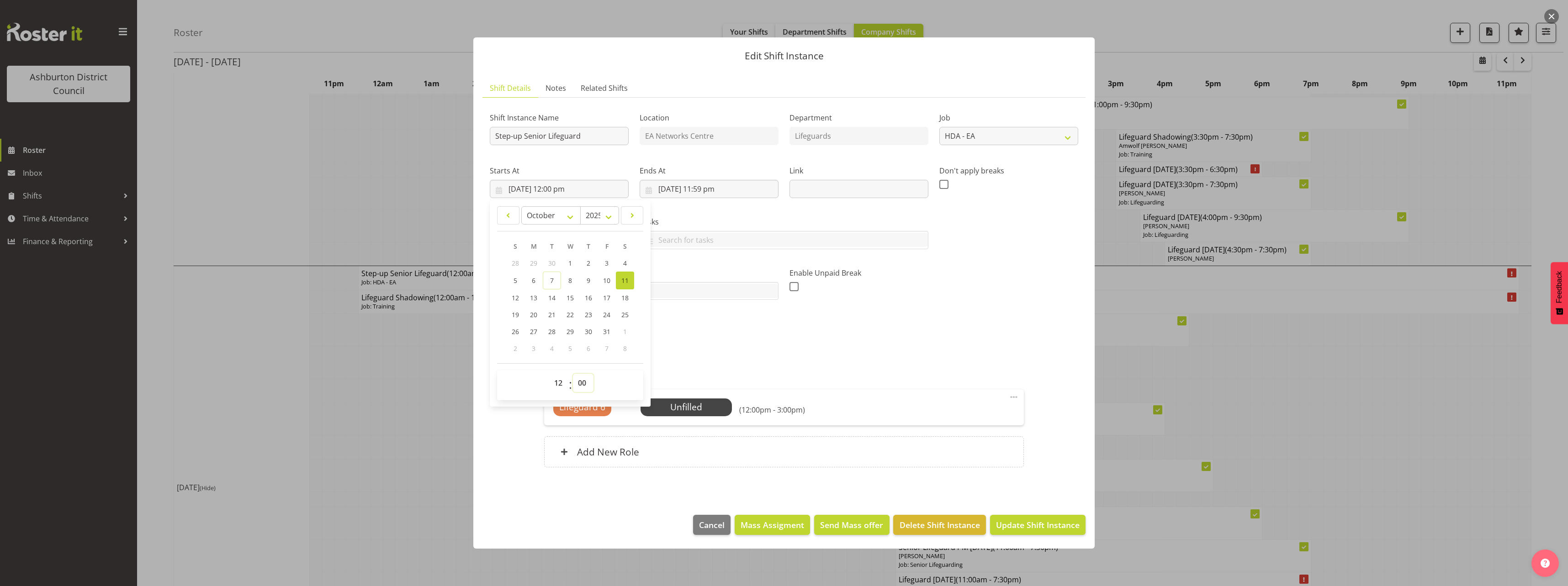
click at [586, 376] on select "00 01 02 03 04 05 06 07 08 09 10 11 12 13 14 15 16 17 18 19 20 21 22 23 24 25 2…" at bounding box center [583, 383] width 21 height 18
select select "30"
click at [573, 374] on select "00 01 02 03 04 05 06 07 08 09 10 11 12 13 14 15 16 17 18 19 20 21 22 23 24 25 2…" at bounding box center [583, 383] width 21 height 18
type input "[DATE] 12:30 pm"
click at [720, 191] on input "[DATE] 11:59 pm" at bounding box center [709, 189] width 139 height 18
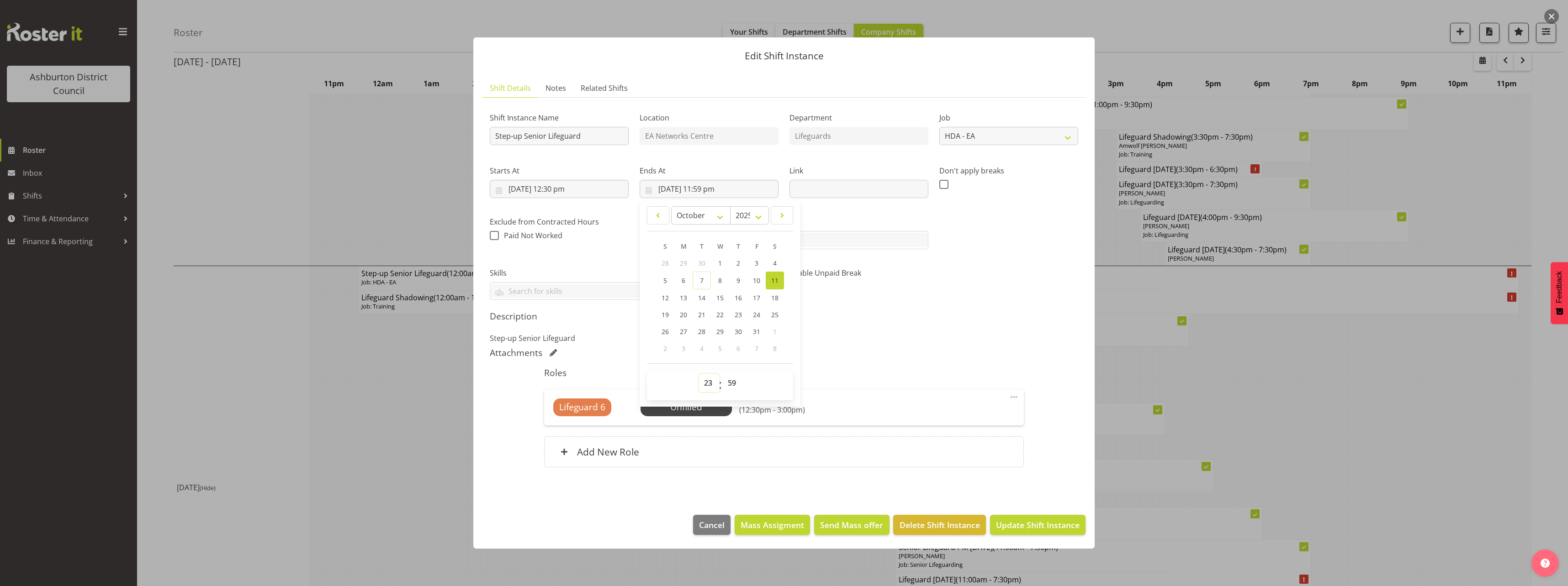
drag, startPoint x: 711, startPoint y: 379, endPoint x: 709, endPoint y: 372, distance: 7.3
click at [711, 379] on select "00 01 02 03 04 05 06 07 08 09 10 11 12 13 14 15 16 17 18 19 20 21 22 23" at bounding box center [709, 383] width 21 height 18
select select "16"
click at [699, 374] on select "00 01 02 03 04 05 06 07 08 09 10 11 12 13 14 15 16 17 18 19 20 21 22 23" at bounding box center [709, 383] width 21 height 18
type input "[DATE] 4:59 pm"
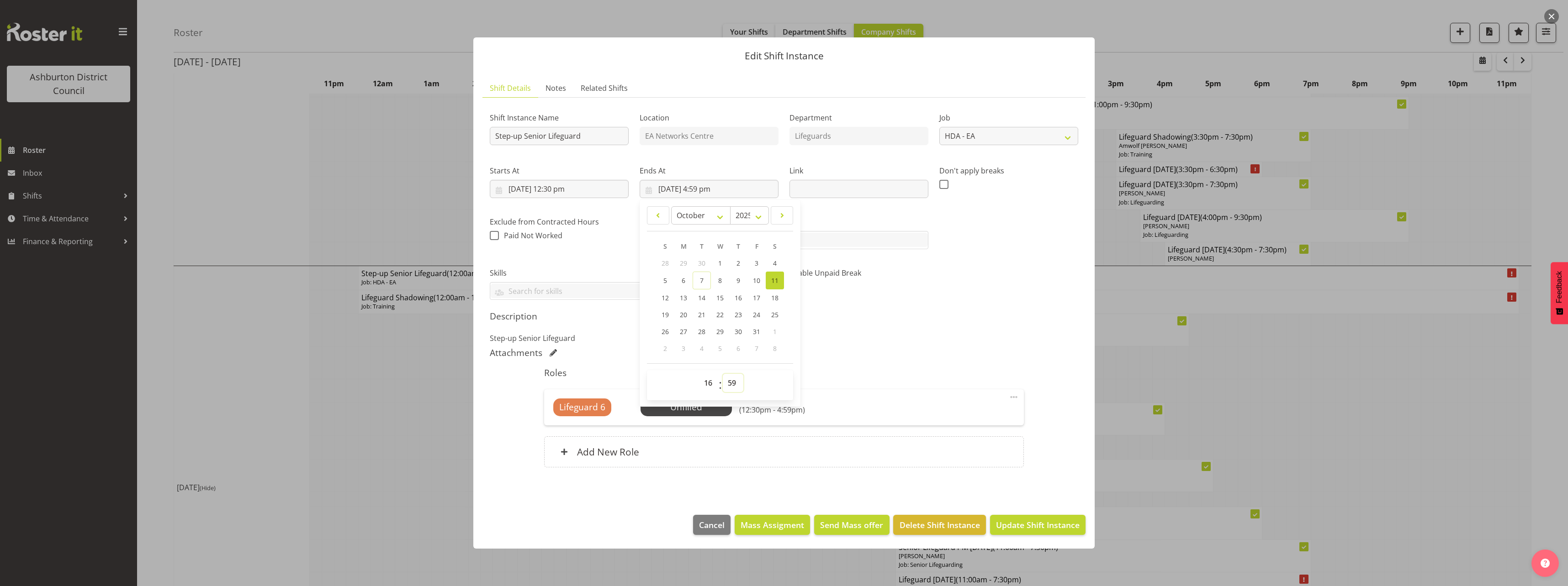
click at [728, 380] on select "00 01 02 03 04 05 06 07 08 09 10 11 12 13 14 15 16 17 18 19 20 21 22 23 24 25 2…" at bounding box center [733, 383] width 21 height 18
select select "30"
click at [723, 374] on select "00 01 02 03 04 05 06 07 08 09 10 11 12 13 14 15 16 17 18 19 20 21 22 23 24 25 2…" at bounding box center [733, 383] width 21 height 18
type input "[DATE] 4:30 pm"
drag, startPoint x: 908, startPoint y: 324, endPoint x: 904, endPoint y: 324, distance: 4.0
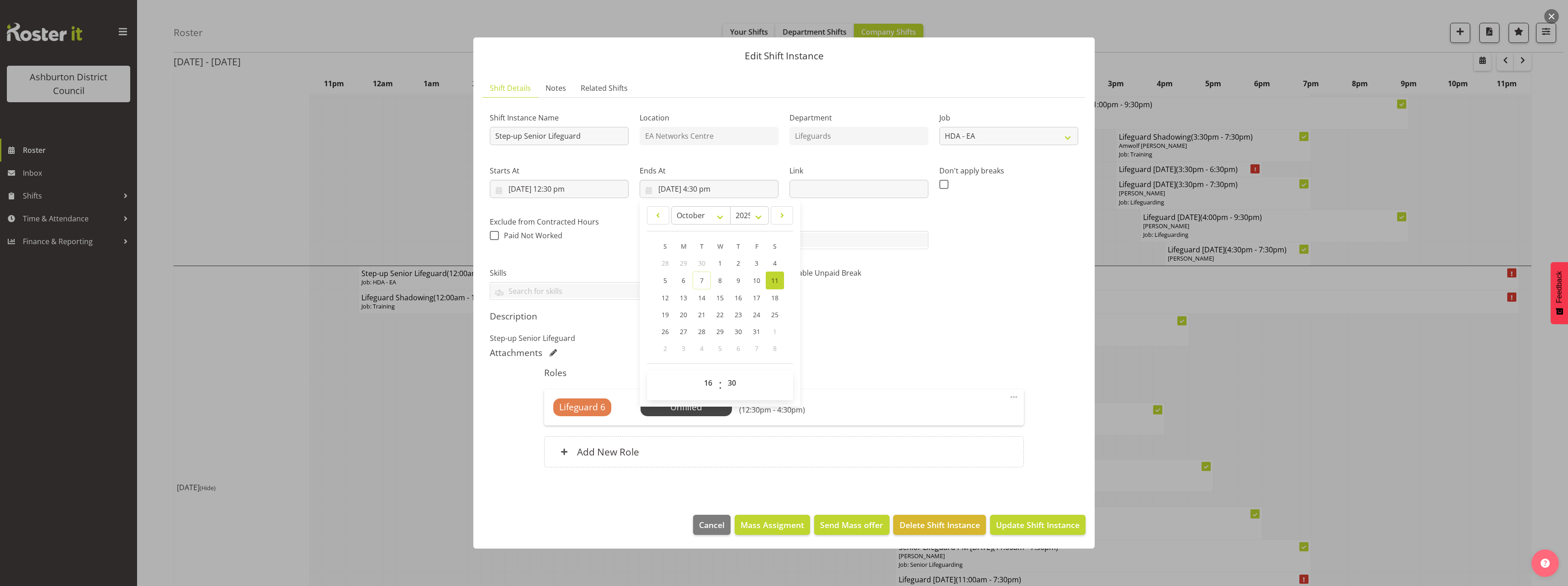
click at [906, 324] on div "Description Step-up Senior Lifeguard" at bounding box center [784, 327] width 589 height 33
click at [1014, 400] on span at bounding box center [1014, 397] width 11 height 11
click at [983, 411] on link "Edit" at bounding box center [975, 417] width 88 height 17
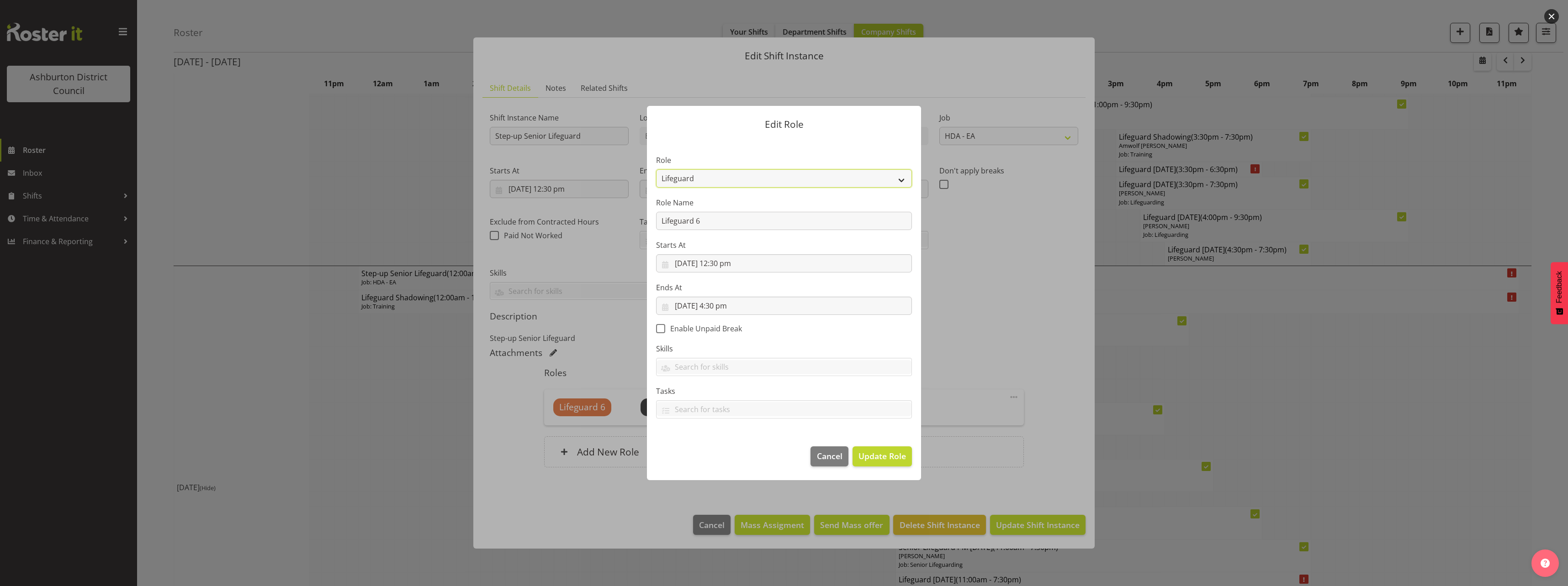
click at [782, 185] on select "AAGM Deputy Director AAGM Director Archivist Childrens Librarian Collections & …" at bounding box center [784, 179] width 256 height 18
select select "107"
click at [656, 170] on select "AAGM Deputy Director AAGM Director Archivist Childrens Librarian Collections & …" at bounding box center [784, 179] width 256 height 18
click at [876, 459] on span "Update Role" at bounding box center [882, 456] width 48 height 12
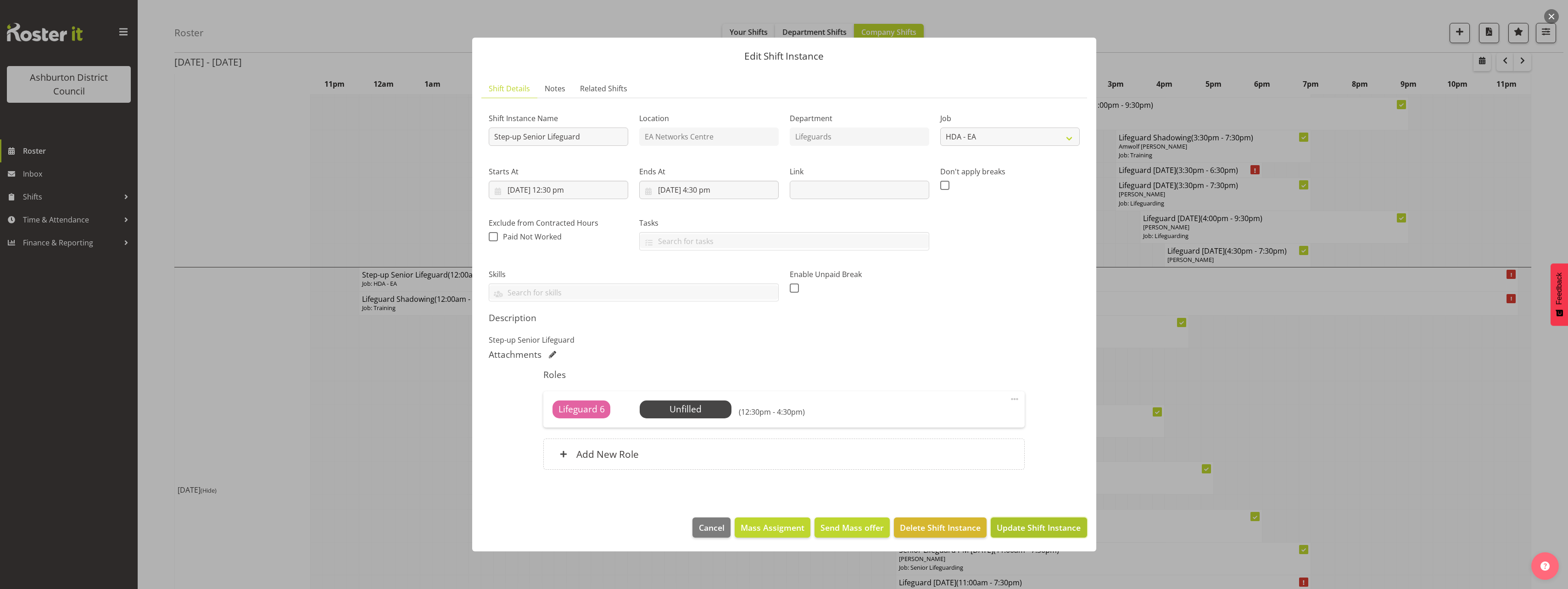
click at [1047, 535] on button "Update Shift Instance" at bounding box center [1039, 527] width 96 height 20
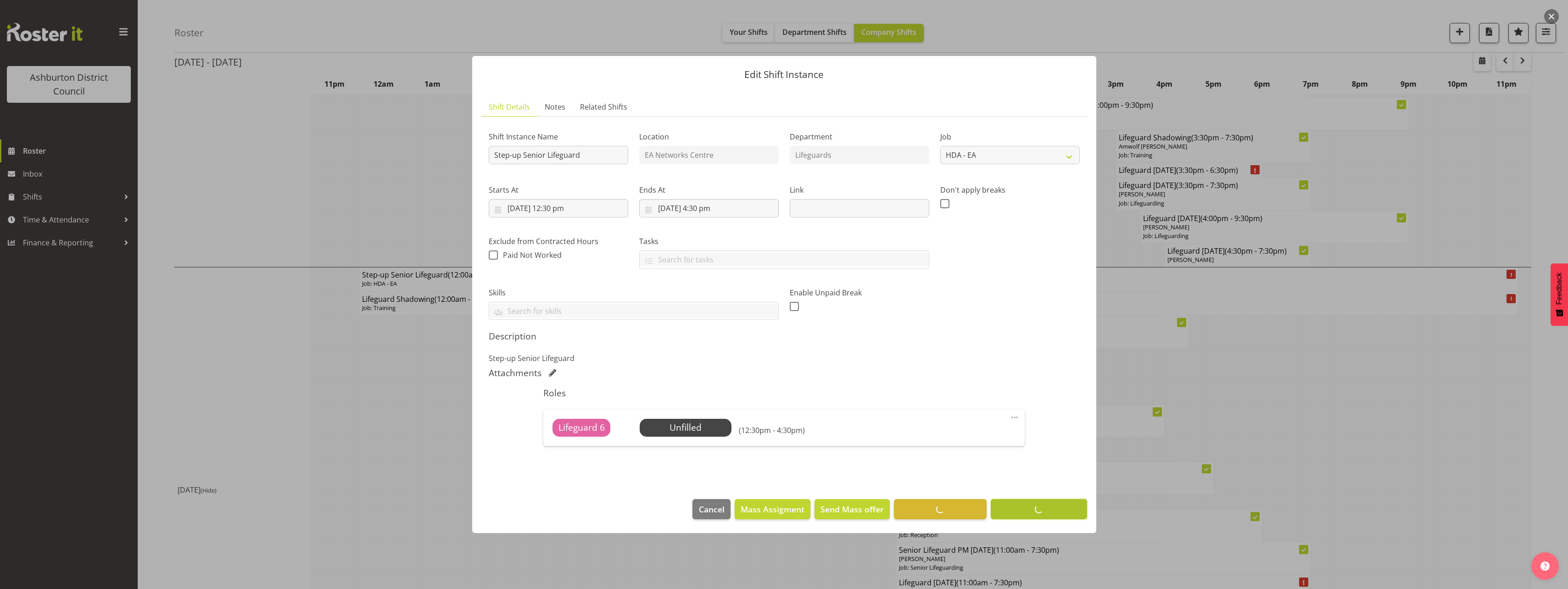
scroll to position [0, 0]
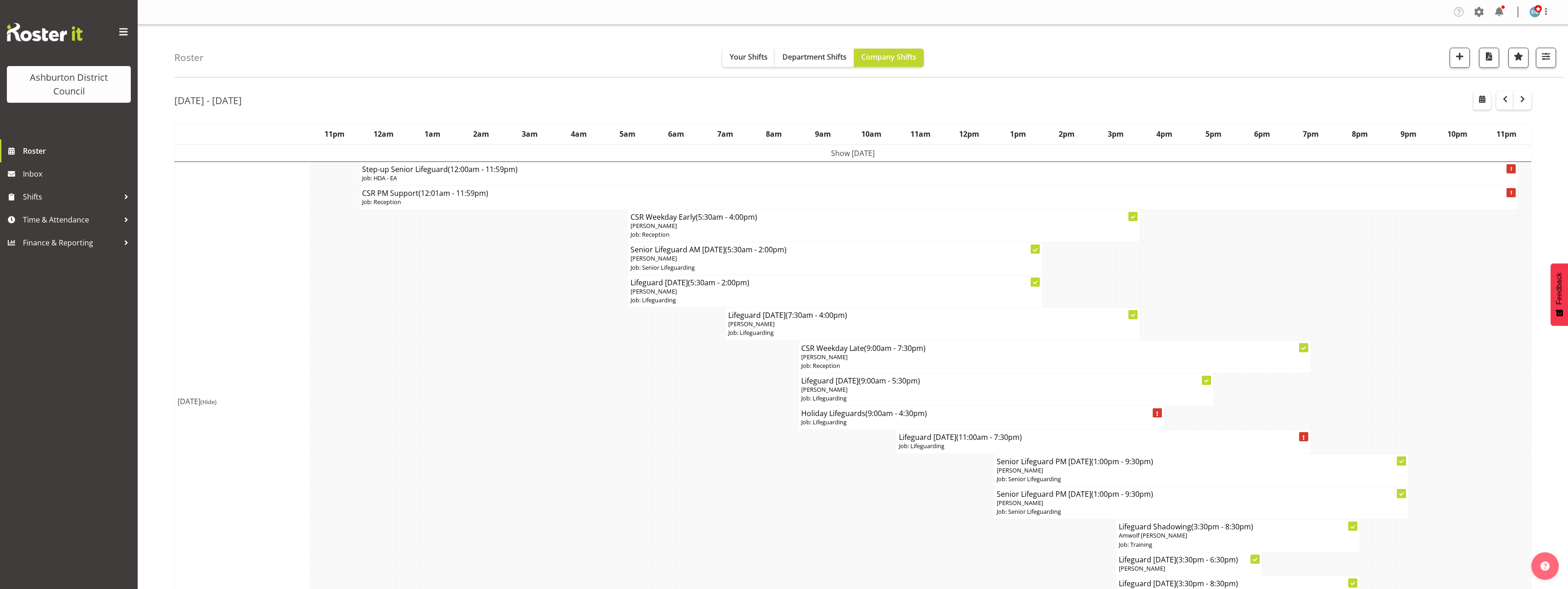
click at [182, 368] on td "[DATE] (Hide)" at bounding box center [243, 401] width 136 height 480
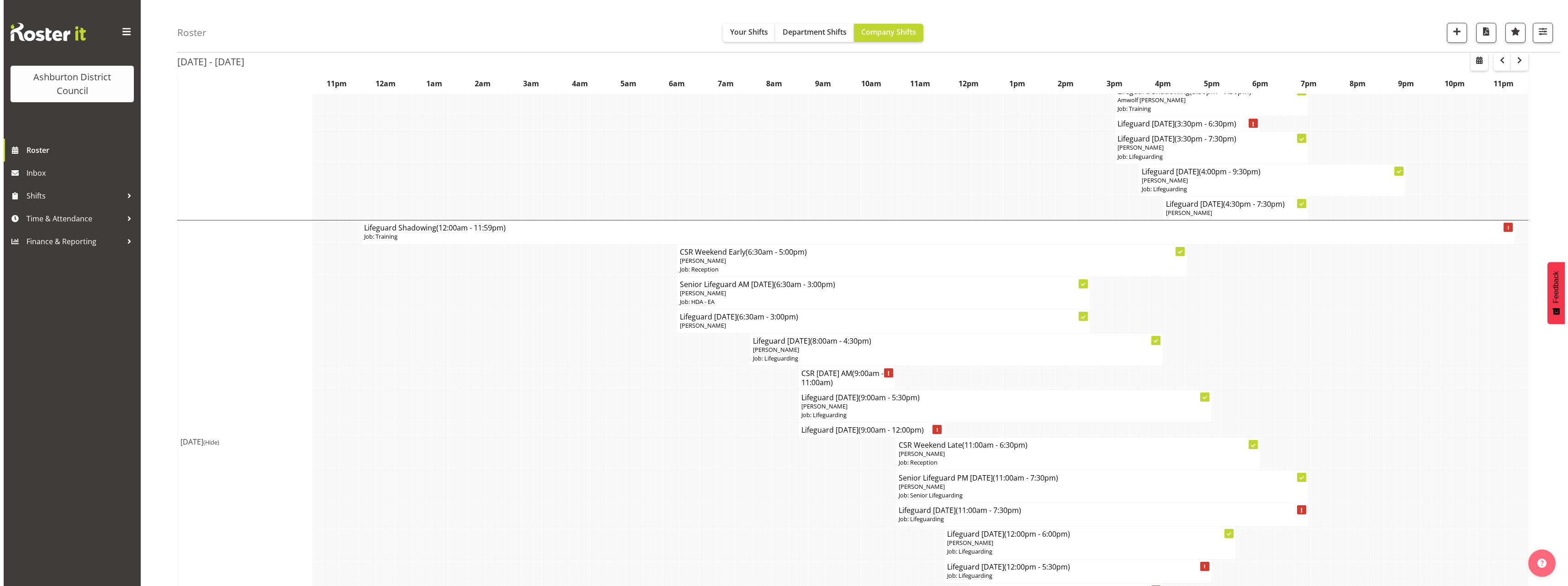
scroll to position [1964, 0]
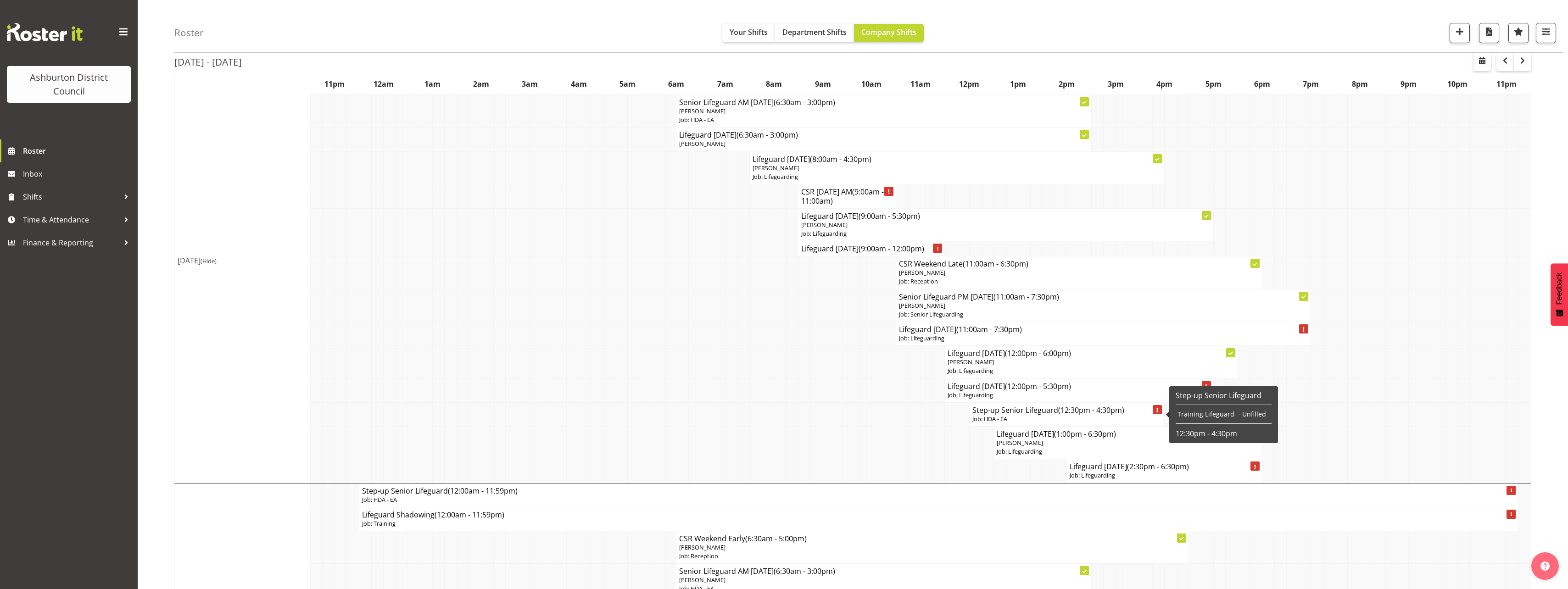
click at [1013, 411] on h4 "Step-up Senior Lifeguard (12:30pm - 4:30pm)" at bounding box center [1067, 409] width 190 height 9
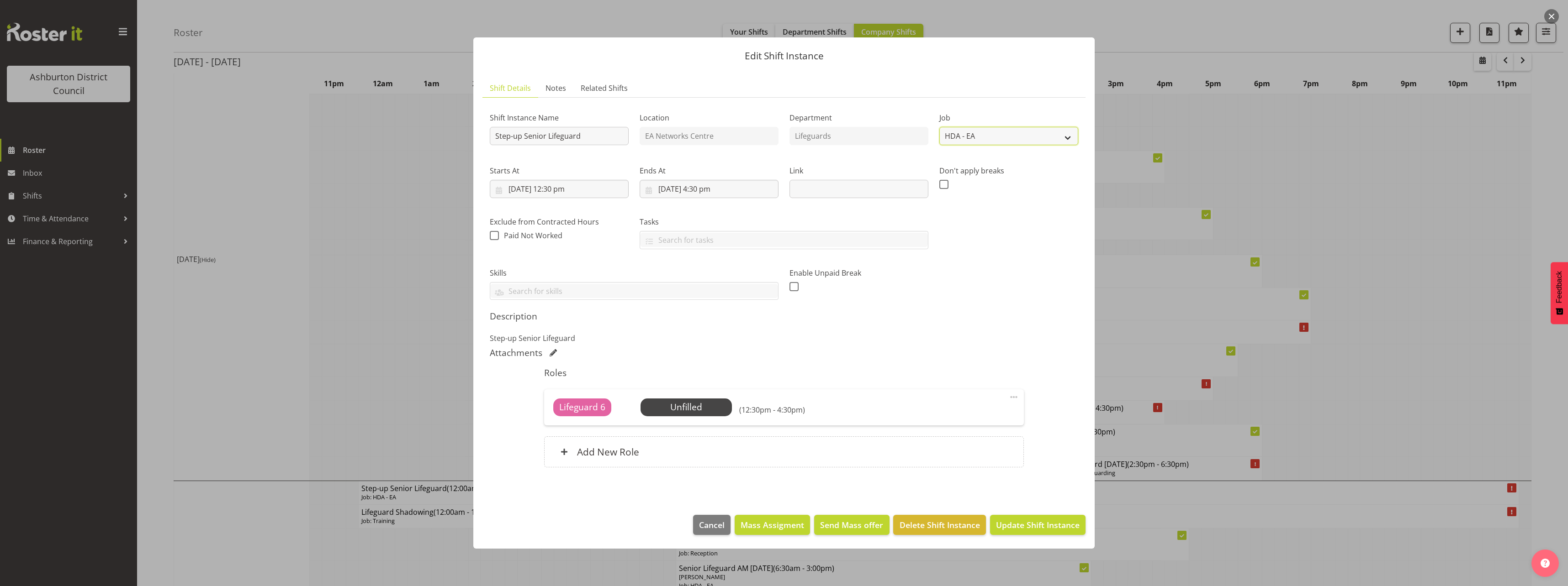
click at [1009, 139] on select "Create new job Casual HDA - CSR HDA - EA Lifeguarding LTS- Alt Duties Ordinary …" at bounding box center [1009, 136] width 139 height 18
select select "40"
click at [940, 127] on select "Create new job Casual HDA - CSR HDA - EA Lifeguarding LTS- Alt Duties Ordinary …" at bounding box center [1009, 136] width 139 height 18
click at [1033, 528] on span "Update Shift Instance" at bounding box center [1038, 525] width 84 height 12
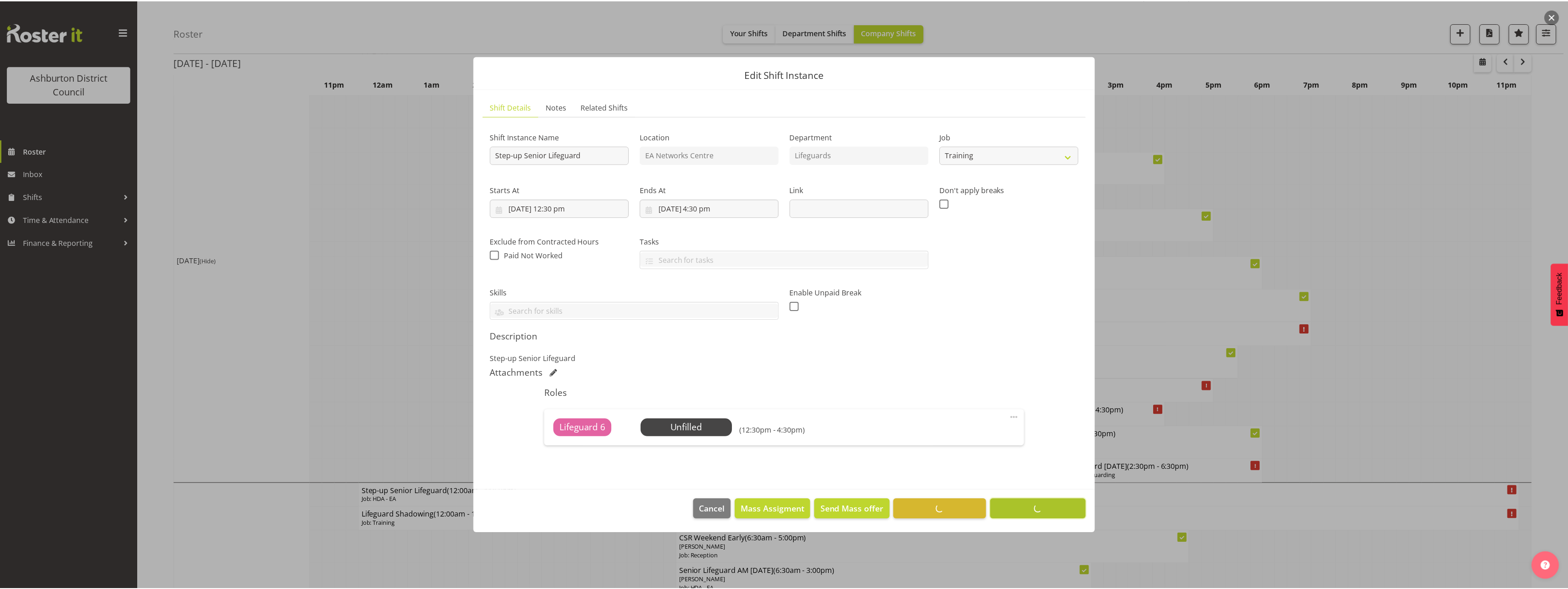
scroll to position [0, 0]
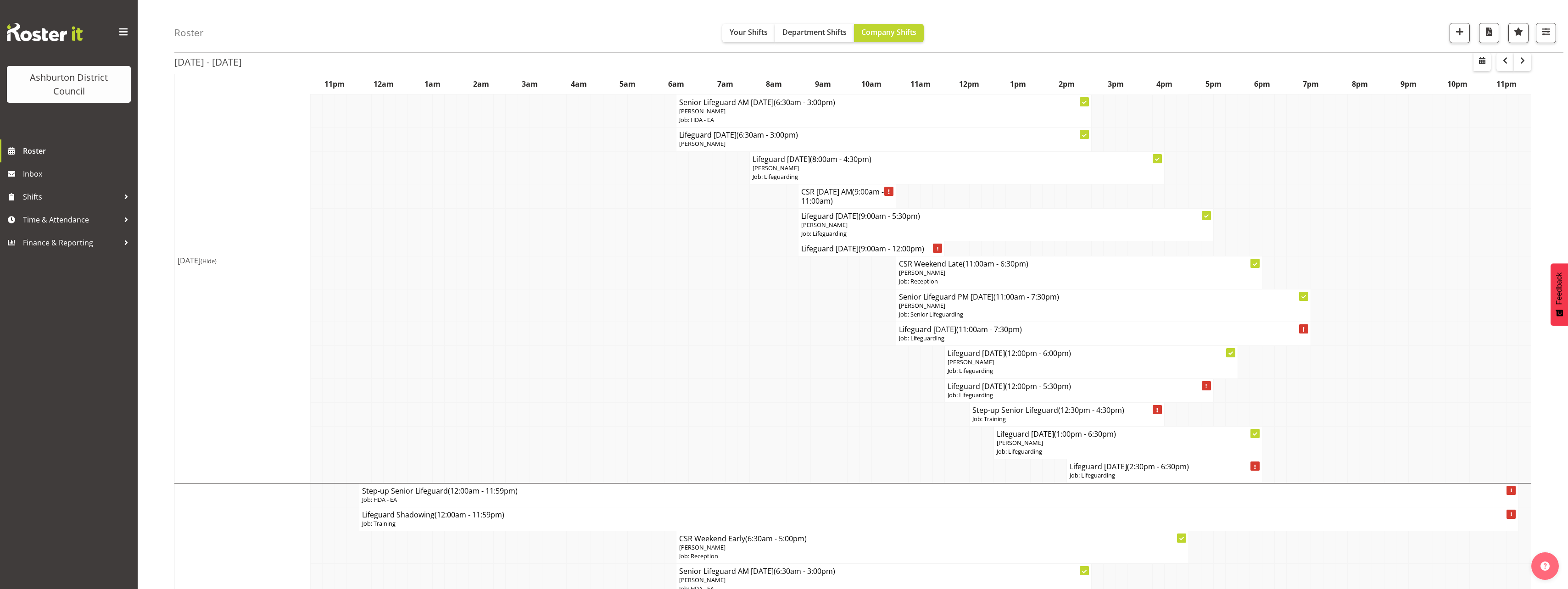
scroll to position [2019, 0]
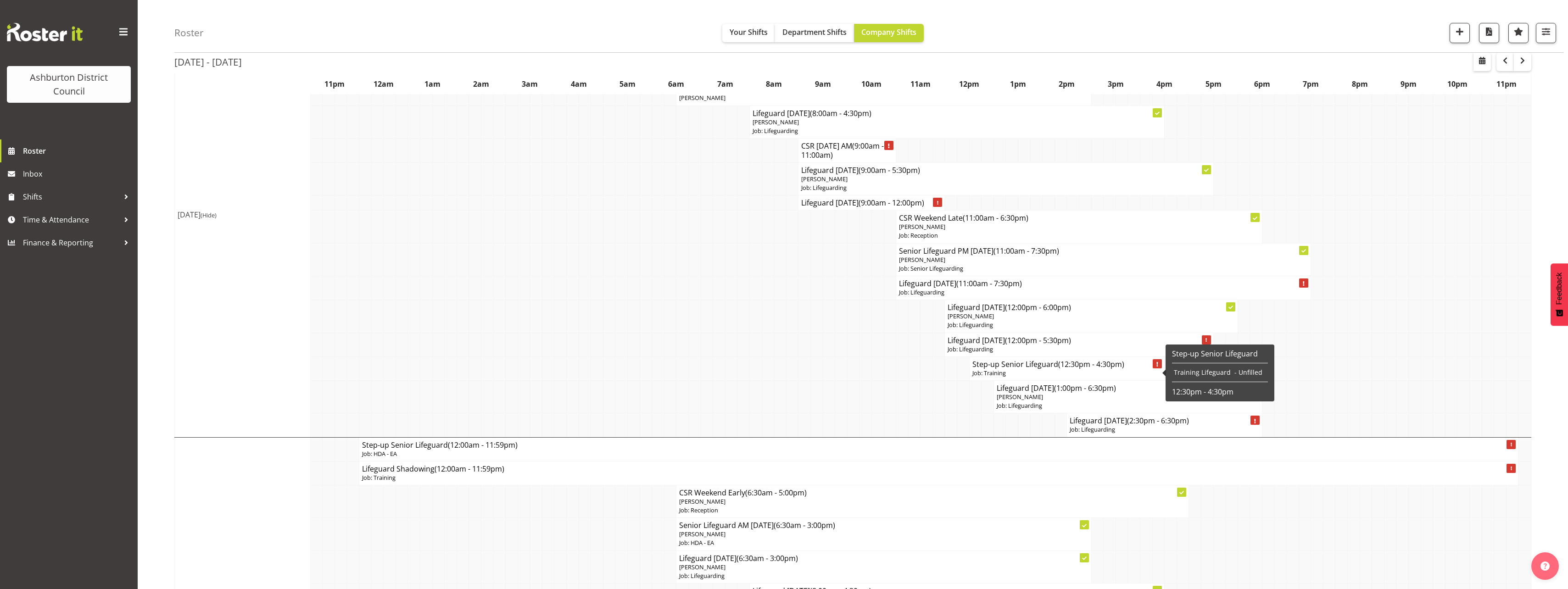
click at [1055, 368] on h4 "Step-up Senior Lifeguard (12:30pm - 4:30pm)" at bounding box center [1067, 364] width 190 height 9
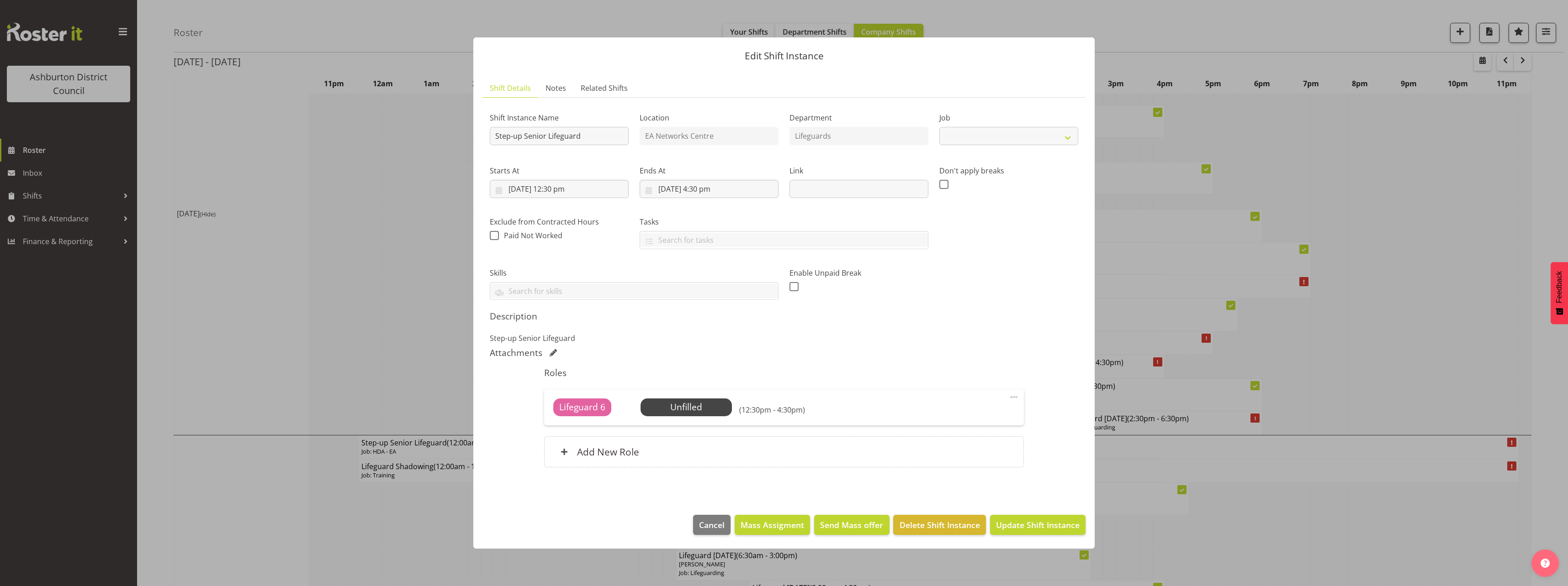
select select "40"
drag, startPoint x: 546, startPoint y: 135, endPoint x: 466, endPoint y: 140, distance: 80.2
click at [466, 140] on div "Edit Shift Instance Shift Details Notes Related Shifts Shift Instance Name Step…" at bounding box center [784, 293] width 640 height 557
click at [567, 134] on input "Lifeguard" at bounding box center [559, 136] width 139 height 18
type input "Lifeguard Shadowing"
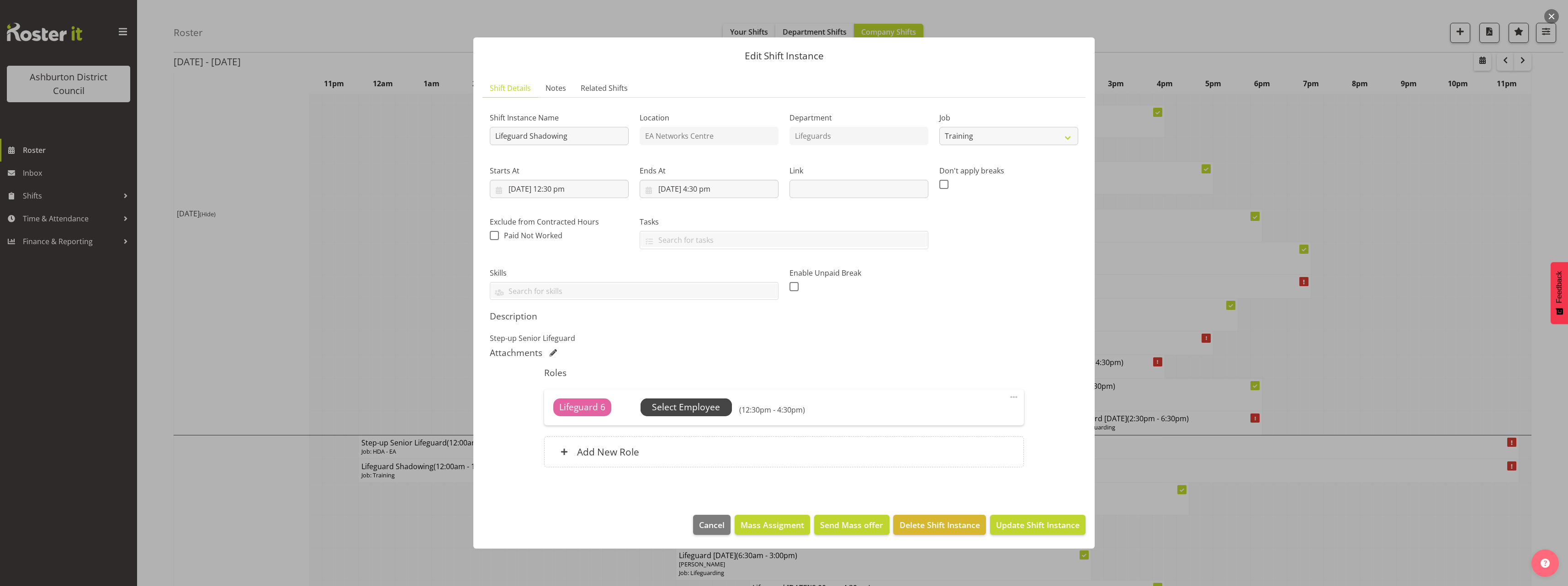
click at [705, 400] on span "Select Employee" at bounding box center [686, 407] width 92 height 18
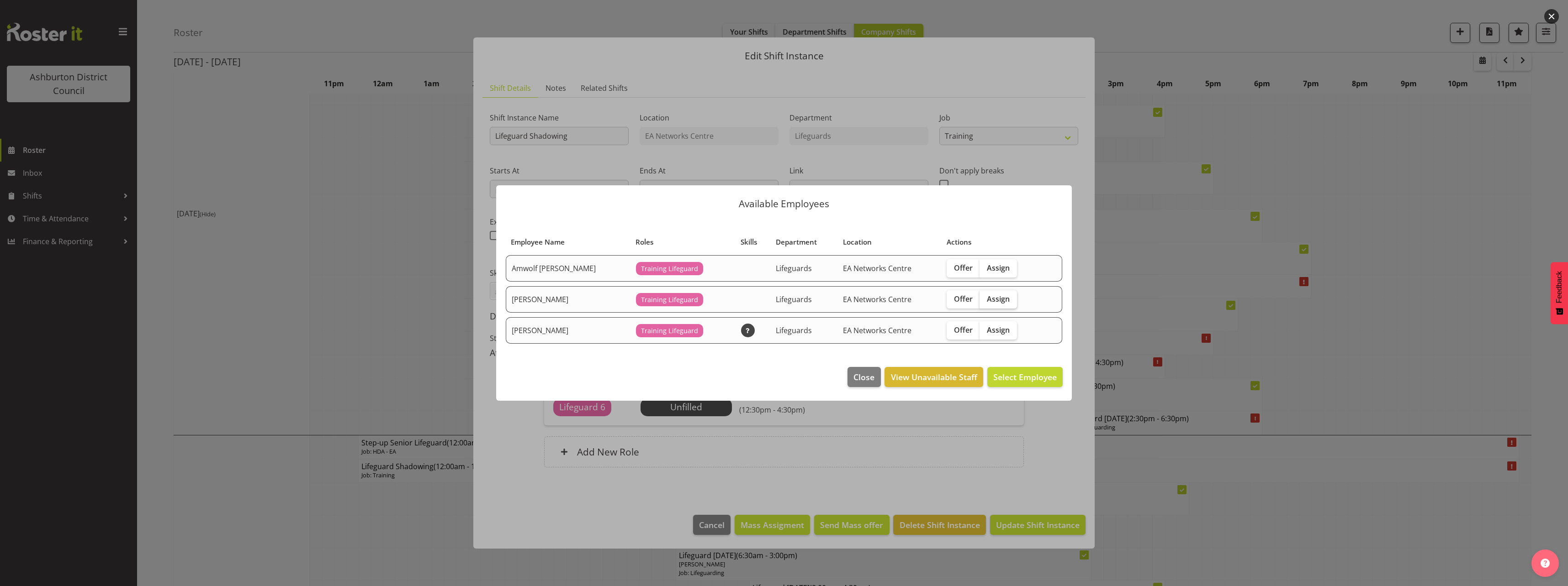
click at [995, 300] on span "Assign" at bounding box center [998, 298] width 23 height 9
click at [986, 300] on input "Assign" at bounding box center [982, 298] width 6 height 6
checkbox input "true"
click at [1021, 379] on span "Assign [PERSON_NAME]" at bounding box center [1011, 377] width 93 height 11
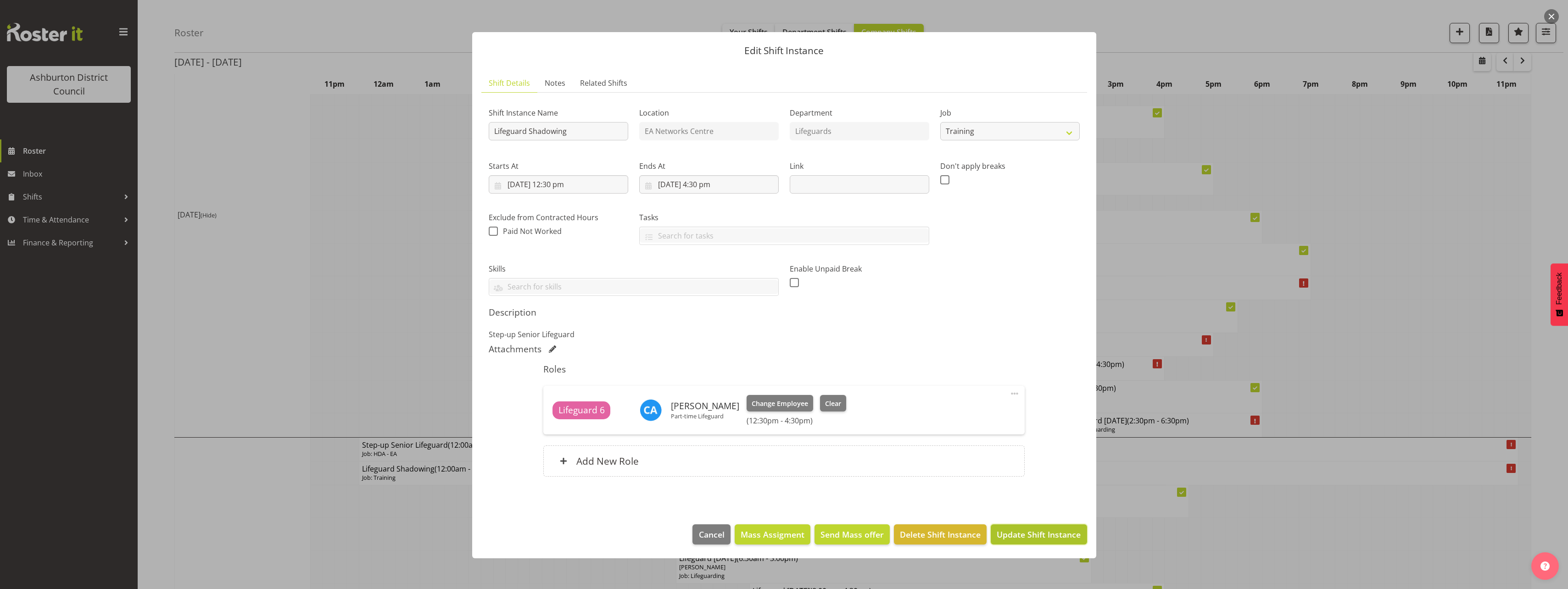
click at [1050, 535] on span "Update Shift Instance" at bounding box center [1038, 535] width 84 height 12
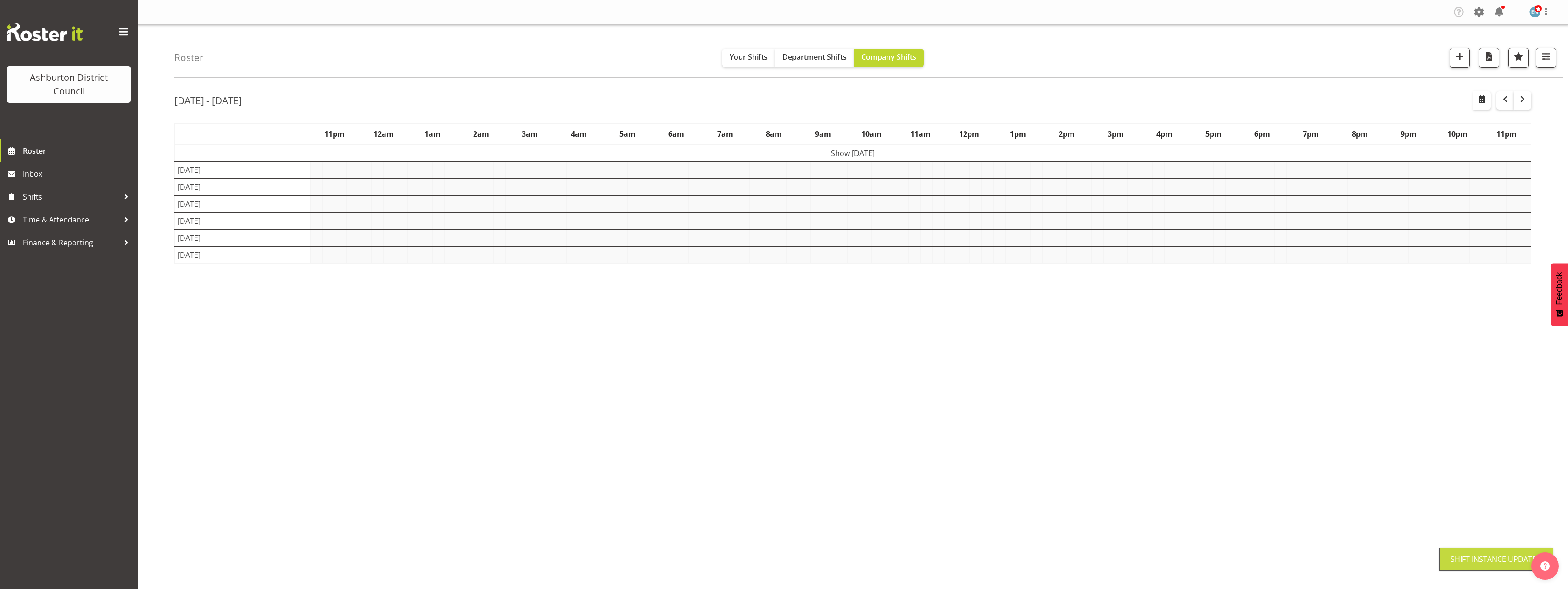
scroll to position [0, 0]
